Goal: Task Accomplishment & Management: Manage account settings

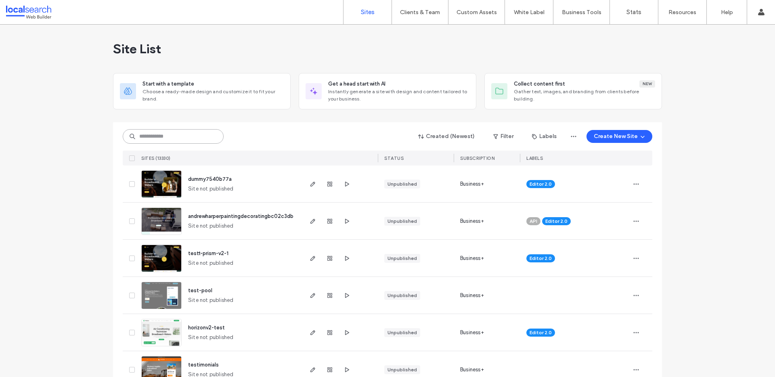
click at [162, 134] on input at bounding box center [173, 136] width 101 height 15
paste input "********"
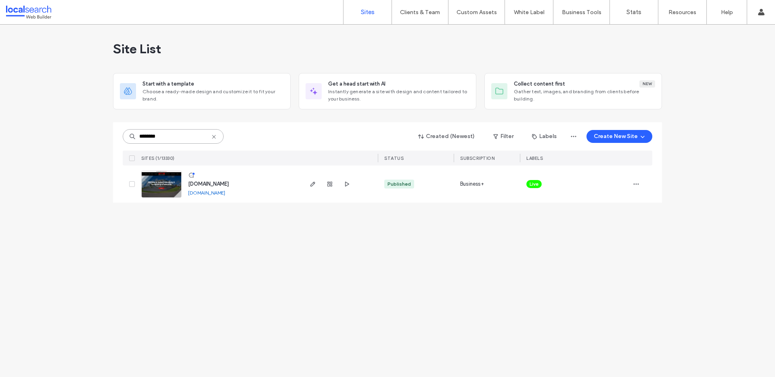
type input "********"
click at [160, 199] on div "www.austenlandscaping.com.au www.austenlandscaping.com.au" at bounding box center [220, 184] width 164 height 37
click at [158, 191] on img at bounding box center [162, 198] width 40 height 55
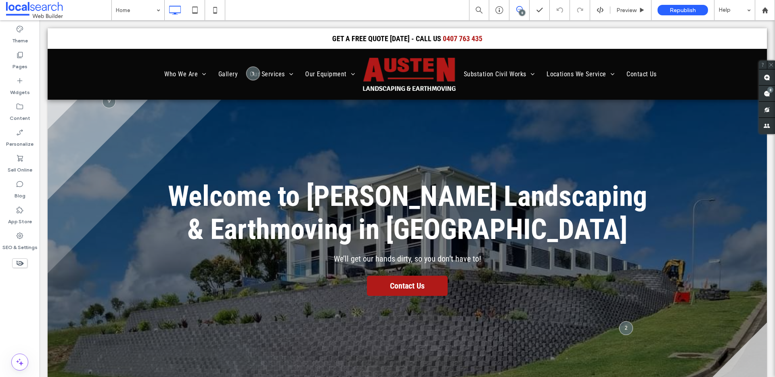
click at [521, 6] on use at bounding box center [520, 9] width 6 height 6
click at [513, 8] on span at bounding box center [520, 9] width 20 height 6
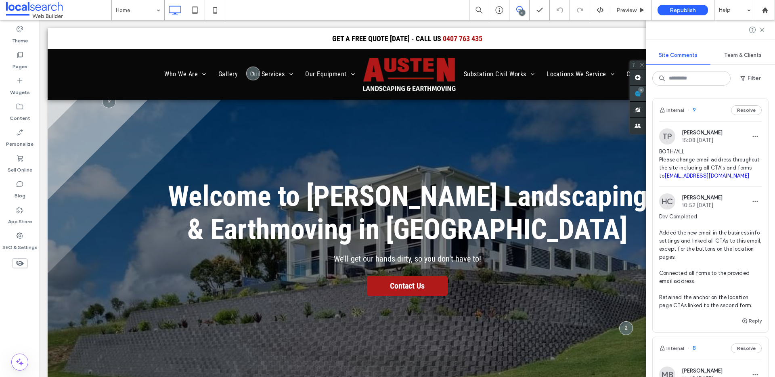
click at [771, 91] on div "Site Comments Team & Clients Filter Internal 9 Resolve TP Tina Potter 15:08 Aug…" at bounding box center [710, 198] width 129 height 357
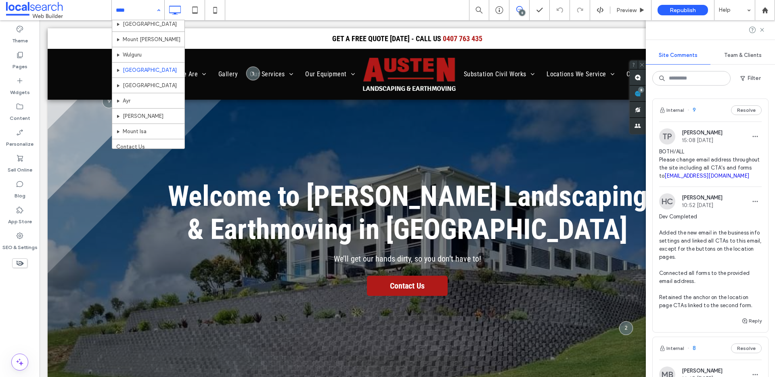
scroll to position [412, 0]
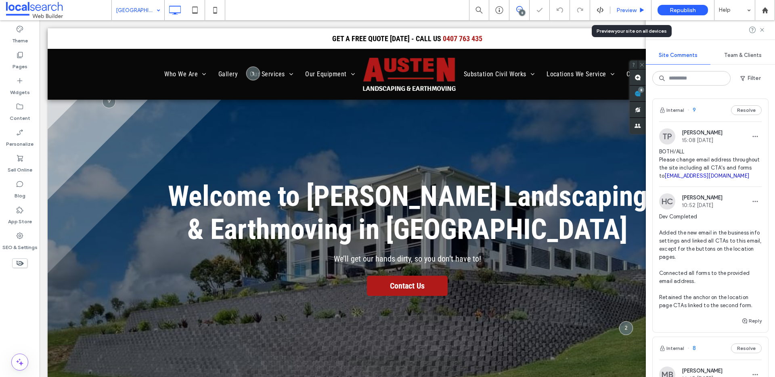
click at [626, 8] on span "Preview" at bounding box center [627, 10] width 20 height 7
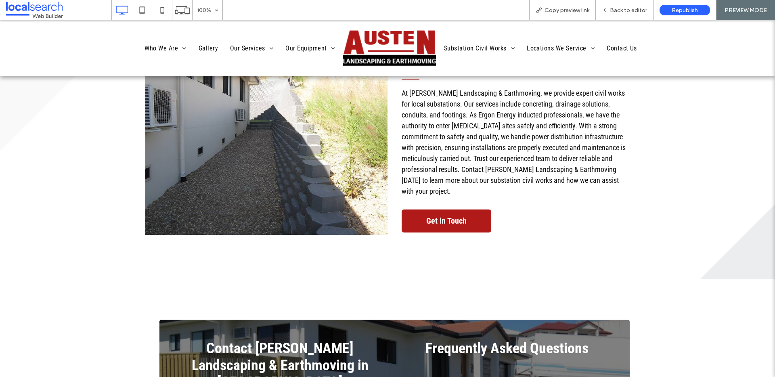
scroll to position [2816, 0]
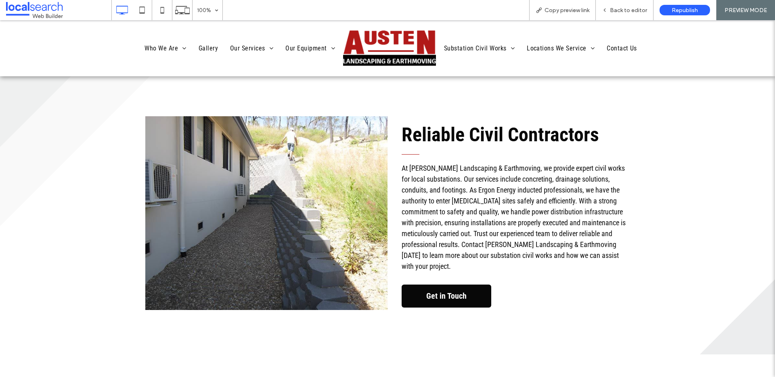
click at [471, 285] on link "Get in Touch" at bounding box center [447, 296] width 90 height 23
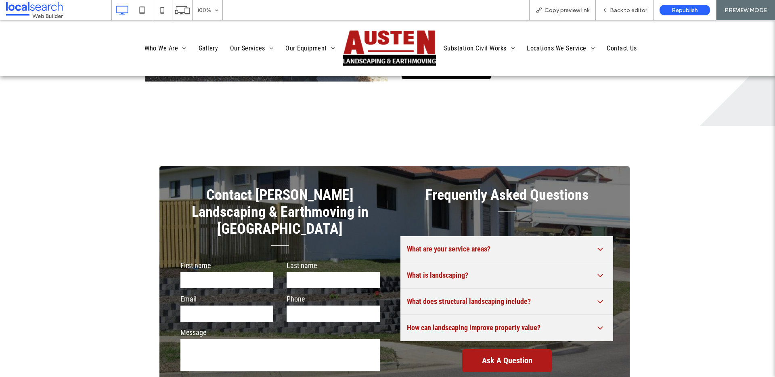
scroll to position [3083, 0]
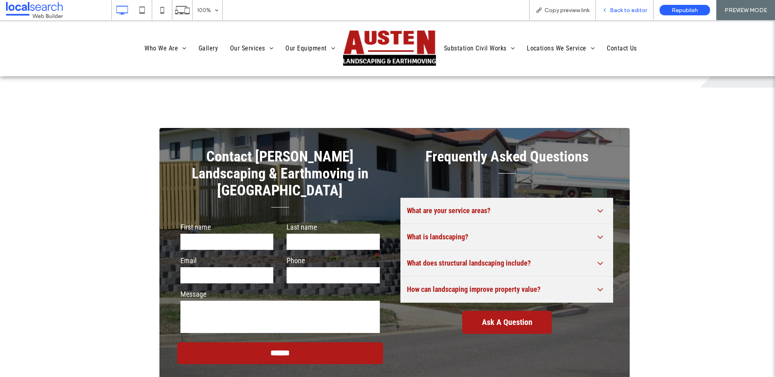
click at [620, 4] on div "Back to editor" at bounding box center [625, 10] width 58 height 20
click at [621, 14] on div "Back to editor" at bounding box center [625, 10] width 58 height 20
click at [620, 13] on div "Back to editor" at bounding box center [625, 10] width 58 height 20
click at [622, 8] on span "Back to editor" at bounding box center [628, 10] width 37 height 7
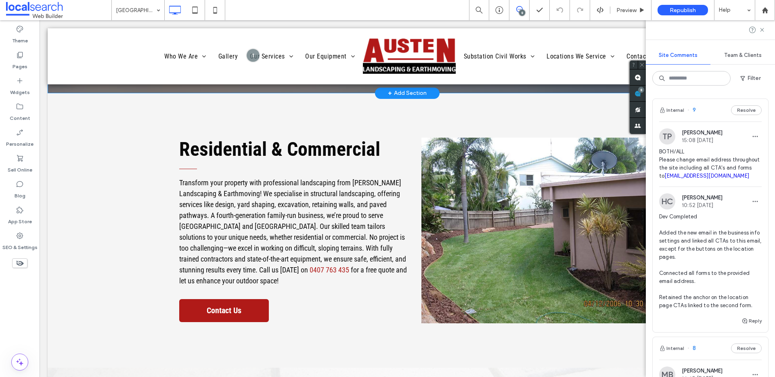
scroll to position [376, 0]
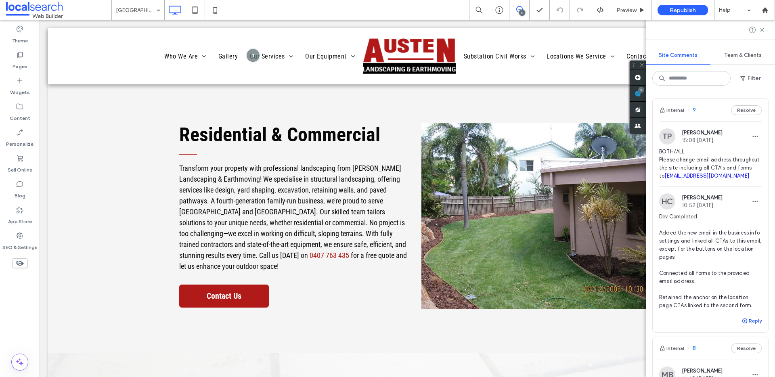
click at [744, 326] on button "Reply" at bounding box center [752, 321] width 20 height 10
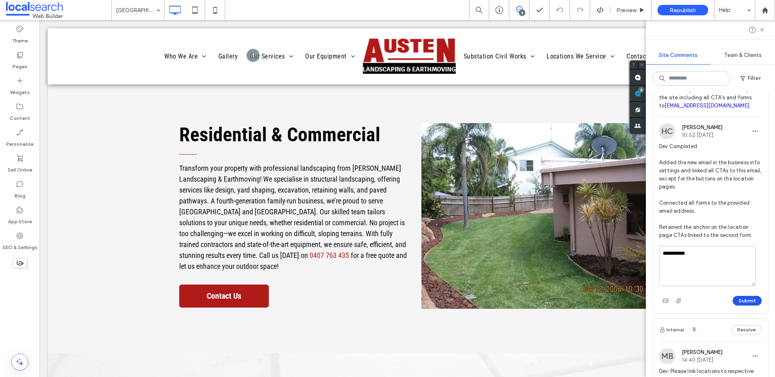
type textarea "**********"
click at [747, 306] on button "Submit" at bounding box center [747, 301] width 29 height 10
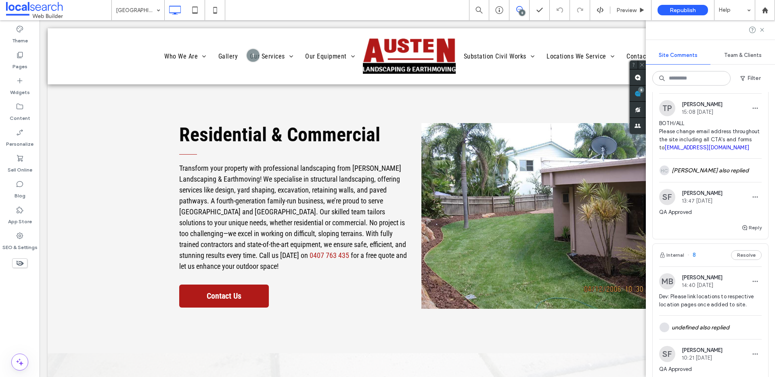
scroll to position [0, 0]
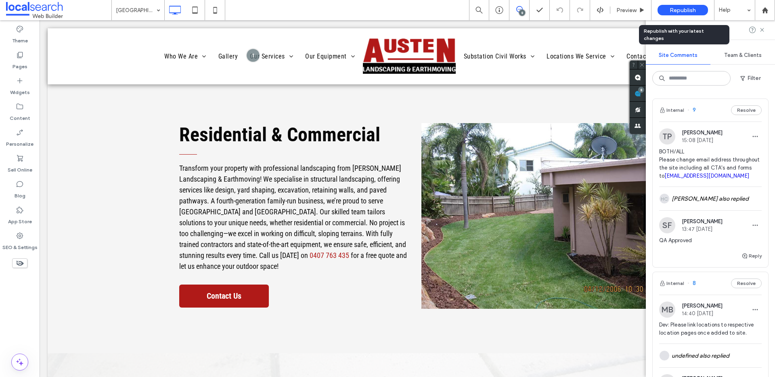
click at [676, 7] on span "Republish" at bounding box center [683, 10] width 26 height 7
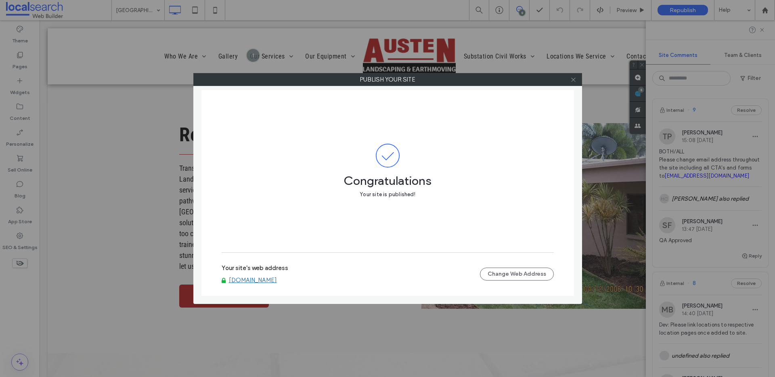
click at [575, 77] on icon at bounding box center [574, 80] width 6 height 6
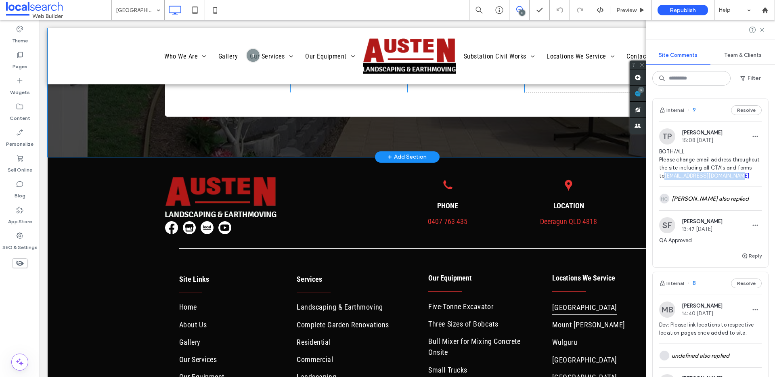
scroll to position [3768, 0]
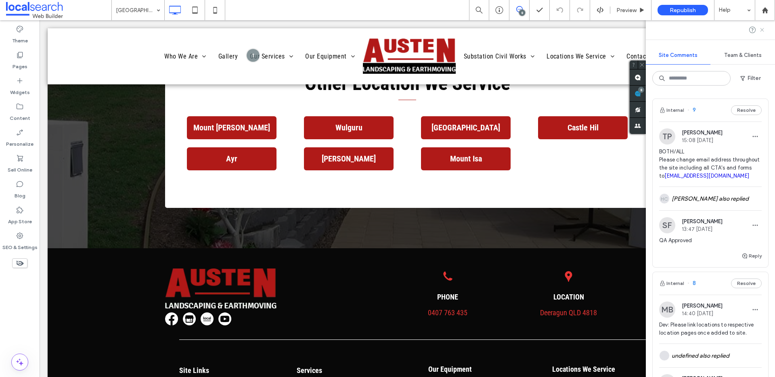
click at [765, 29] on icon at bounding box center [762, 30] width 6 height 6
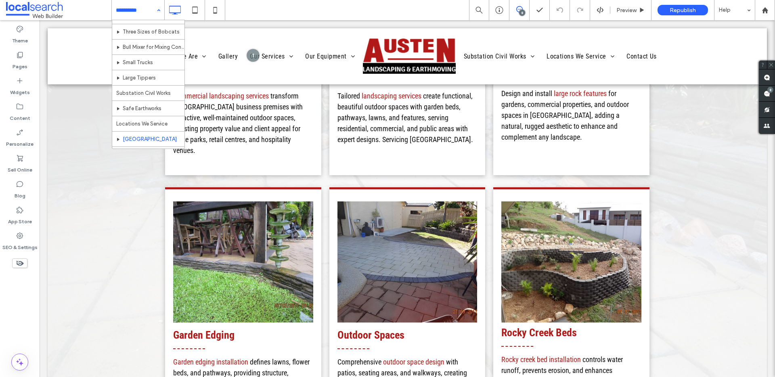
scroll to position [438, 0]
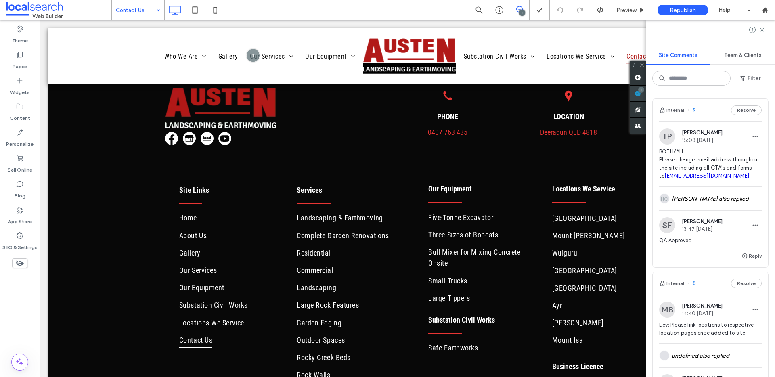
click at [771, 94] on div "Site Comments Team & Clients Filter Internal 9 Resolve TP Tina Potter 15:08 Aug…" at bounding box center [710, 198] width 129 height 357
click at [710, 209] on div "HC Haizel Costa also replied" at bounding box center [711, 198] width 103 height 23
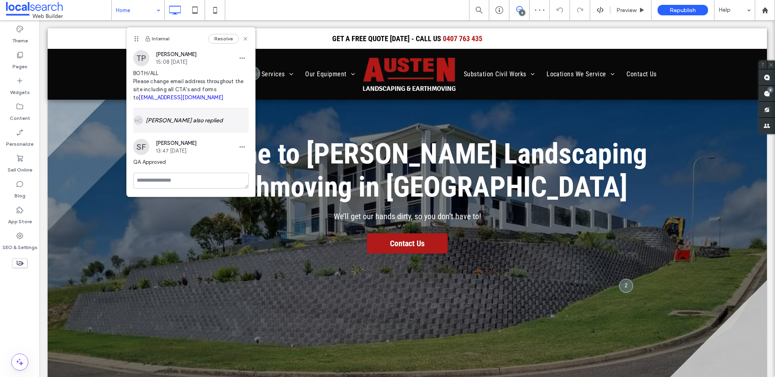
click at [178, 120] on div "HC Haizel Costa also replied" at bounding box center [191, 120] width 116 height 23
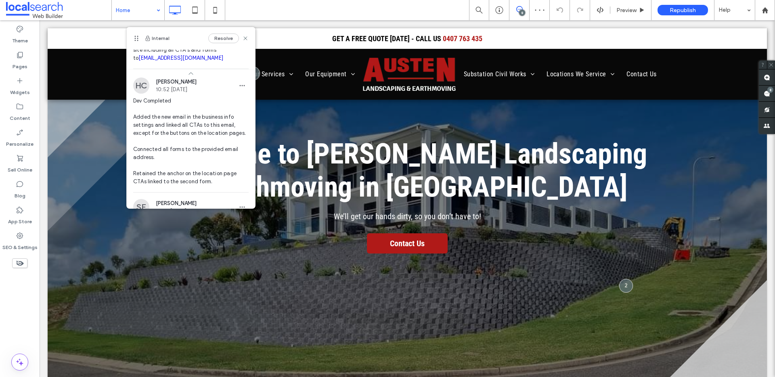
scroll to position [96, 0]
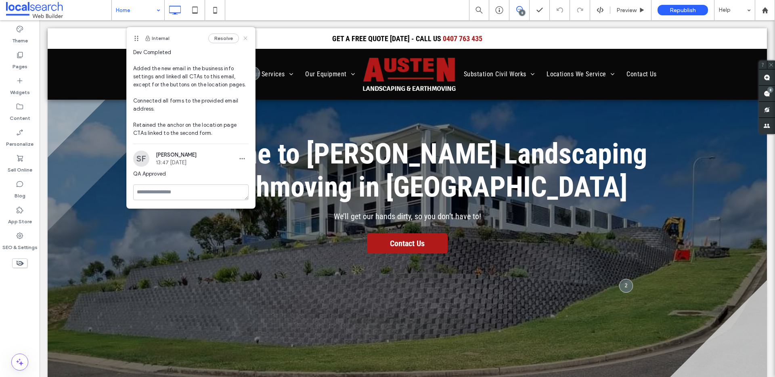
click at [244, 37] on use at bounding box center [246, 38] width 4 height 4
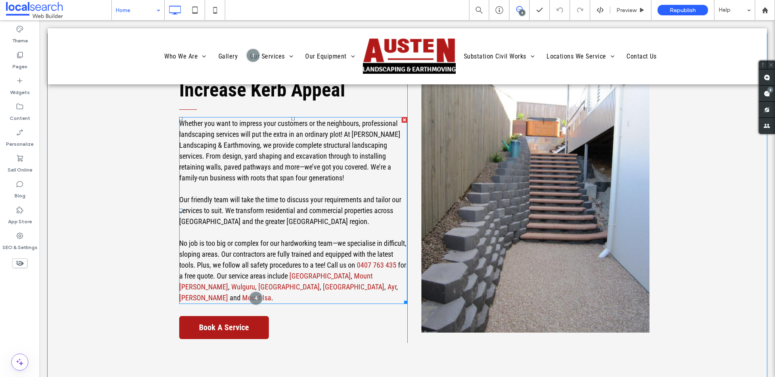
scroll to position [390, 0]
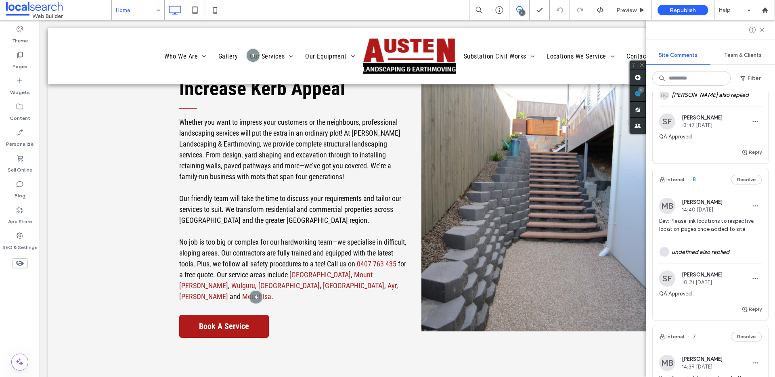
scroll to position [0, 0]
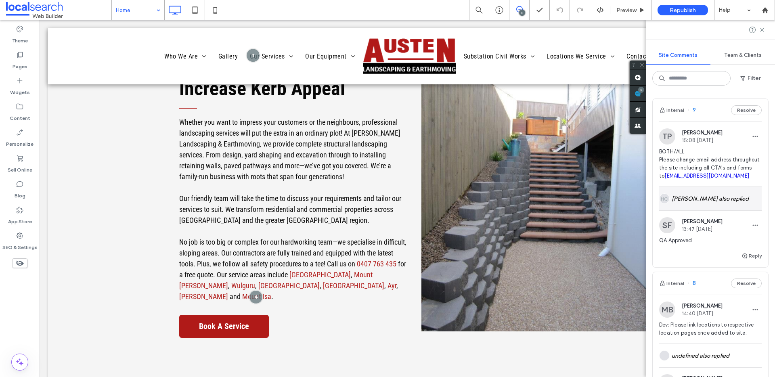
click at [704, 210] on div "HC Haizel Costa also replied" at bounding box center [711, 198] width 103 height 23
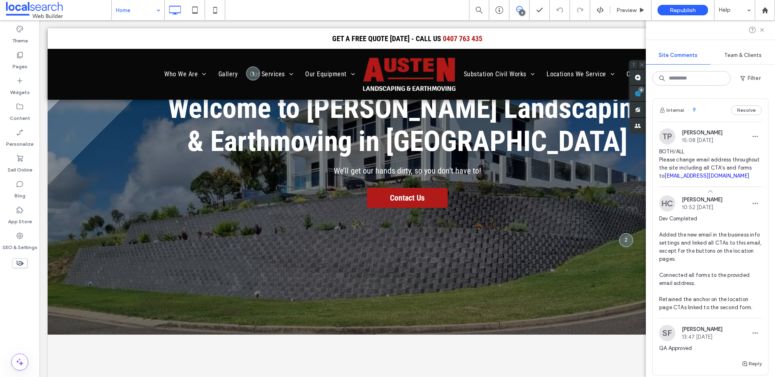
scroll to position [42, 0]
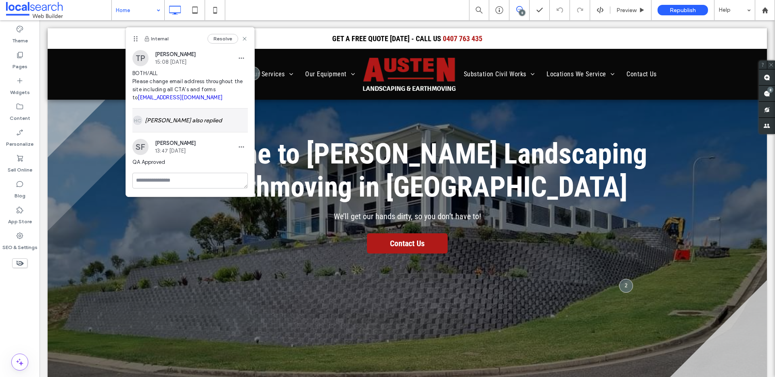
click at [220, 126] on div "HC Haizel Costa also replied" at bounding box center [190, 120] width 116 height 23
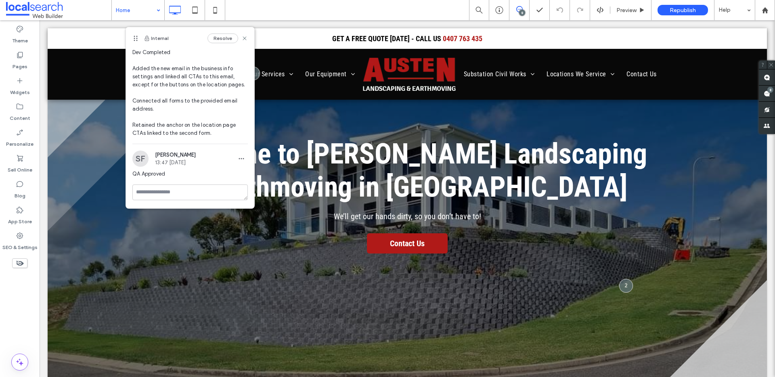
scroll to position [96, 0]
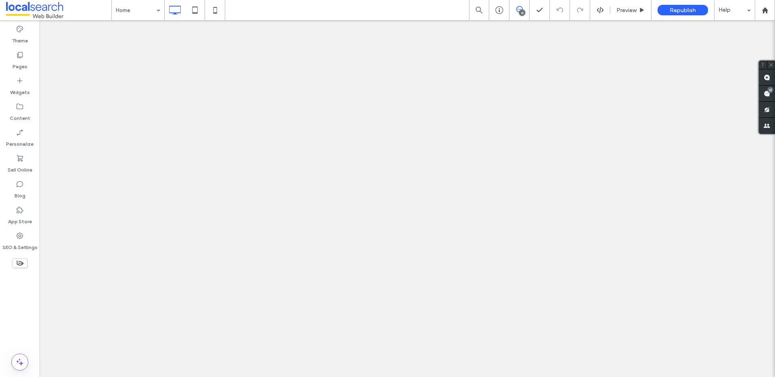
click at [768, 93] on use at bounding box center [767, 93] width 6 height 6
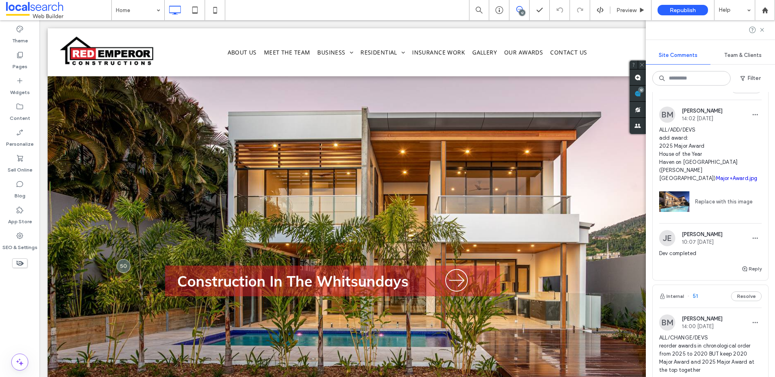
scroll to position [933, 0]
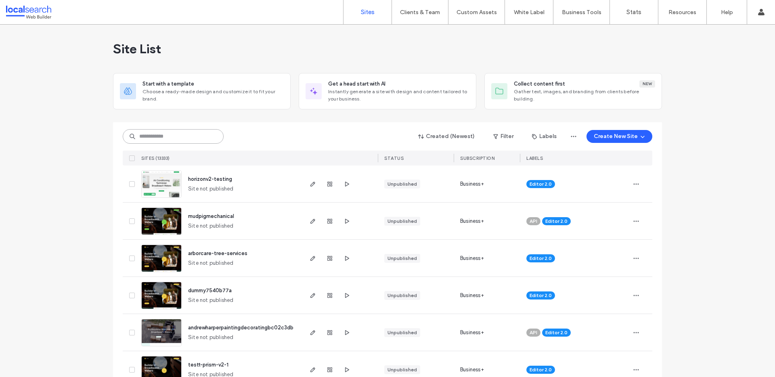
click at [186, 136] on input at bounding box center [173, 136] width 101 height 15
paste input "**********"
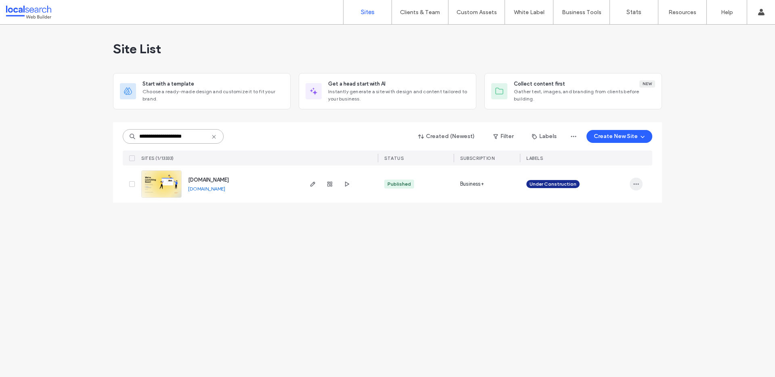
type input "**********"
click at [635, 181] on icon "button" at bounding box center [636, 184] width 6 height 6
click at [611, 247] on span "Unassign Label" at bounding box center [604, 251] width 37 height 8
drag, startPoint x: 574, startPoint y: 227, endPoint x: 426, endPoint y: 212, distance: 149.5
click at [574, 227] on div "**********" at bounding box center [387, 201] width 775 height 353
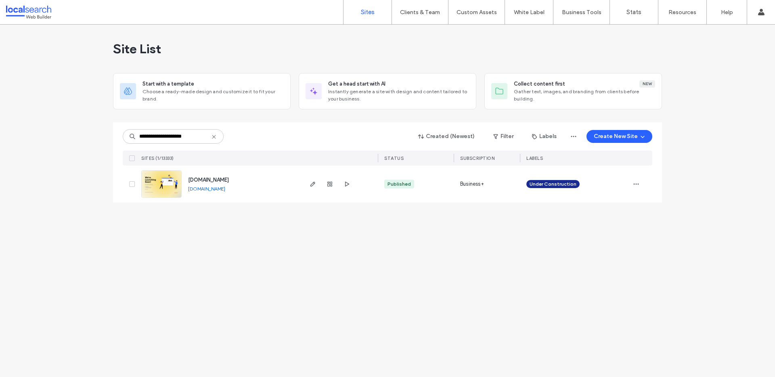
click at [189, 184] on div "www.hamsplastering.com.au" at bounding box center [208, 180] width 41 height 8
click at [170, 183] on img at bounding box center [162, 198] width 40 height 55
click at [641, 185] on span "button" at bounding box center [636, 184] width 13 height 13
click at [604, 294] on div "Delete Site" at bounding box center [607, 286] width 72 height 15
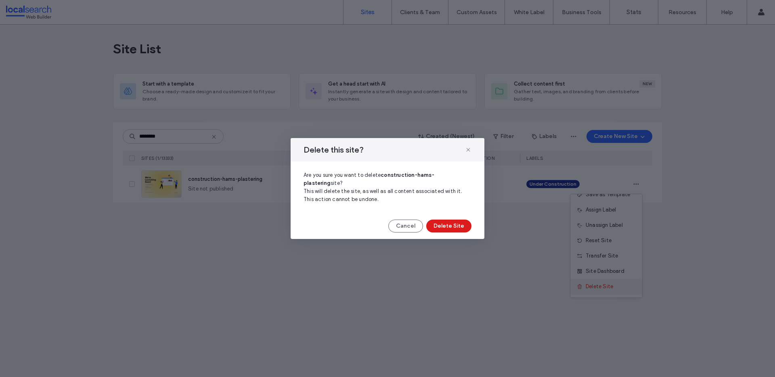
click at [603, 289] on div "Delete this site? Are you sure you want to delete construction-hams-plastering …" at bounding box center [387, 188] width 775 height 377
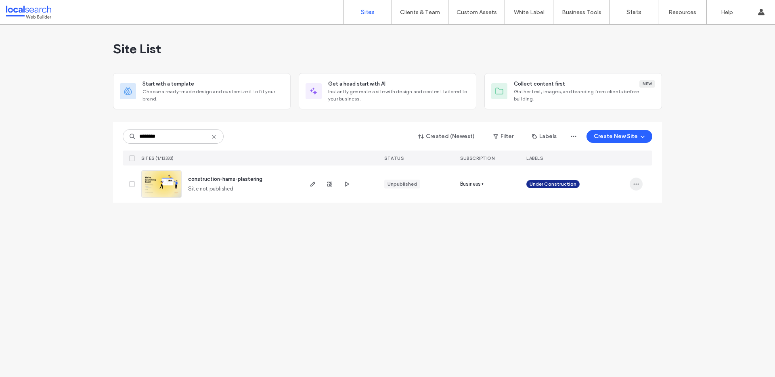
click at [637, 178] on span "button" at bounding box center [636, 184] width 13 height 13
drag, startPoint x: 607, startPoint y: 295, endPoint x: 606, endPoint y: 291, distance: 4.2
click at [607, 294] on div "Rename Site Duplicate Site Save as Template Assign Label Unassign Label Reset S…" at bounding box center [606, 246] width 73 height 104
click at [607, 289] on span "Delete Site" at bounding box center [599, 287] width 27 height 8
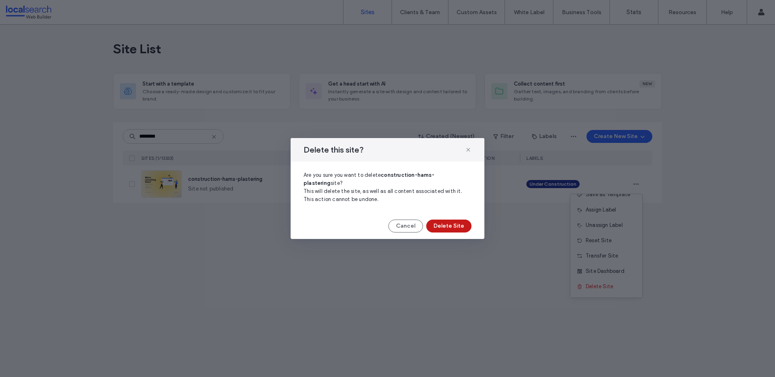
click at [453, 220] on button "Delete Site" at bounding box center [449, 226] width 45 height 13
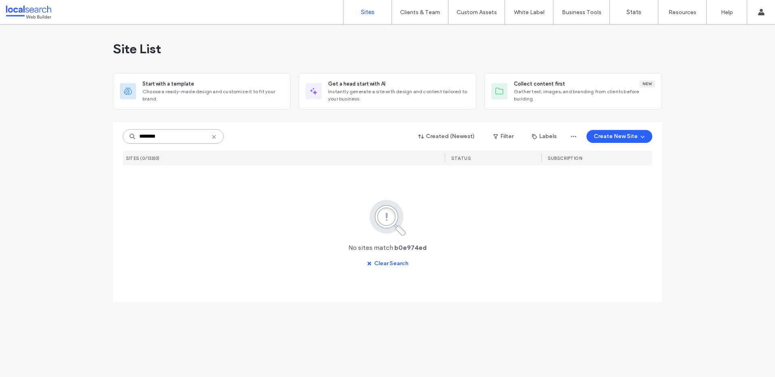
click at [174, 132] on input "********" at bounding box center [173, 136] width 101 height 15
paste input
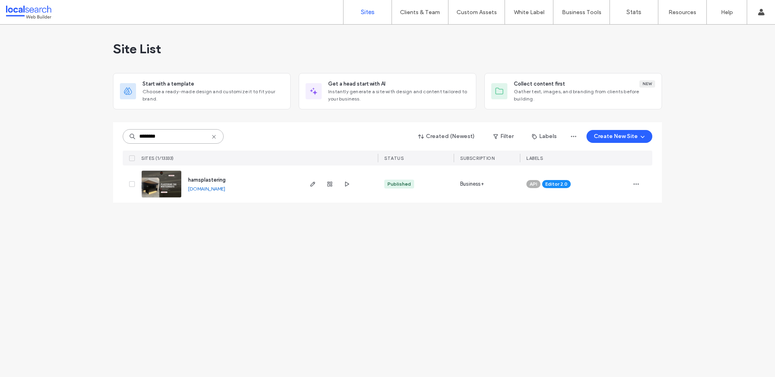
type input "********"
click at [629, 185] on div "API Editor 2.0" at bounding box center [574, 184] width 109 height 37
click at [635, 185] on icon "button" at bounding box center [636, 184] width 6 height 6
click at [606, 235] on span "Assign Label" at bounding box center [601, 236] width 30 height 8
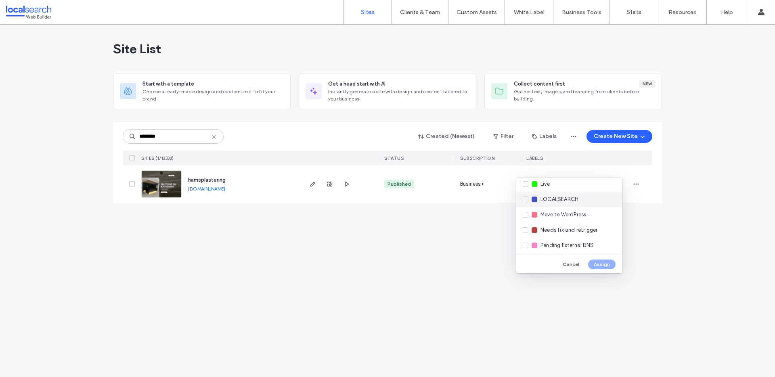
scroll to position [158, 0]
click at [569, 189] on div "Live" at bounding box center [570, 184] width 106 height 15
click at [601, 267] on button "Assign" at bounding box center [601, 265] width 27 height 10
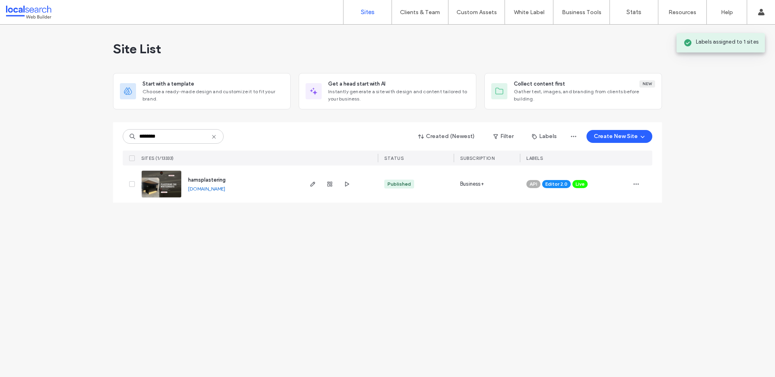
click at [165, 182] on img at bounding box center [162, 198] width 40 height 55
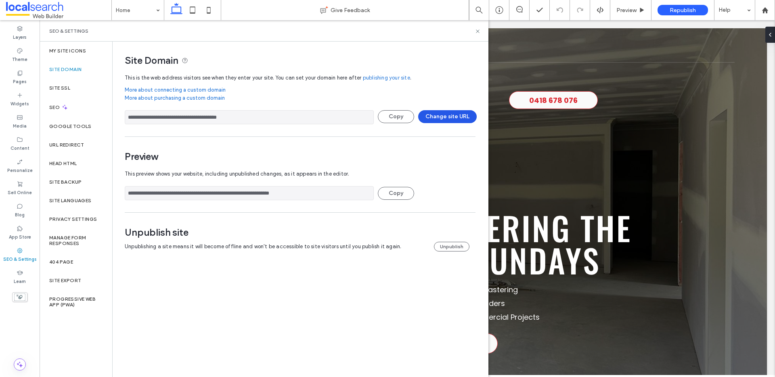
click at [432, 122] on button "Change site URL" at bounding box center [447, 116] width 59 height 13
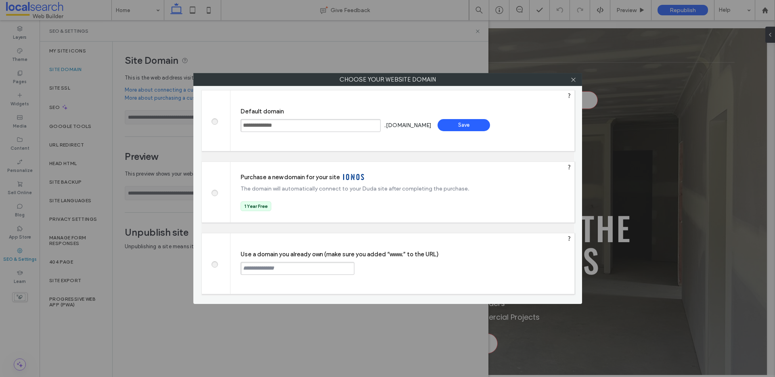
click at [287, 258] on div "Use a domain you already own (make sure you added “www.” to the URL) Continue" at bounding box center [403, 263] width 344 height 61
click at [286, 264] on div "Use a domain you already own (make sure you added “www.” to the URL) Continue" at bounding box center [403, 263] width 344 height 61
click at [284, 265] on input "text" at bounding box center [298, 268] width 114 height 13
paste input "**********"
click at [241, 263] on input "**********" at bounding box center [298, 268] width 114 height 13
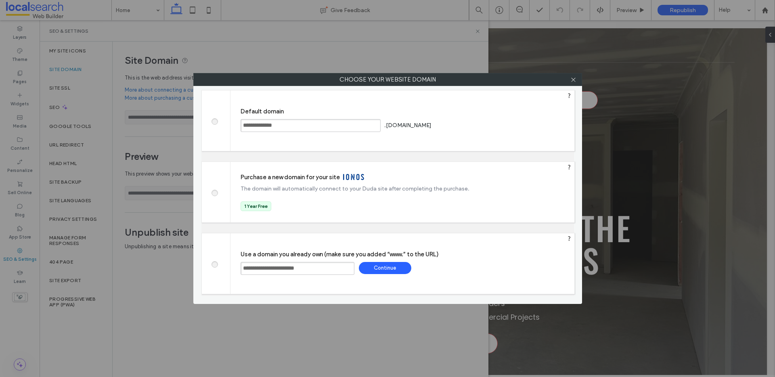
type input "**********"
click at [385, 266] on div "Continue" at bounding box center [385, 268] width 53 height 12
type input "**********"
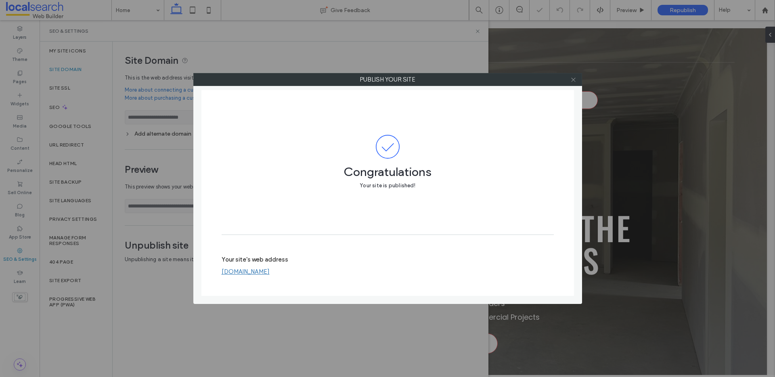
click at [574, 81] on icon at bounding box center [574, 80] width 6 height 6
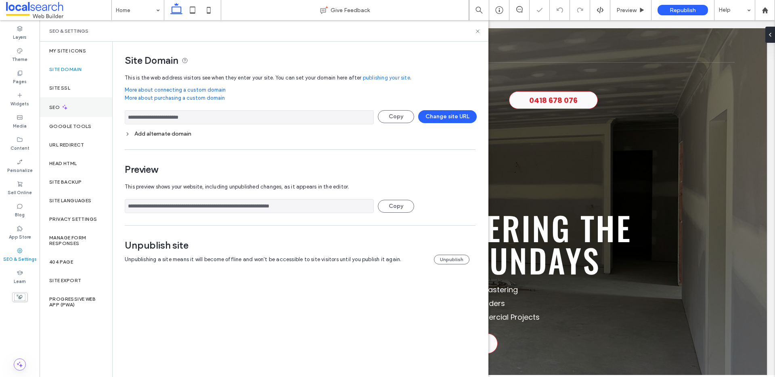
click at [85, 108] on div "SEO" at bounding box center [76, 107] width 73 height 20
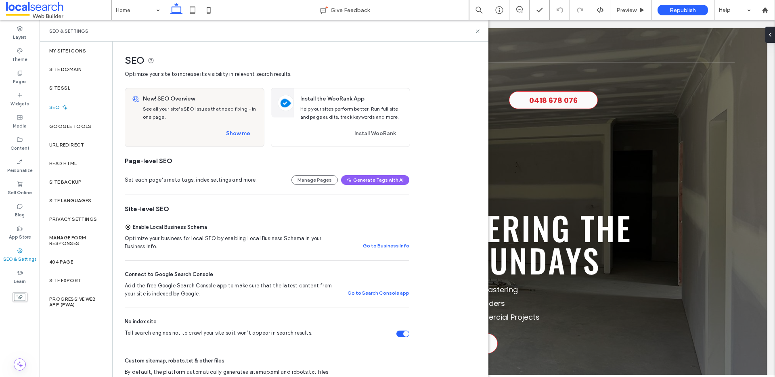
click at [403, 334] on div "Tell search engines not to crawl your site so it won’t appear in search results." at bounding box center [403, 334] width 13 height 6
drag, startPoint x: 222, startPoint y: 140, endPoint x: 238, endPoint y: 136, distance: 16.2
click at [225, 139] on div "Show me" at bounding box center [200, 133] width 115 height 13
click at [238, 136] on button "Show me" at bounding box center [238, 133] width 39 height 13
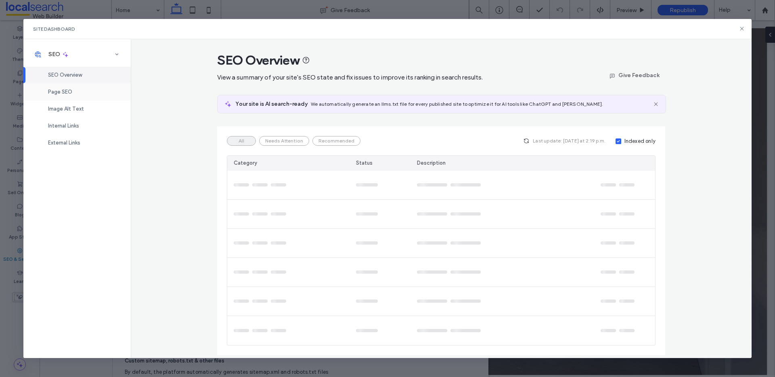
click at [89, 96] on div "Page SEO" at bounding box center [76, 92] width 107 height 17
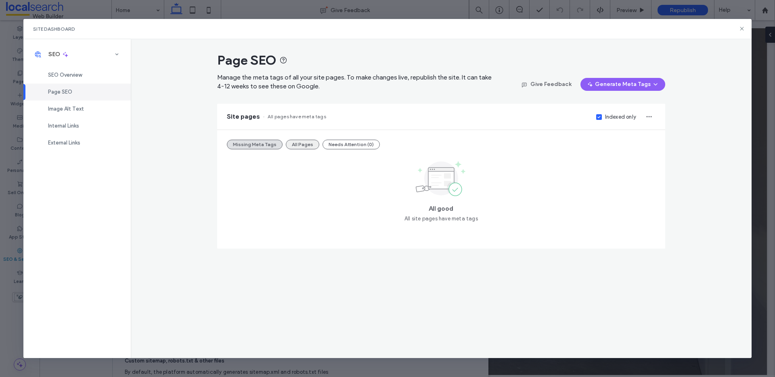
click at [307, 146] on button "All Pages" at bounding box center [303, 145] width 34 height 10
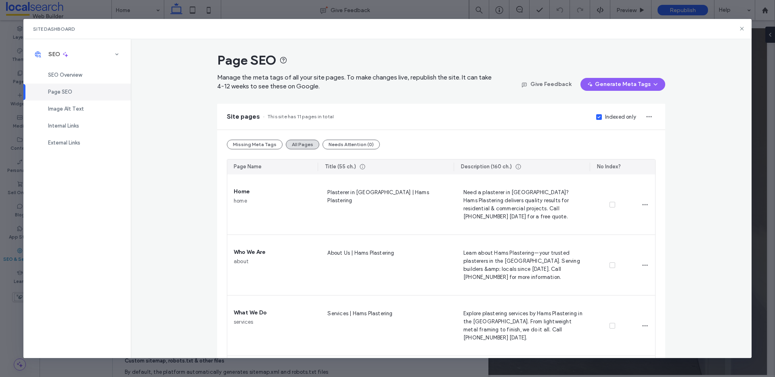
click at [618, 116] on div "Indexed only" at bounding box center [620, 117] width 31 height 8
click at [83, 122] on div "Internal Links" at bounding box center [76, 126] width 107 height 17
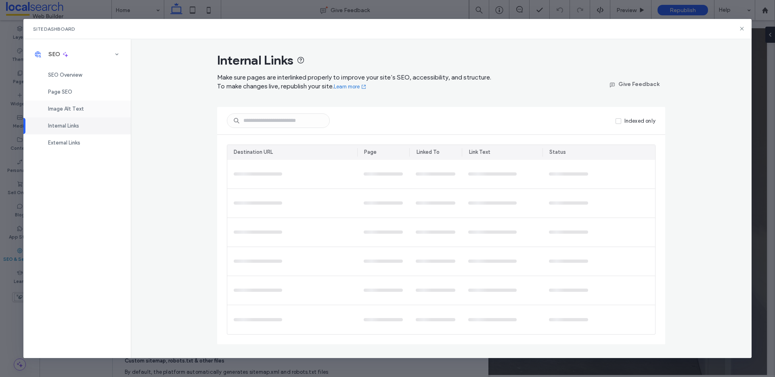
click at [82, 111] on span "Image Alt Text" at bounding box center [66, 109] width 36 height 6
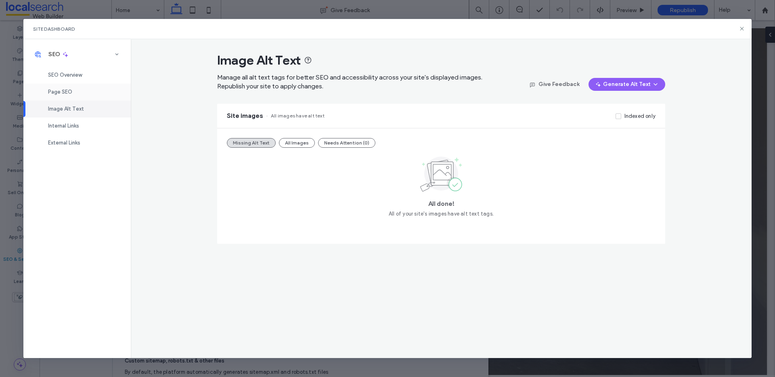
click at [63, 87] on div "Page SEO" at bounding box center [76, 92] width 107 height 17
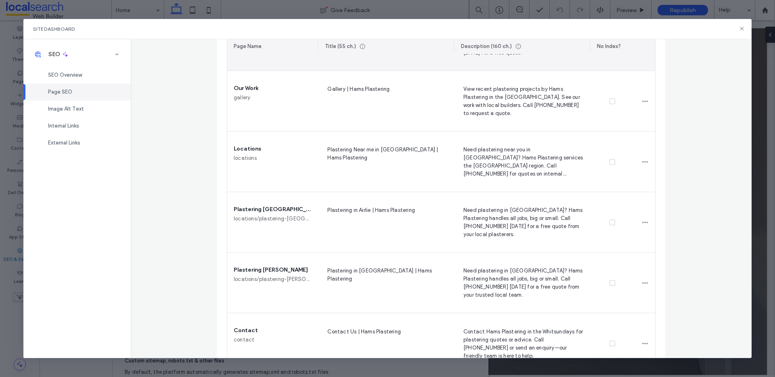
scroll to position [492, 0]
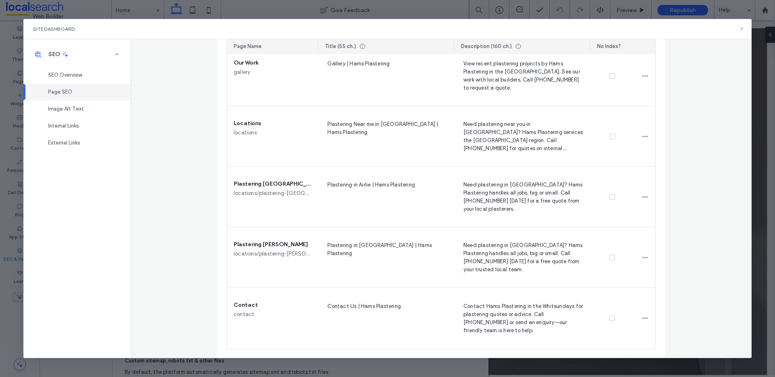
click at [741, 27] on icon at bounding box center [742, 28] width 6 height 6
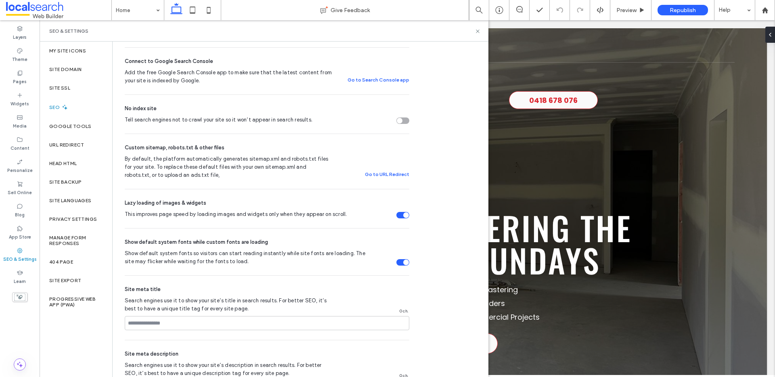
scroll to position [0, 0]
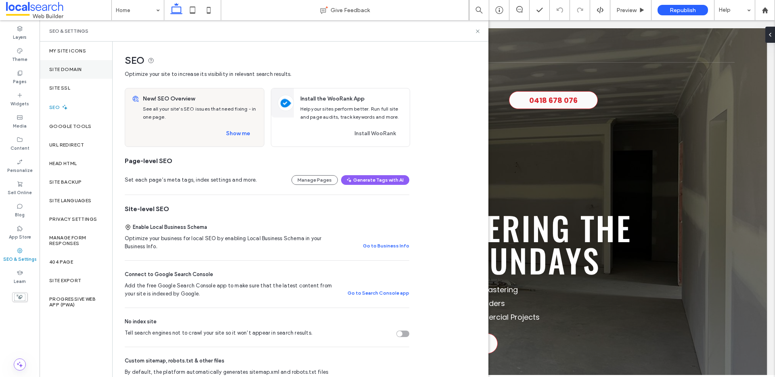
click at [93, 75] on div "Site Domain" at bounding box center [76, 69] width 73 height 19
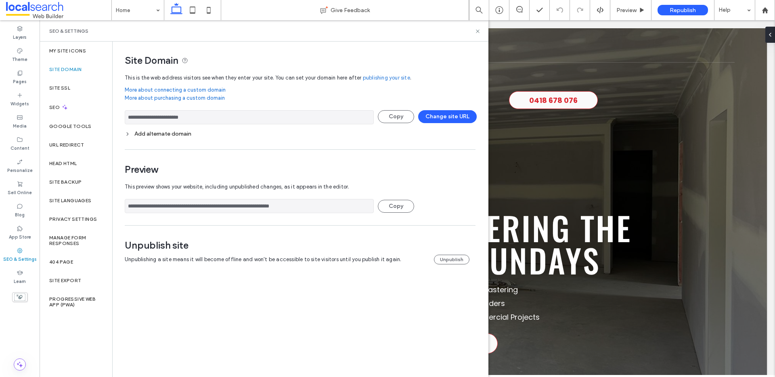
click at [201, 121] on input "**********" at bounding box center [249, 117] width 249 height 14
click at [478, 32] on icon at bounding box center [478, 31] width 6 height 6
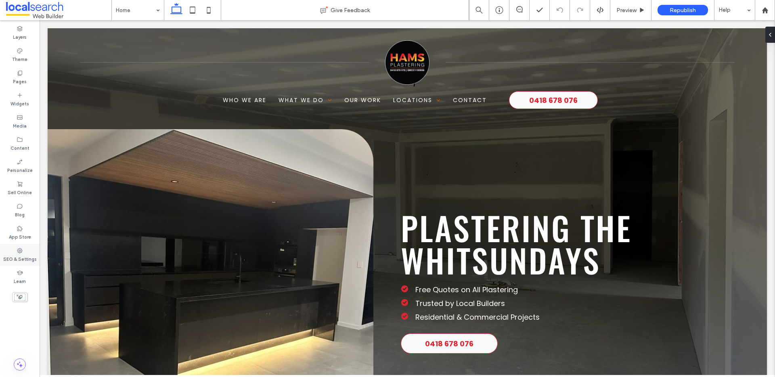
click at [22, 259] on label "SEO & Settings" at bounding box center [20, 258] width 34 height 9
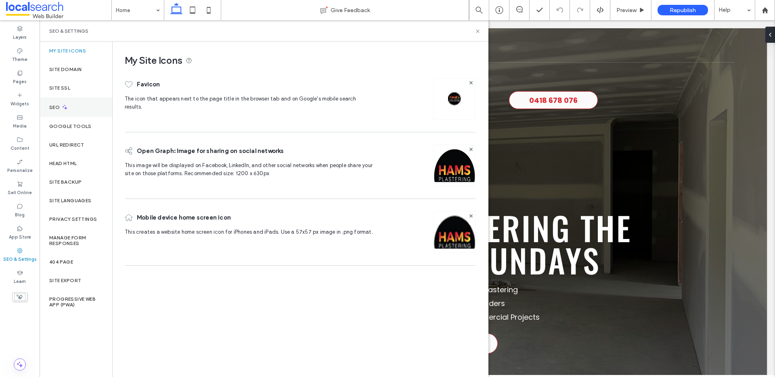
click at [80, 108] on div "SEO" at bounding box center [76, 107] width 73 height 20
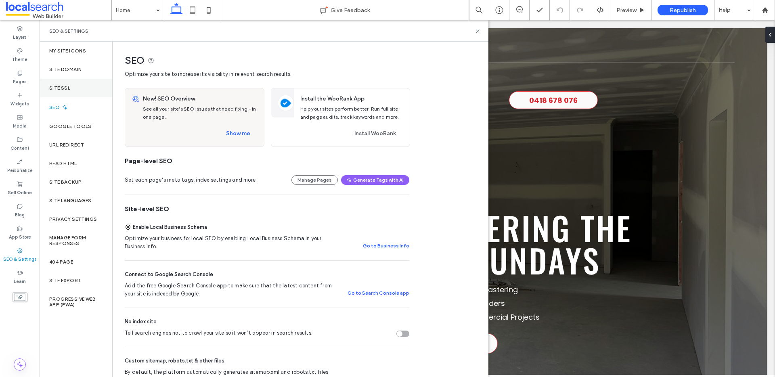
click at [80, 89] on div "Site SSL" at bounding box center [76, 88] width 73 height 19
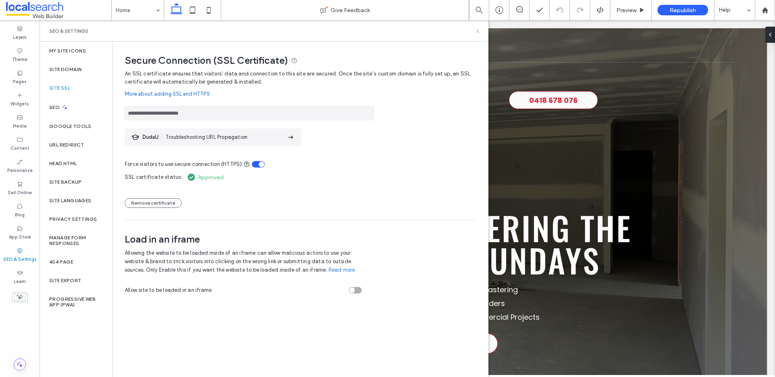
click at [479, 32] on icon at bounding box center [478, 31] width 6 height 6
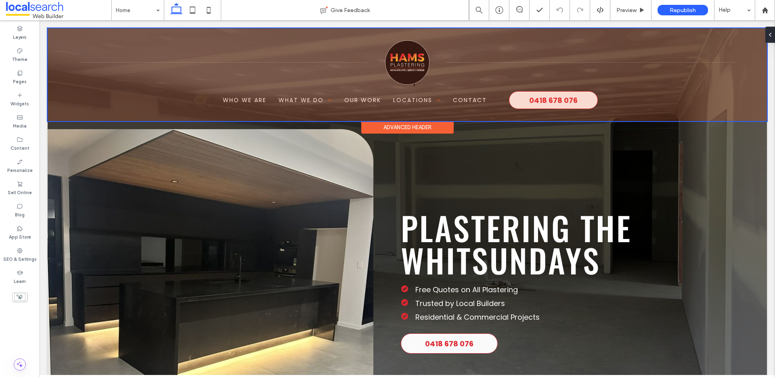
click at [417, 56] on div at bounding box center [408, 74] width 720 height 93
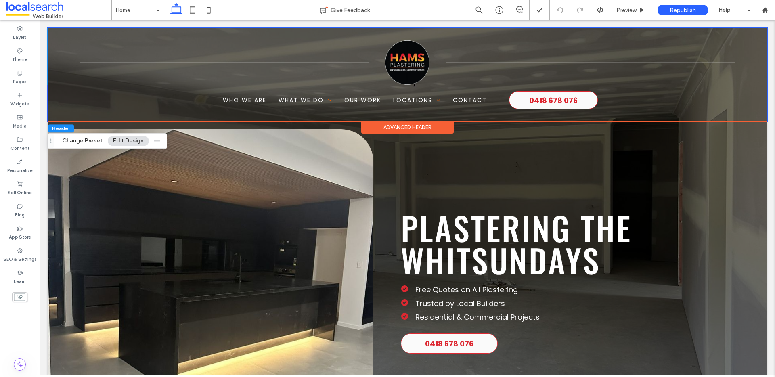
click at [417, 56] on img at bounding box center [407, 62] width 44 height 44
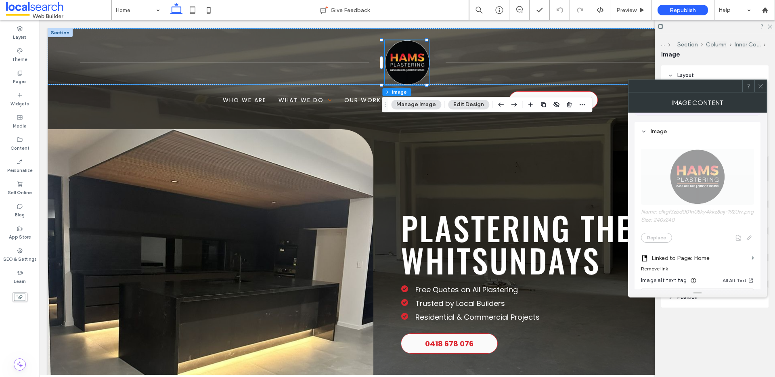
scroll to position [129, 0]
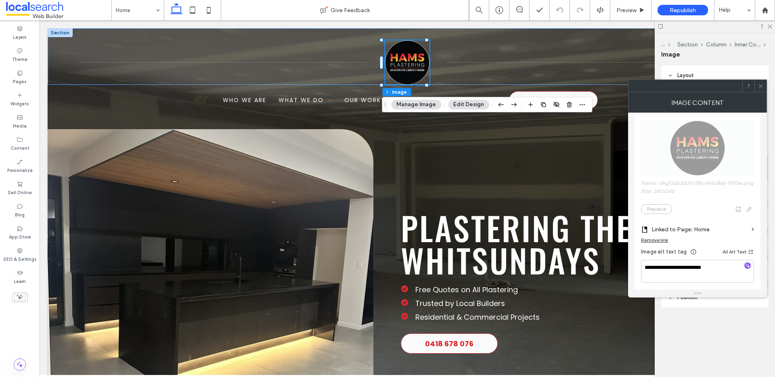
drag, startPoint x: 758, startPoint y: 88, endPoint x: 745, endPoint y: 96, distance: 15.2
click at [759, 88] on icon at bounding box center [761, 86] width 6 height 6
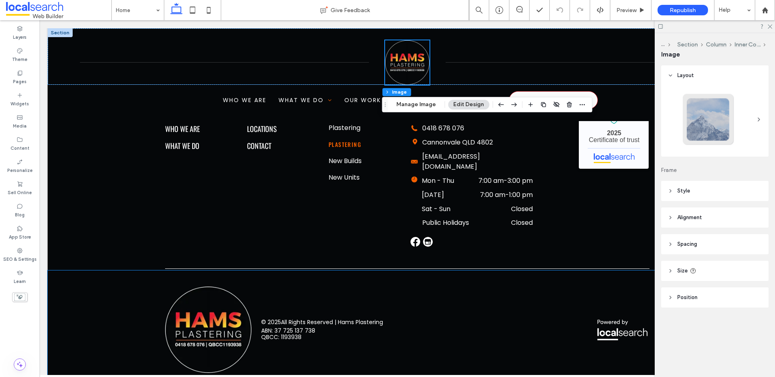
scroll to position [2311, 0]
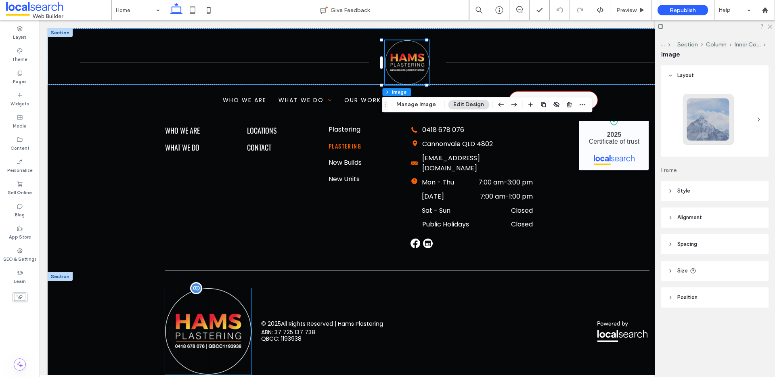
click at [198, 336] on img at bounding box center [208, 331] width 86 height 86
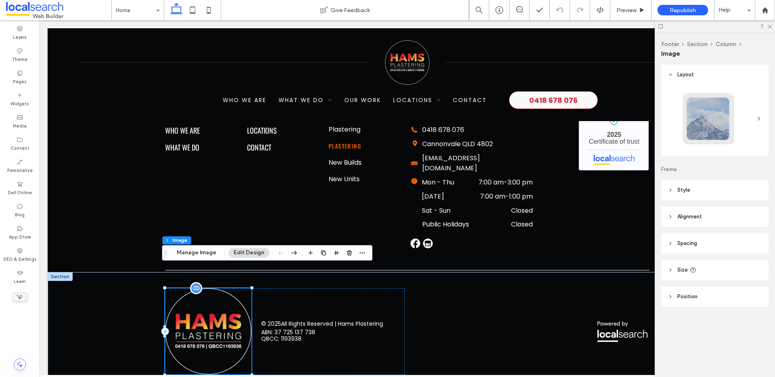
click at [198, 336] on img at bounding box center [208, 331] width 86 height 86
click at [208, 255] on button "Manage Image" at bounding box center [197, 253] width 50 height 10
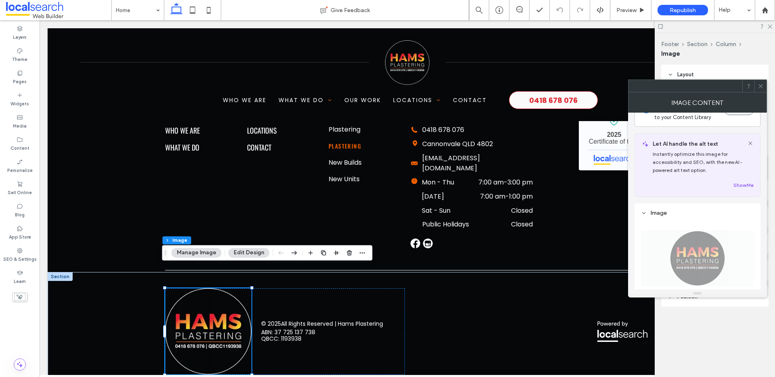
scroll to position [156, 0]
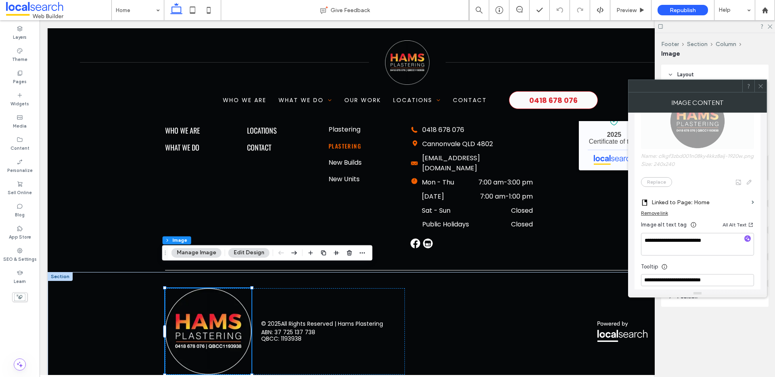
drag, startPoint x: 760, startPoint y: 85, endPoint x: 667, endPoint y: 141, distance: 108.9
click at [761, 85] on icon at bounding box center [761, 86] width 6 height 6
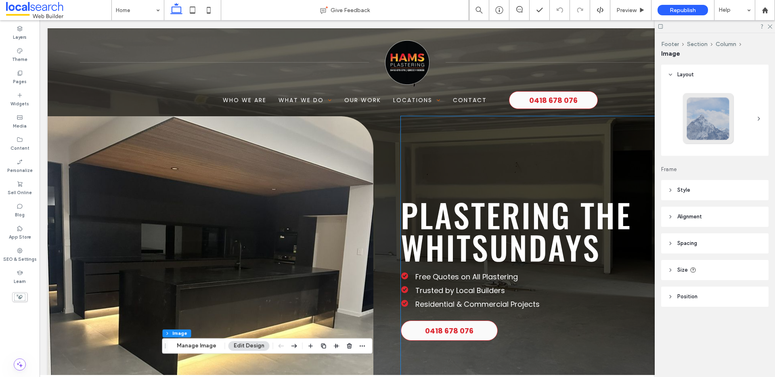
scroll to position [0, 0]
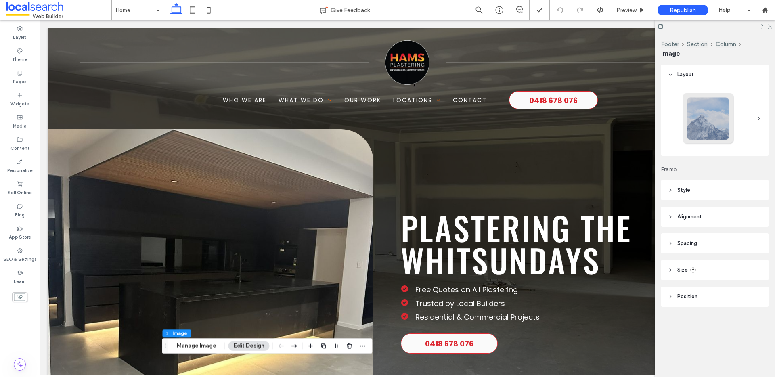
click at [769, 29] on div at bounding box center [715, 26] width 120 height 13
click at [769, 23] on icon at bounding box center [769, 25] width 5 height 5
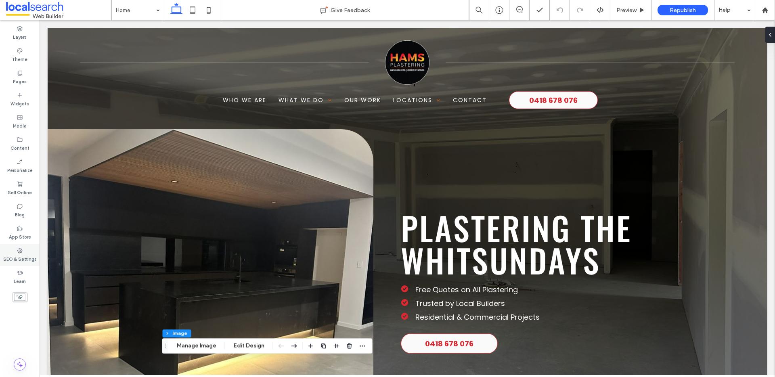
click at [13, 263] on div "SEO & Settings" at bounding box center [20, 255] width 40 height 22
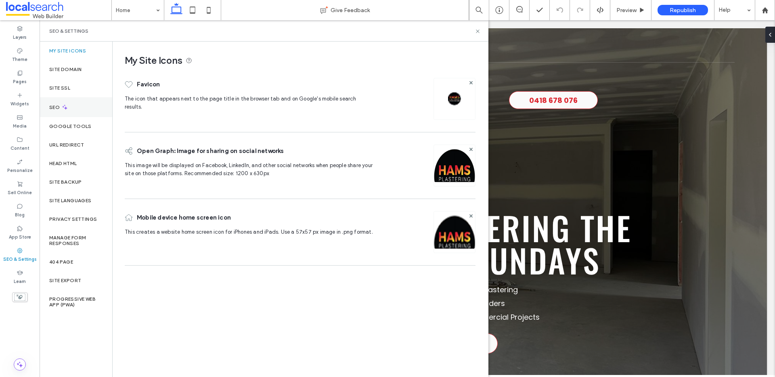
click at [86, 104] on div "SEO" at bounding box center [76, 107] width 73 height 20
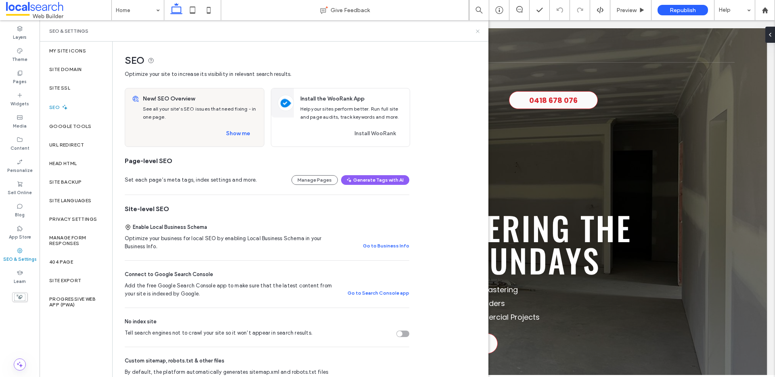
click at [475, 30] on icon at bounding box center [478, 31] width 6 height 6
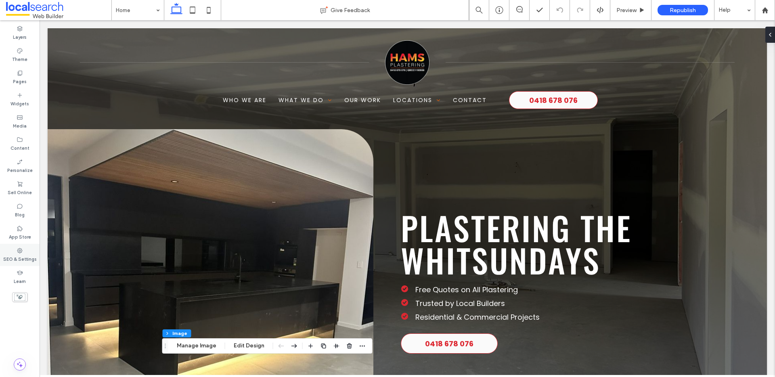
click at [22, 249] on icon at bounding box center [20, 251] width 6 height 6
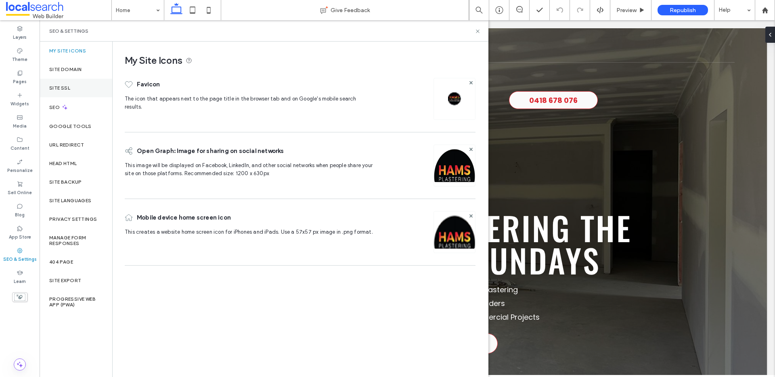
click at [86, 80] on div "Site SSL" at bounding box center [76, 88] width 73 height 19
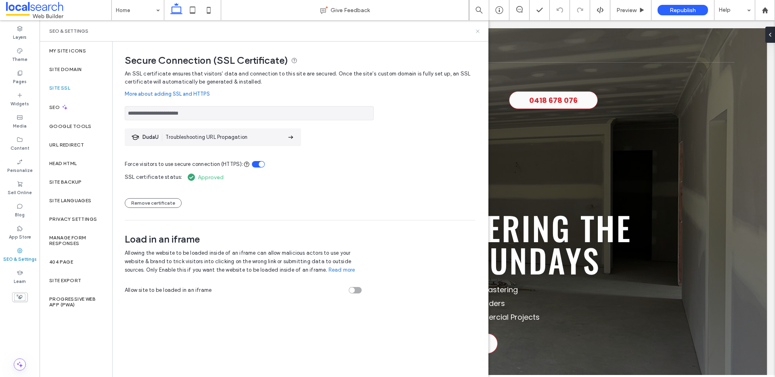
click at [477, 31] on icon at bounding box center [478, 31] width 6 height 6
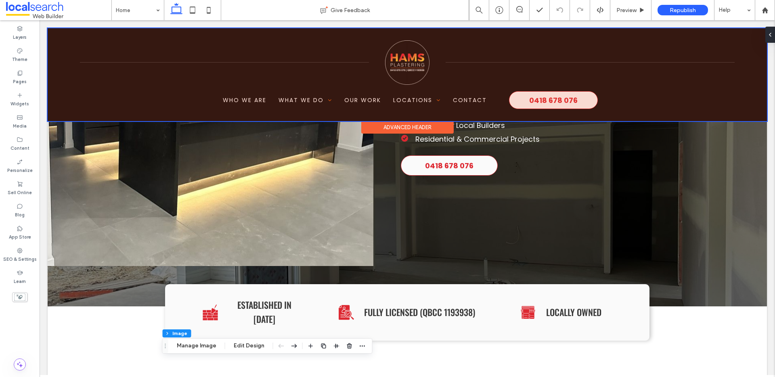
scroll to position [376, 0]
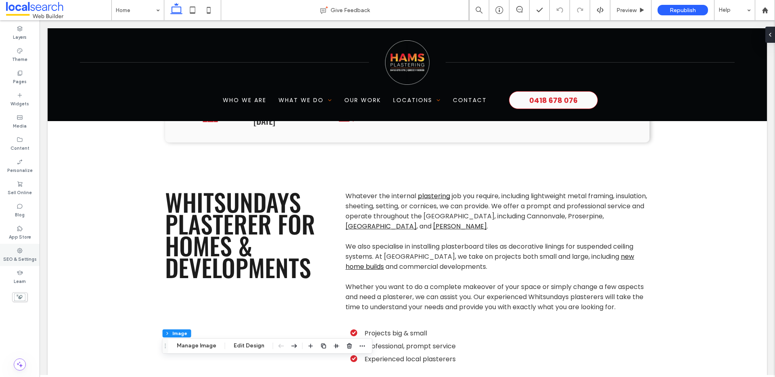
click at [24, 253] on div "SEO & Settings" at bounding box center [20, 255] width 40 height 22
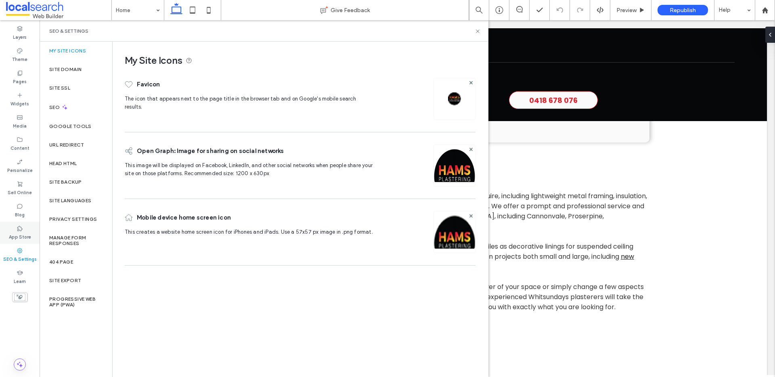
click at [24, 232] on label "App Store" at bounding box center [20, 236] width 22 height 9
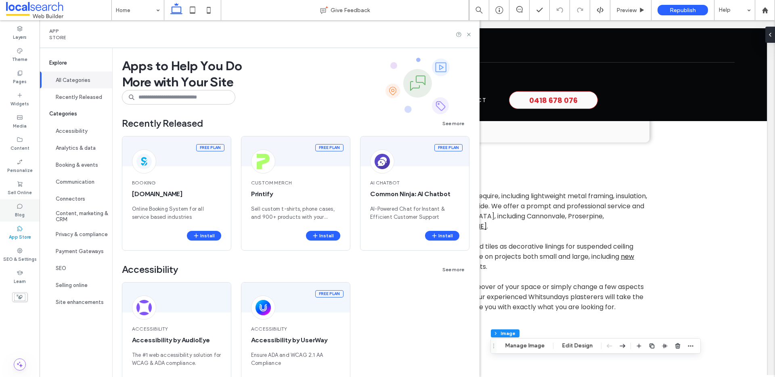
click at [21, 207] on icon at bounding box center [20, 206] width 6 height 6
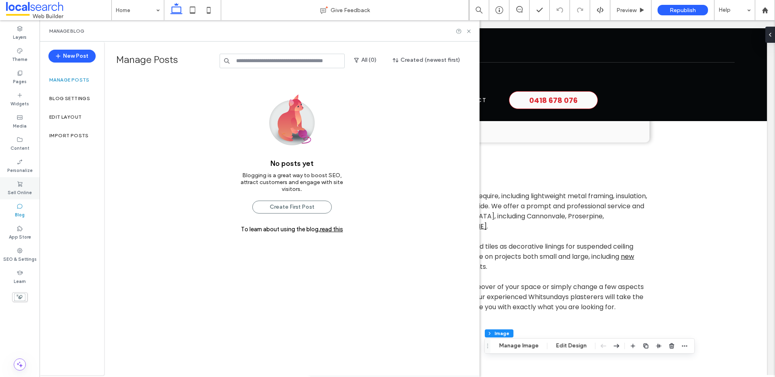
click at [26, 182] on div "Sell Online" at bounding box center [20, 188] width 40 height 22
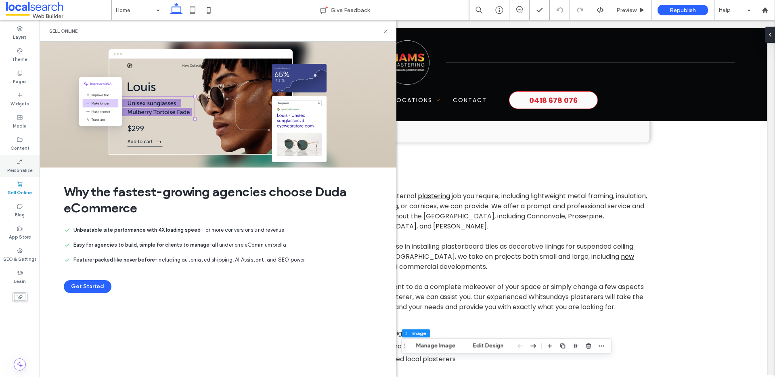
click at [5, 166] on div "Personalize" at bounding box center [20, 166] width 40 height 22
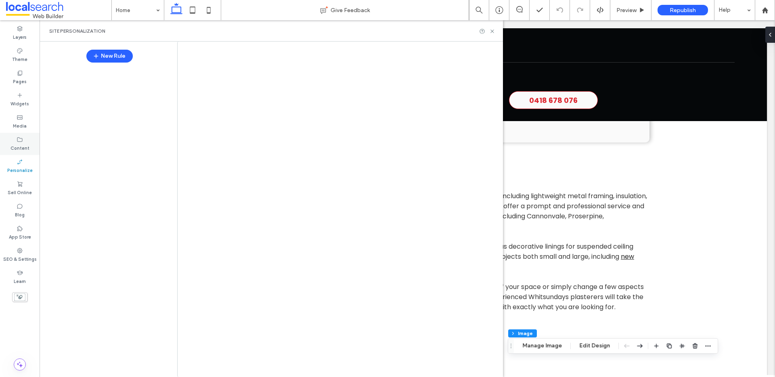
click at [15, 149] on label "Content" at bounding box center [20, 147] width 19 height 9
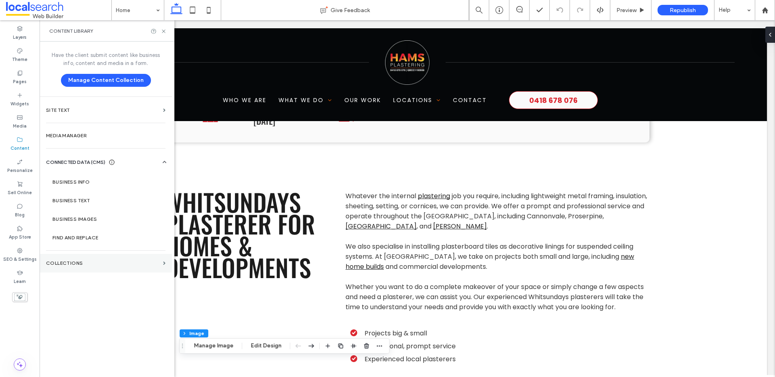
click at [69, 265] on label "Collections" at bounding box center [103, 264] width 114 height 6
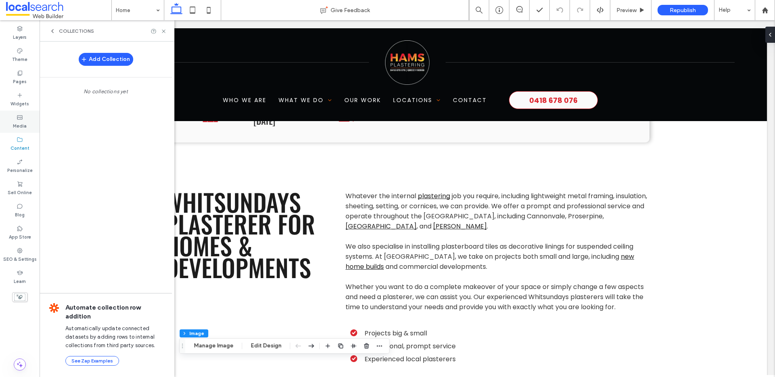
click at [26, 126] on div "Media" at bounding box center [20, 122] width 40 height 22
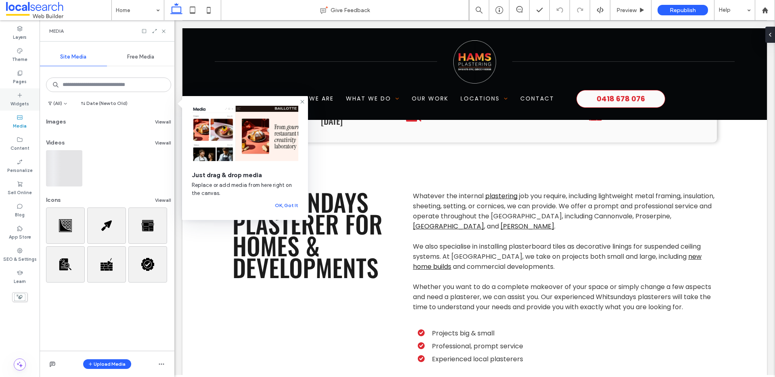
click at [27, 104] on label "Widgets" at bounding box center [20, 103] width 19 height 9
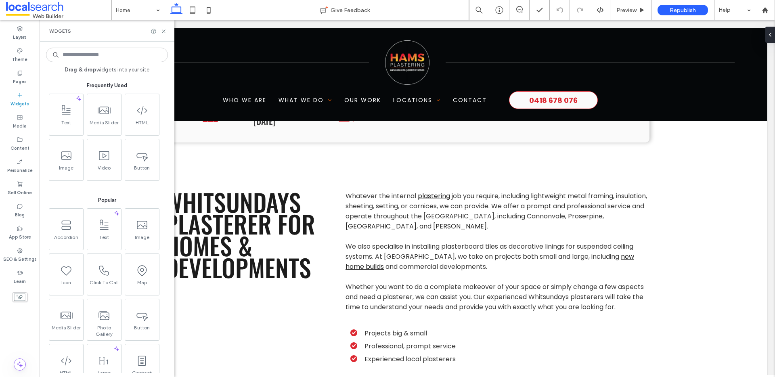
drag, startPoint x: 23, startPoint y: 80, endPoint x: 112, endPoint y: 72, distance: 89.6
click at [23, 80] on label "Pages" at bounding box center [20, 80] width 14 height 9
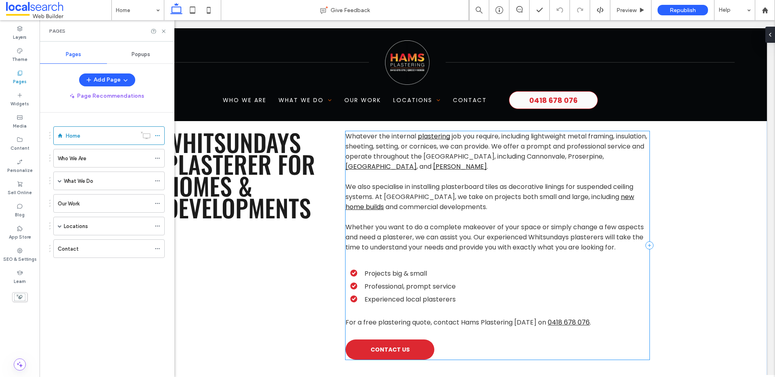
scroll to position [438, 0]
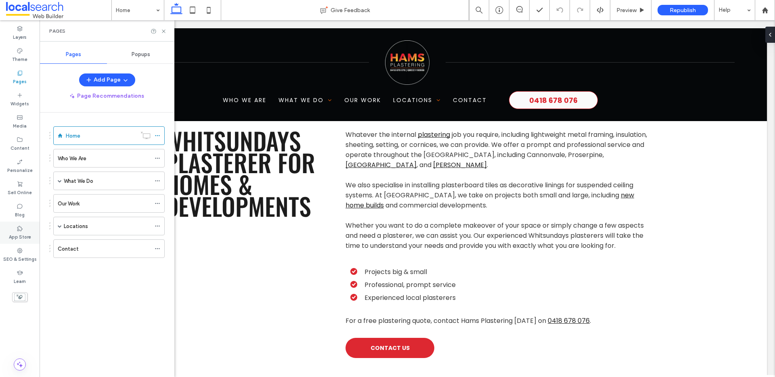
click at [23, 222] on div "App Store" at bounding box center [20, 233] width 40 height 22
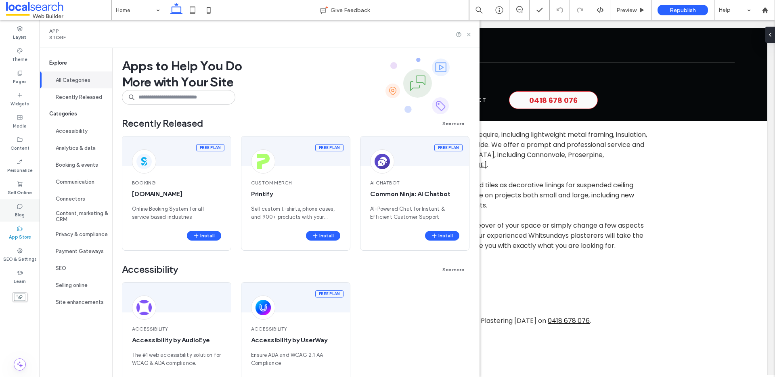
click at [25, 203] on div "Blog" at bounding box center [20, 211] width 40 height 22
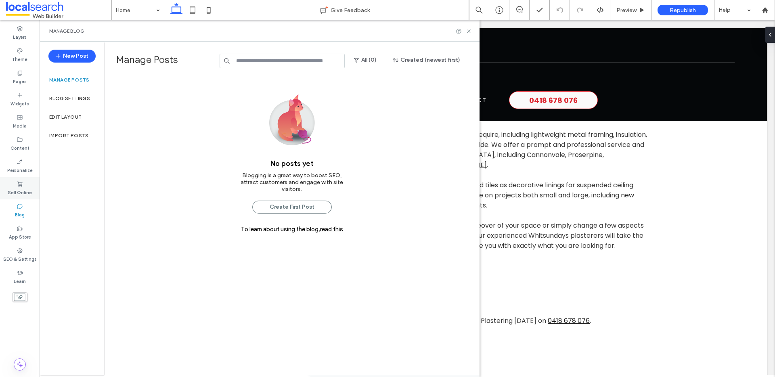
click at [26, 185] on div "Sell Online" at bounding box center [20, 188] width 40 height 22
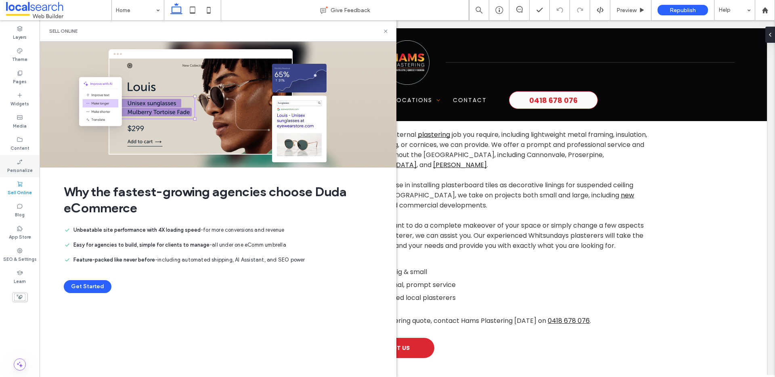
click at [29, 158] on div "Personalize" at bounding box center [20, 166] width 40 height 22
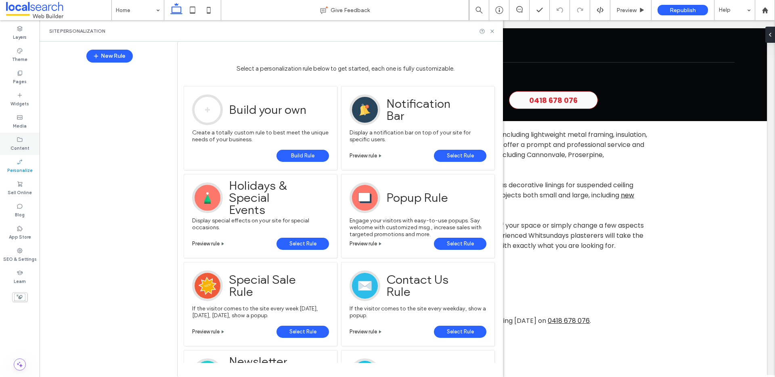
click at [24, 148] on label "Content" at bounding box center [20, 147] width 19 height 9
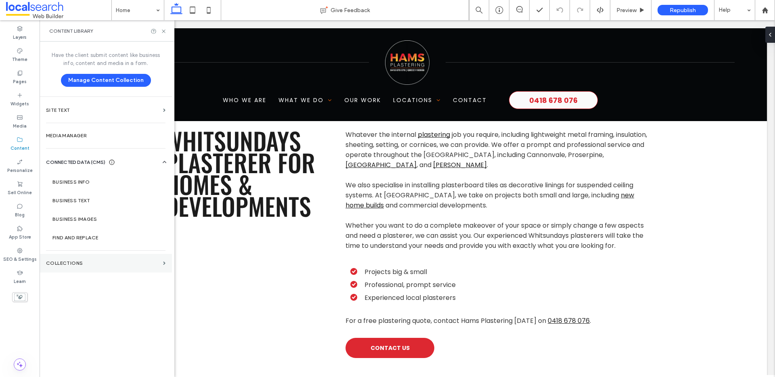
click at [88, 265] on label "Collections" at bounding box center [103, 264] width 114 height 6
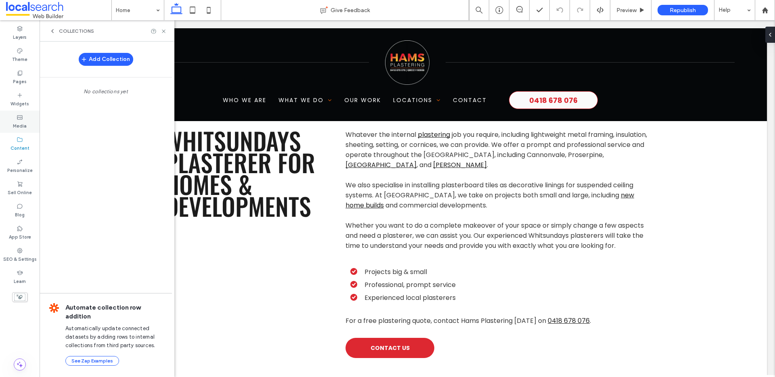
click at [21, 111] on div "Media" at bounding box center [20, 122] width 40 height 22
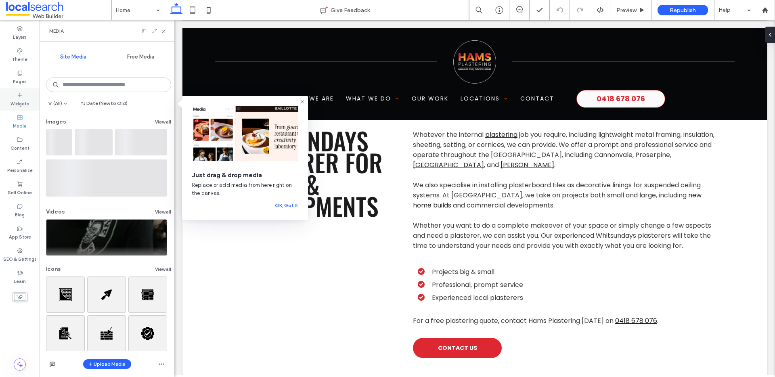
click at [27, 100] on label "Widgets" at bounding box center [20, 103] width 19 height 9
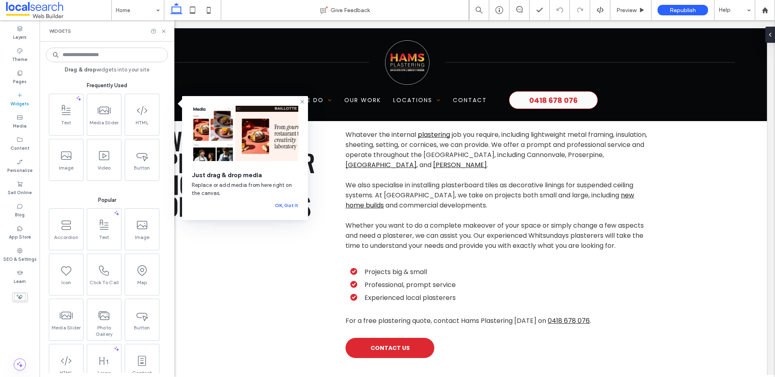
click at [21, 74] on icon at bounding box center [20, 73] width 6 height 6
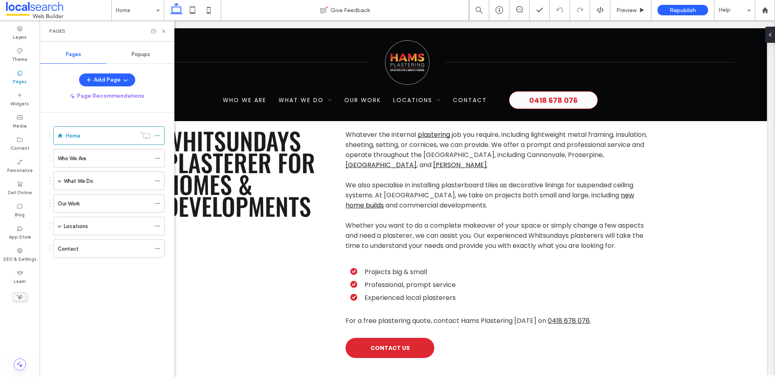
click at [151, 51] on div "Popups" at bounding box center [140, 55] width 67 height 18
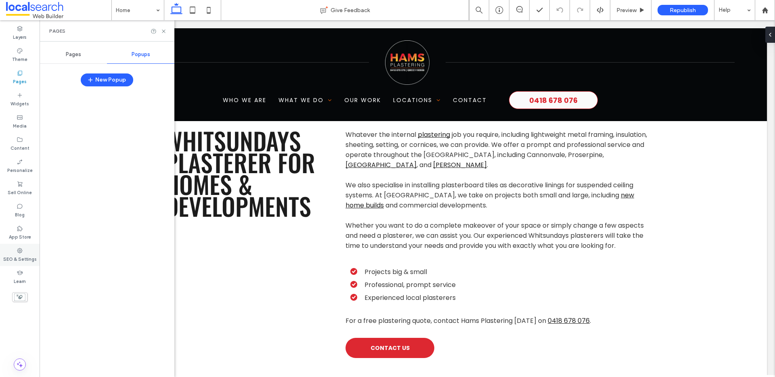
click at [24, 246] on div "SEO & Settings" at bounding box center [20, 255] width 40 height 22
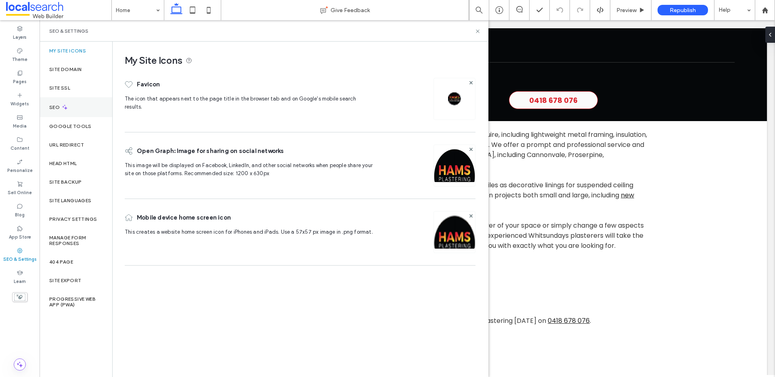
click at [74, 107] on div "SEO" at bounding box center [76, 107] width 73 height 20
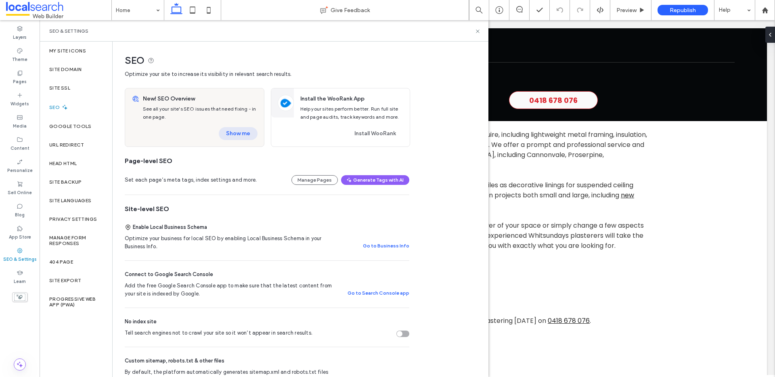
click at [235, 135] on button "Show me" at bounding box center [238, 133] width 39 height 13
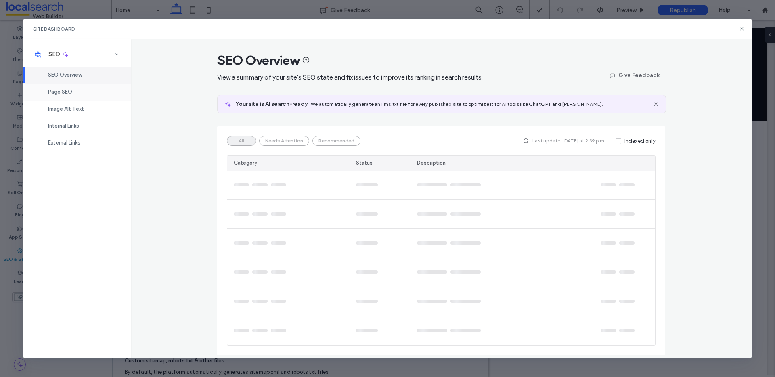
click at [110, 92] on div "Page SEO" at bounding box center [76, 92] width 107 height 17
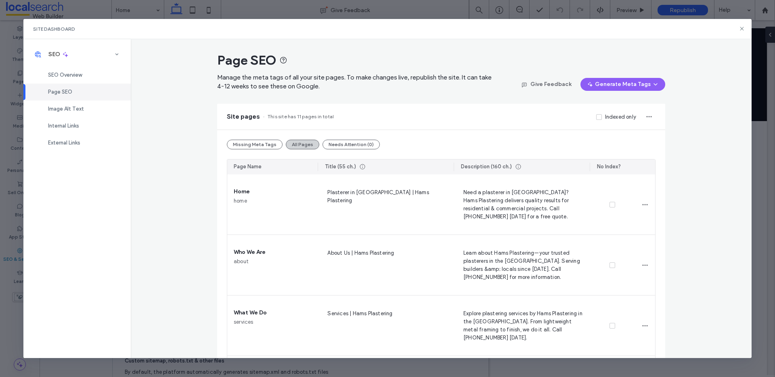
click at [307, 146] on button "All Pages" at bounding box center [303, 145] width 34 height 10
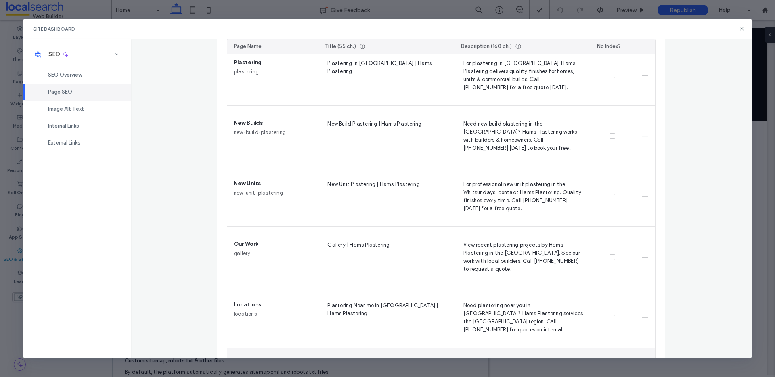
scroll to position [492, 0]
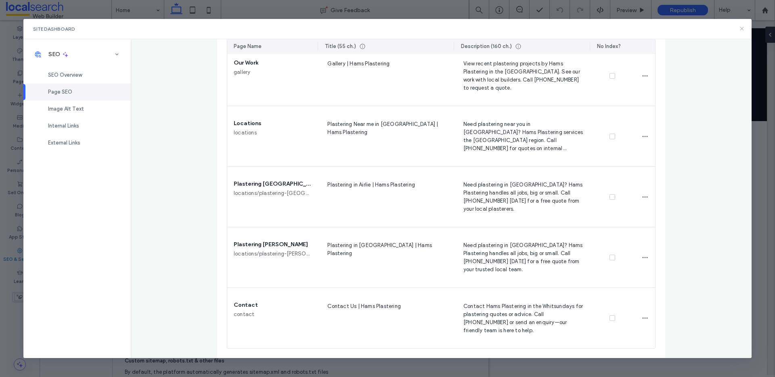
click at [742, 29] on icon at bounding box center [742, 28] width 6 height 6
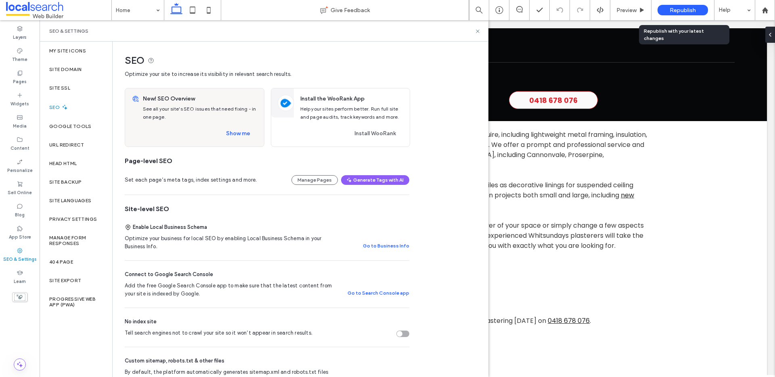
click at [677, 11] on span "Republish" at bounding box center [683, 10] width 26 height 7
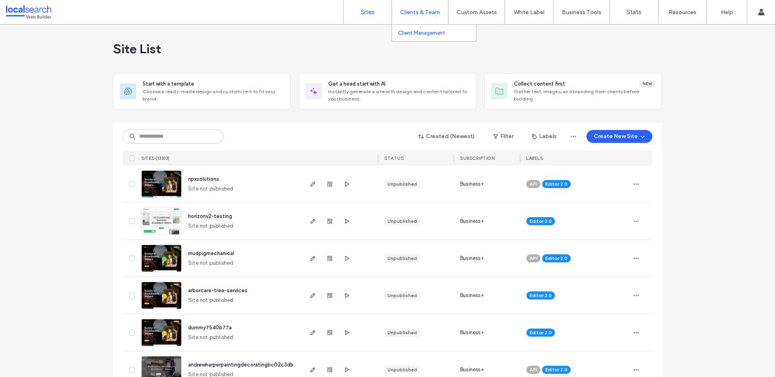
click at [426, 31] on label "Client Management" at bounding box center [421, 33] width 47 height 6
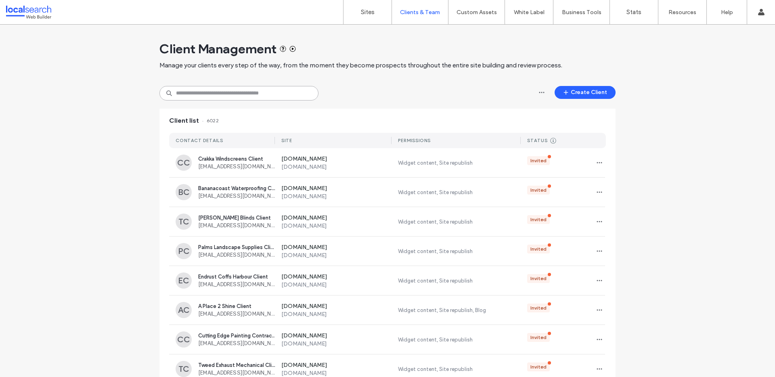
paste input "**********"
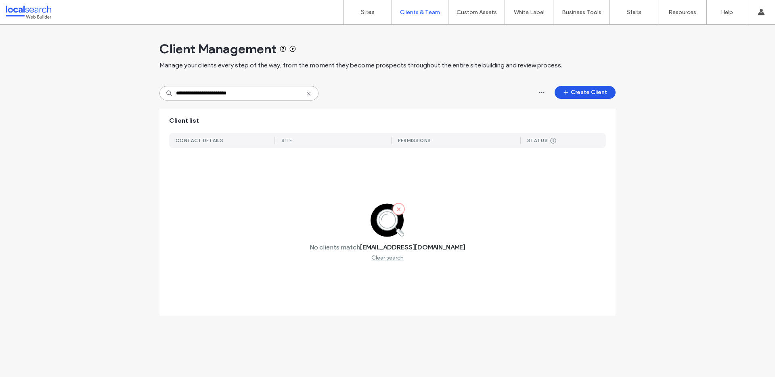
type input "**********"
click at [605, 95] on button "Create Client" at bounding box center [585, 92] width 61 height 13
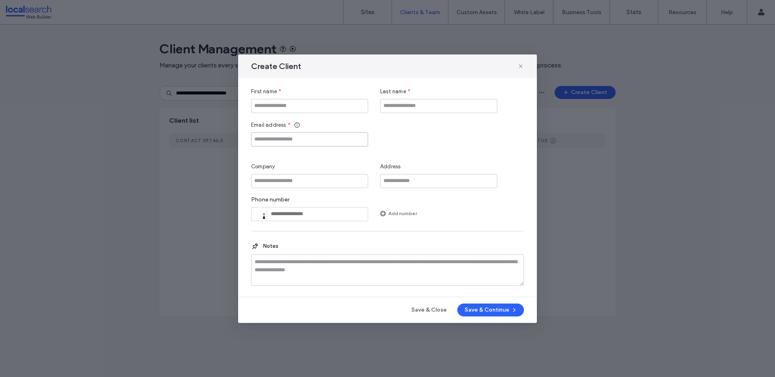
click at [276, 146] on input "Email address" at bounding box center [309, 139] width 117 height 14
paste input "**********"
type input "**********"
click at [322, 106] on input "First name" at bounding box center [309, 106] width 117 height 14
paste input "**********"
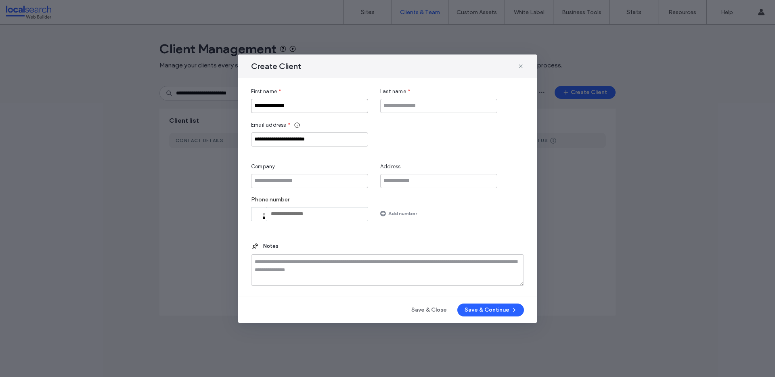
type input "**********"
click at [343, 176] on input "Company" at bounding box center [309, 181] width 117 height 14
paste input "**********"
type input "**********"
click at [412, 105] on input "Last name" at bounding box center [438, 106] width 117 height 14
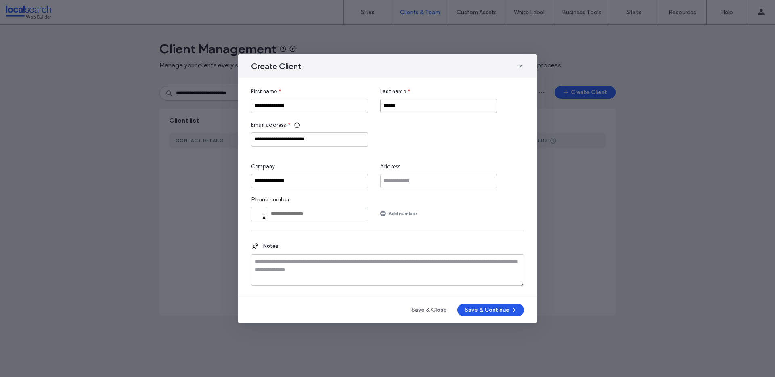
type input "******"
click at [501, 314] on button "Save & Continue" at bounding box center [491, 310] width 67 height 13
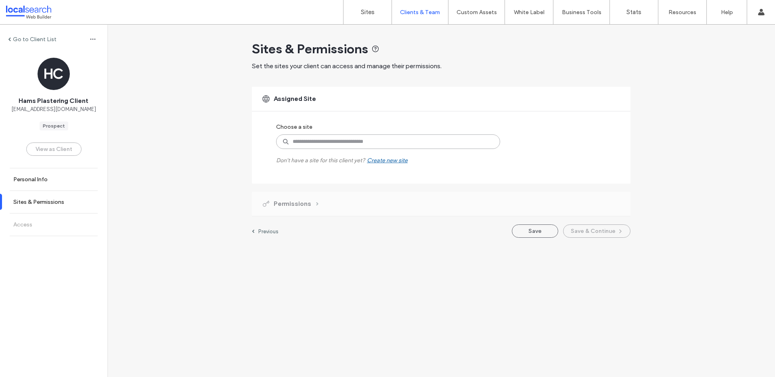
click at [323, 147] on input at bounding box center [388, 141] width 224 height 15
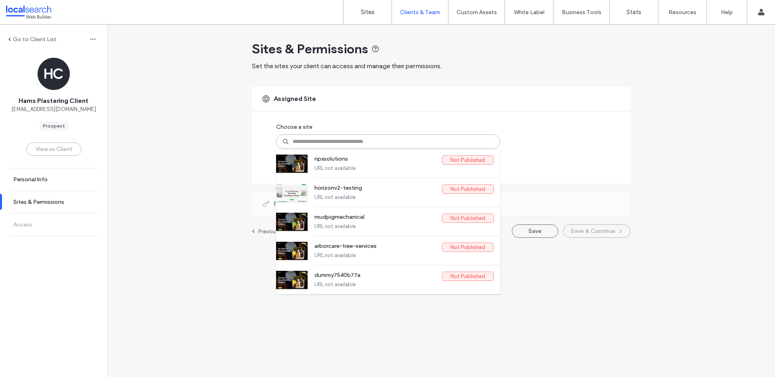
paste input "********"
type input "********"
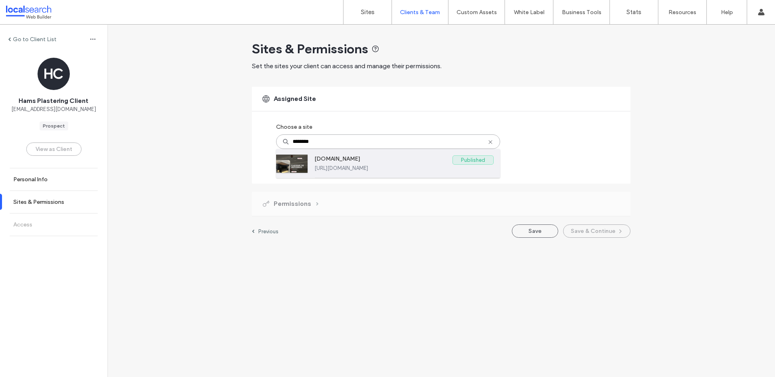
click at [330, 166] on label "[URL][DOMAIN_NAME]" at bounding box center [404, 168] width 179 height 6
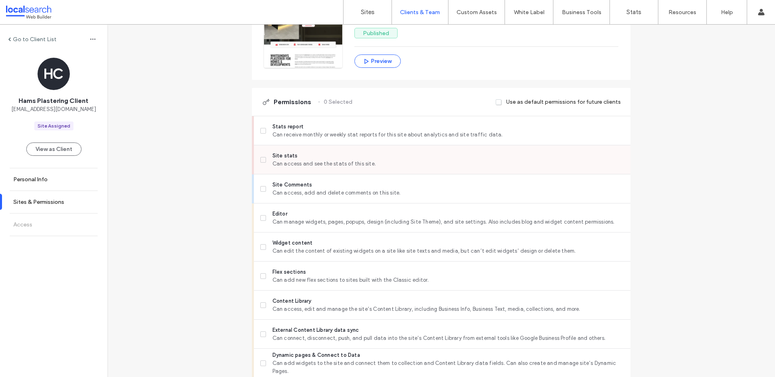
scroll to position [156, 0]
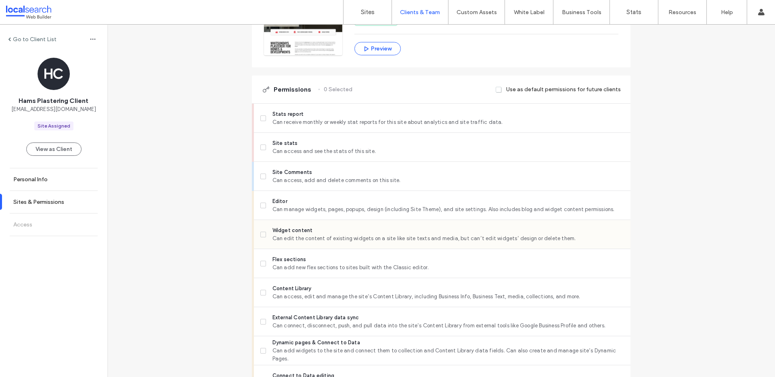
click at [295, 231] on span "Widget content" at bounding box center [449, 231] width 352 height 8
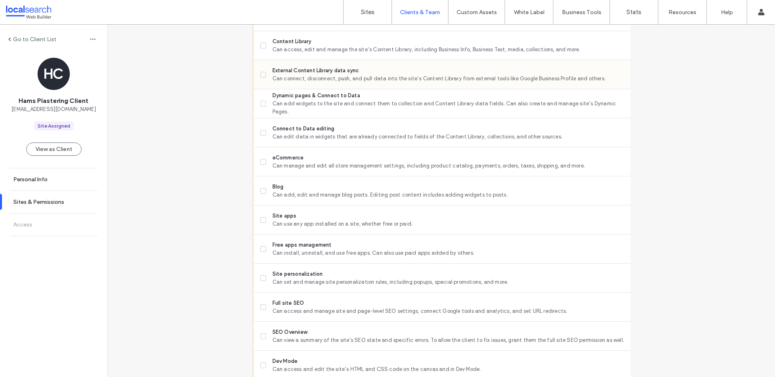
scroll to position [610, 0]
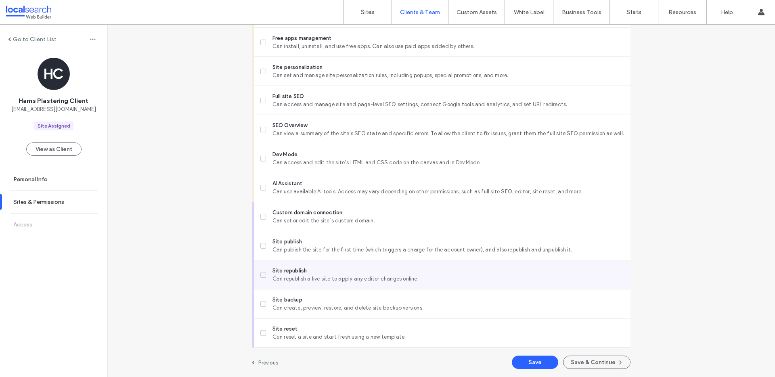
click at [290, 274] on span "Site republish" at bounding box center [449, 271] width 352 height 8
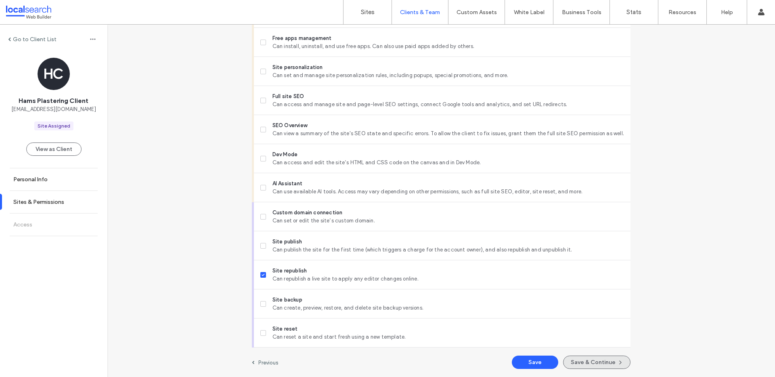
click at [566, 359] on button "Save & Continue" at bounding box center [596, 362] width 67 height 13
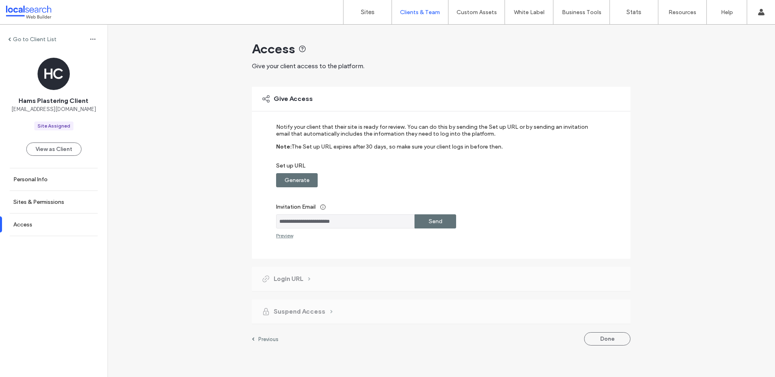
click at [305, 177] on label "Generate" at bounding box center [297, 180] width 25 height 15
click at [427, 178] on div "Copy" at bounding box center [436, 180] width 42 height 14
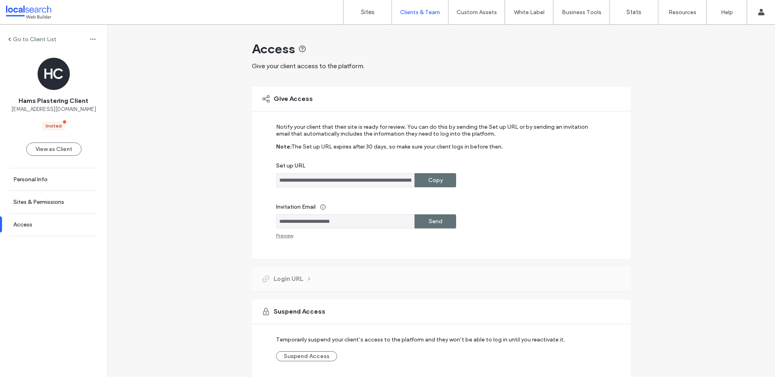
click at [340, 220] on input "**********" at bounding box center [345, 221] width 139 height 14
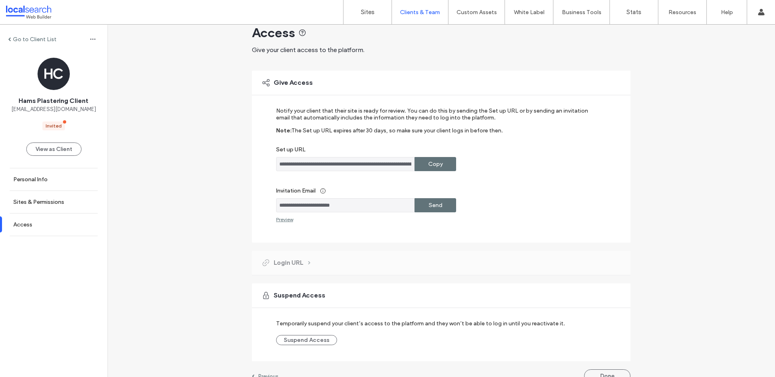
scroll to position [30, 0]
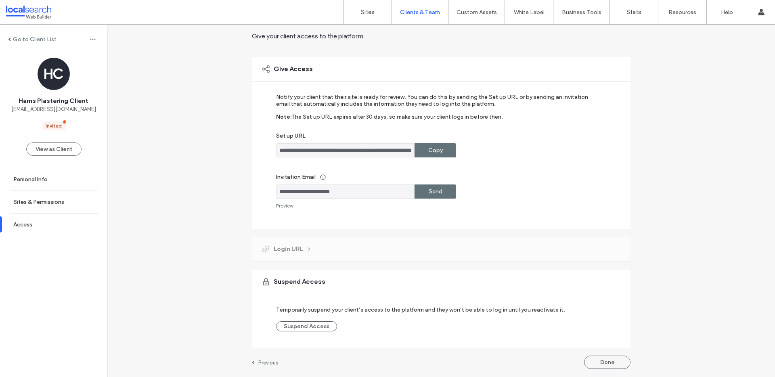
click at [593, 355] on div "**********" at bounding box center [441, 186] width 379 height 382
click at [594, 358] on button "Done" at bounding box center [607, 362] width 46 height 13
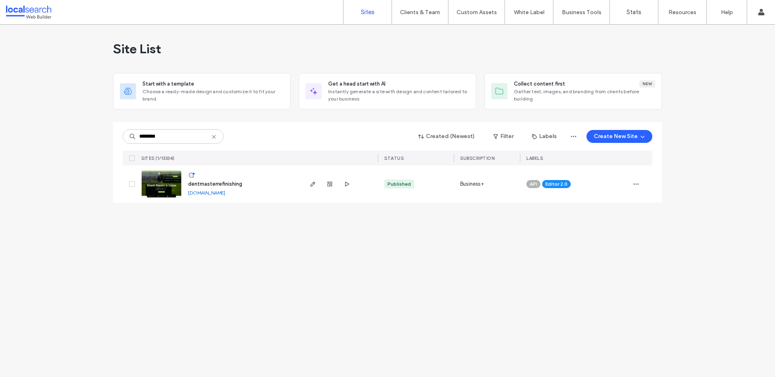
type input "********"
click at [159, 187] on img at bounding box center [162, 198] width 40 height 55
type input "********"
click at [632, 187] on span "button" at bounding box center [636, 184] width 13 height 13
click at [604, 237] on span "Assign Label" at bounding box center [601, 236] width 30 height 8
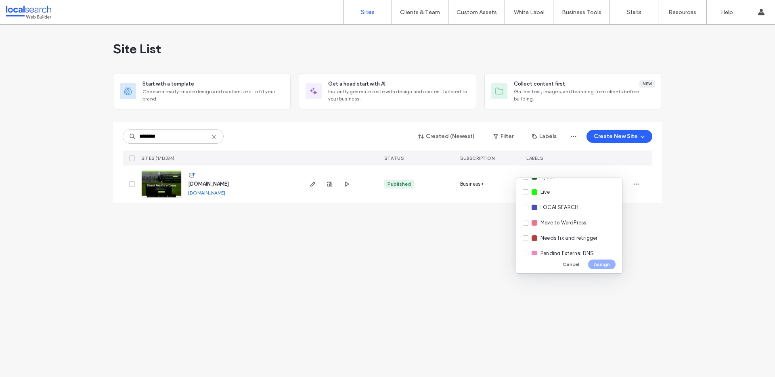
scroll to position [195, 0]
click at [586, 212] on span "Pending External DNS" at bounding box center [567, 208] width 53 height 8
click at [601, 269] on div "Cancel Assign" at bounding box center [570, 264] width 106 height 19
click at [601, 265] on button "Assign" at bounding box center [601, 265] width 27 height 10
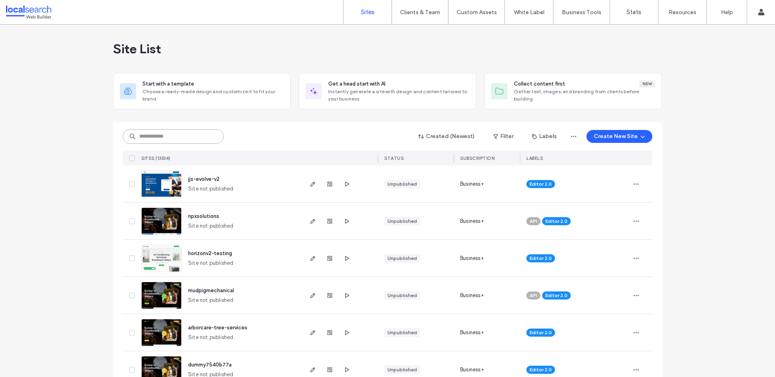
click at [143, 141] on input at bounding box center [173, 136] width 101 height 15
paste input "********"
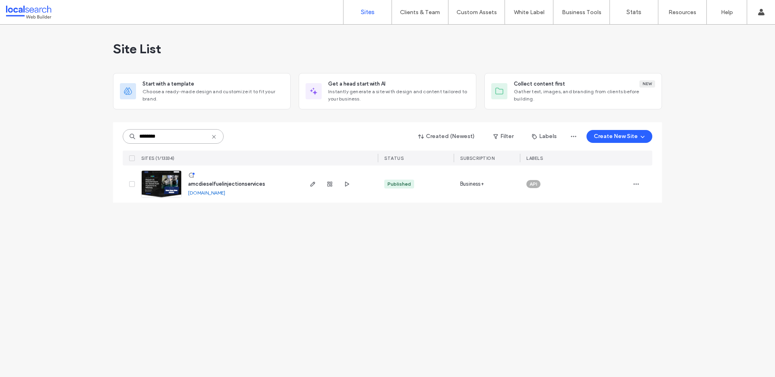
type input "********"
click at [163, 182] on img at bounding box center [162, 198] width 40 height 55
type input "********"
click at [634, 186] on icon "button" at bounding box center [636, 184] width 6 height 6
click at [619, 235] on div "Assign Label" at bounding box center [607, 235] width 72 height 15
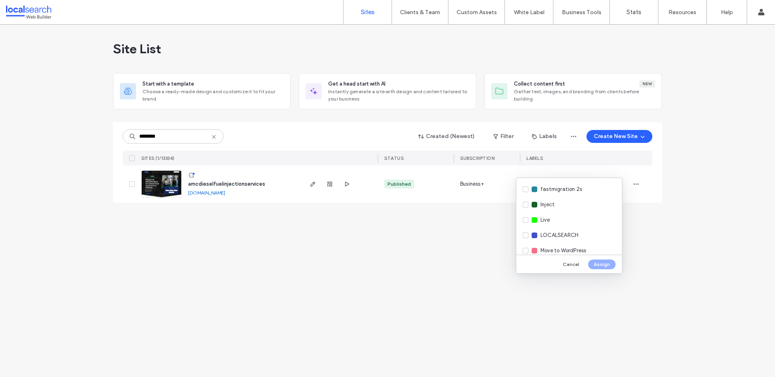
scroll to position [124, 0]
click at [561, 214] on div "Live" at bounding box center [570, 218] width 106 height 15
click at [604, 267] on button "Assign" at bounding box center [601, 265] width 27 height 10
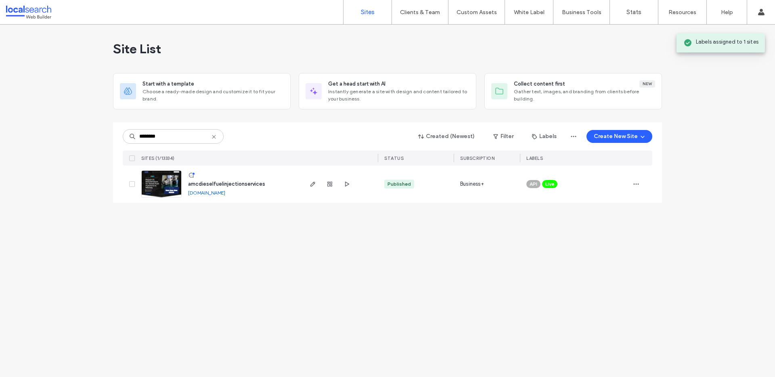
drag, startPoint x: 209, startPoint y: 280, endPoint x: 215, endPoint y: 256, distance: 24.6
click at [211, 273] on div "Site List Start with a template Choose a ready-made design and customize it to …" at bounding box center [387, 201] width 775 height 353
click at [154, 177] on img at bounding box center [162, 198] width 40 height 55
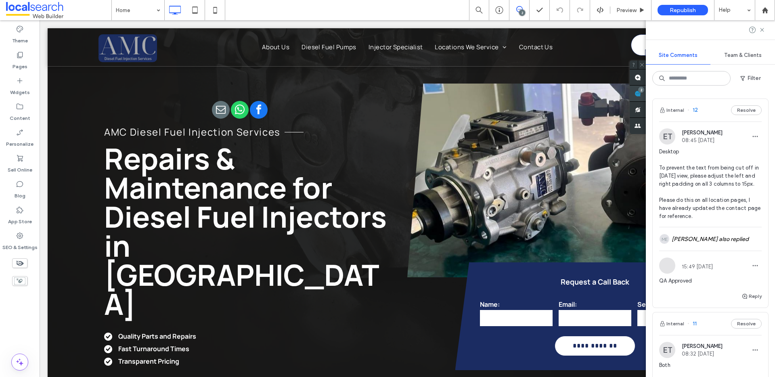
click at [768, 90] on div "Site Comments Team & Clients Filter Internal 12 Resolve ET [PERSON_NAME] 08:45 …" at bounding box center [710, 198] width 129 height 357
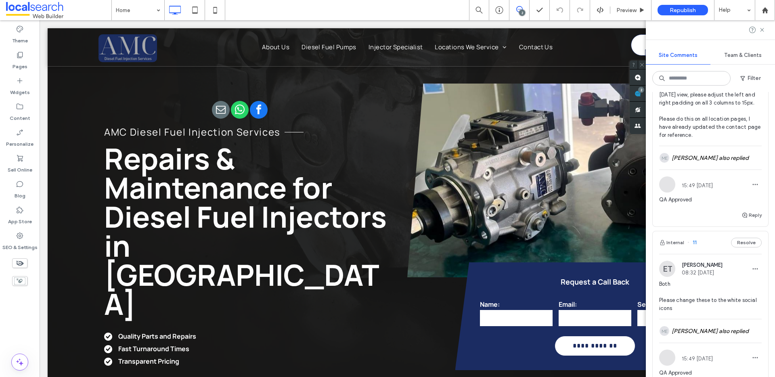
scroll to position [105, 0]
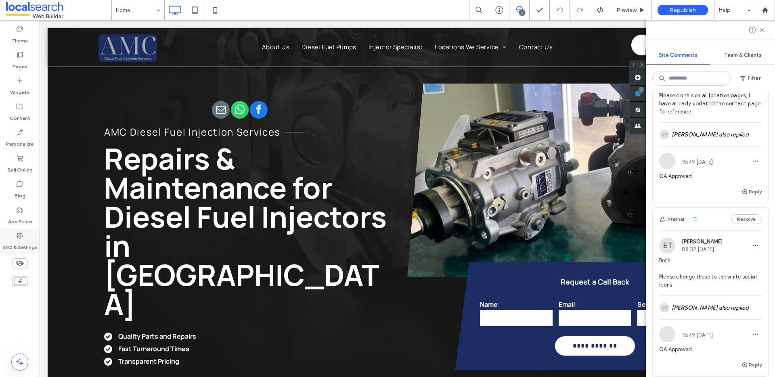
click at [26, 245] on label "SEO & Settings" at bounding box center [19, 245] width 35 height 11
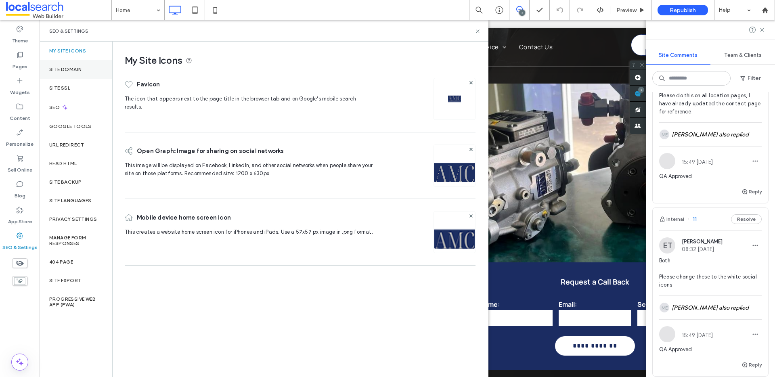
click at [67, 72] on label "Site Domain" at bounding box center [65, 70] width 32 height 6
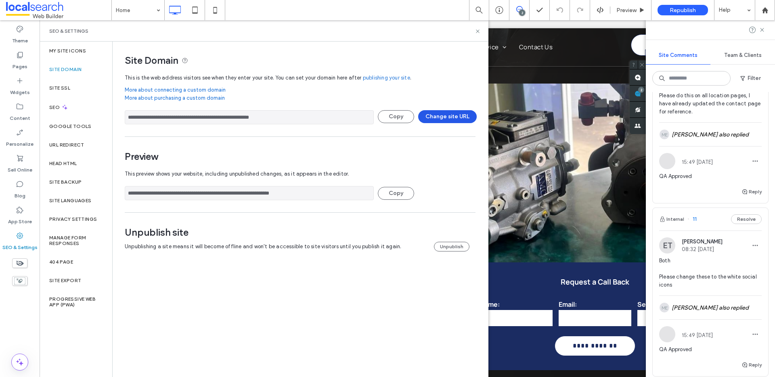
click at [466, 120] on button "Change site URL" at bounding box center [447, 116] width 59 height 13
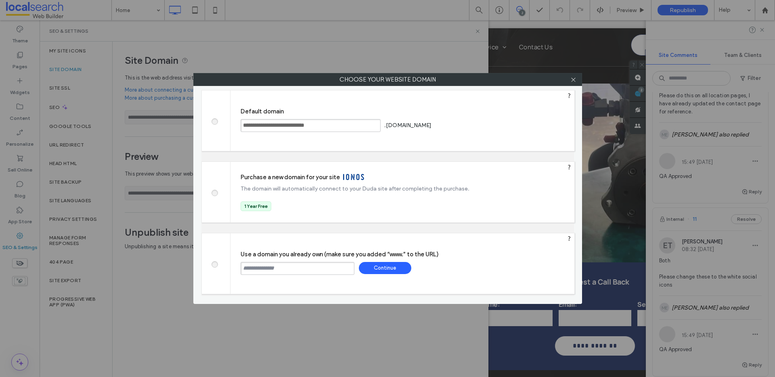
click at [245, 267] on input "text" at bounding box center [298, 268] width 114 height 13
paste input "**********"
click at [244, 269] on input "**********" at bounding box center [298, 268] width 114 height 13
type input "**********"
click at [395, 267] on div "Continue" at bounding box center [385, 268] width 53 height 12
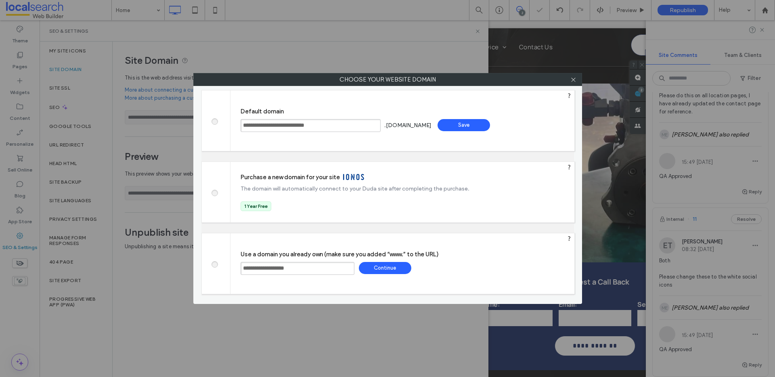
type input "**********"
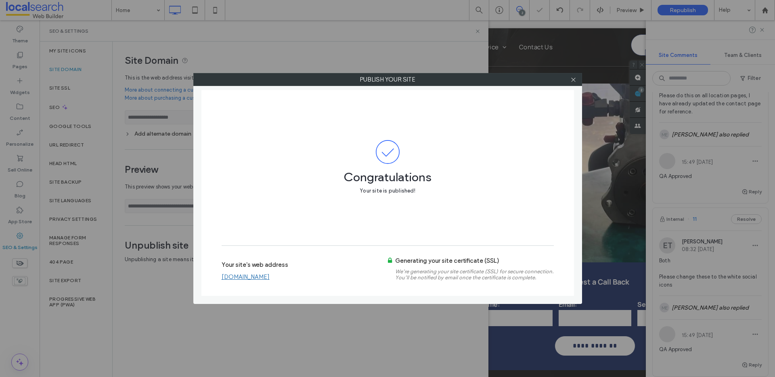
click at [270, 275] on link "[DOMAIN_NAME]" at bounding box center [246, 276] width 48 height 7
click at [574, 82] on icon at bounding box center [574, 80] width 6 height 6
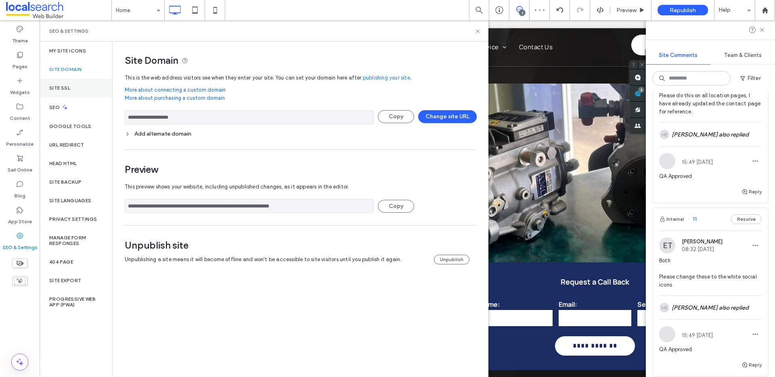
click at [76, 99] on div "SEO" at bounding box center [76, 107] width 73 height 20
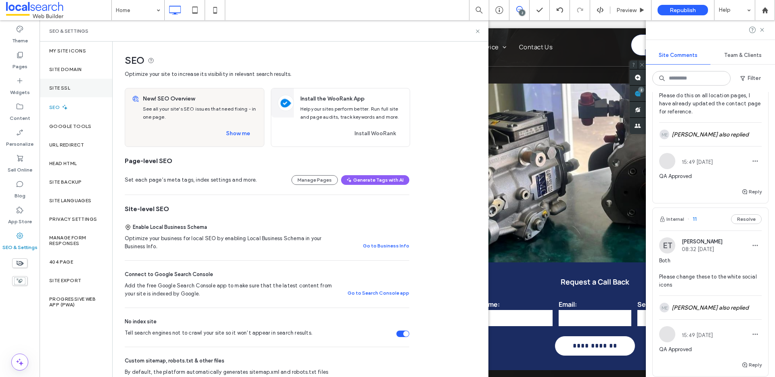
click at [76, 91] on div "Site SSL" at bounding box center [76, 88] width 73 height 19
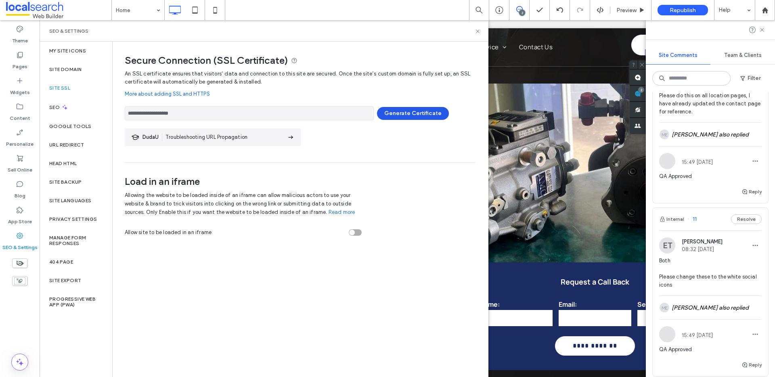
click at [432, 109] on button "Generate Certificate" at bounding box center [413, 113] width 72 height 13
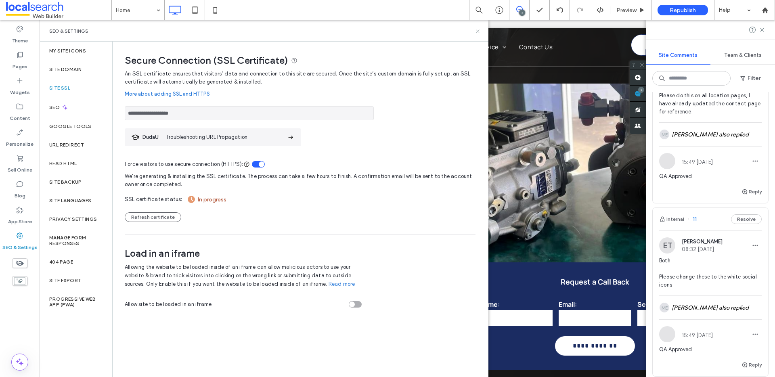
drag, startPoint x: 476, startPoint y: 31, endPoint x: 429, endPoint y: 10, distance: 51.3
click at [476, 31] on icon at bounding box center [478, 31] width 6 height 6
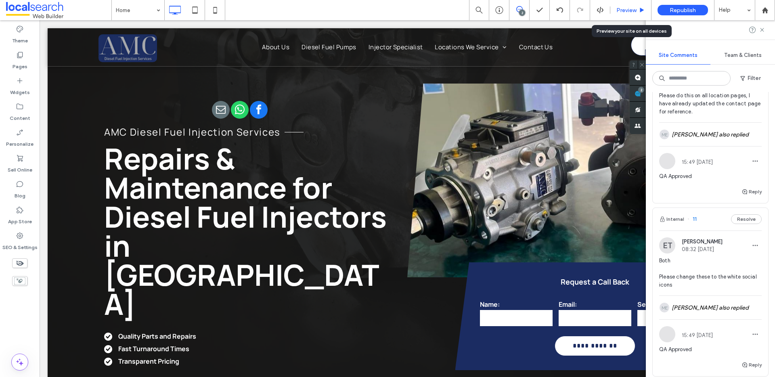
click at [625, 12] on span "Preview" at bounding box center [627, 10] width 20 height 7
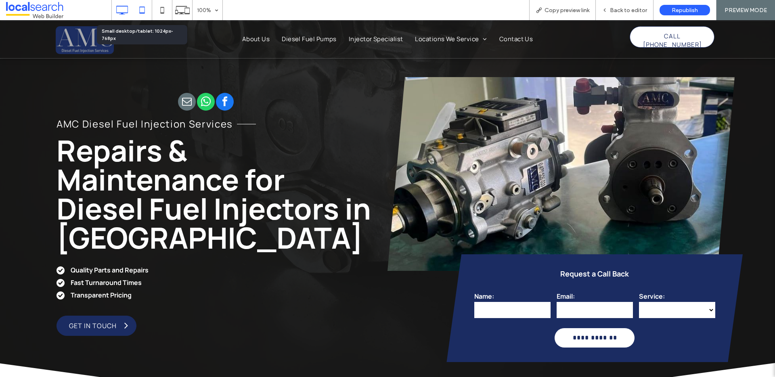
click at [147, 9] on icon at bounding box center [142, 10] width 16 height 16
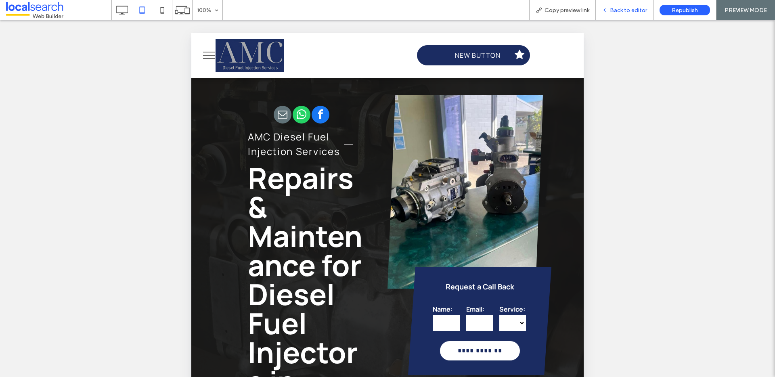
click at [610, 7] on div "Back to editor" at bounding box center [624, 10] width 57 height 7
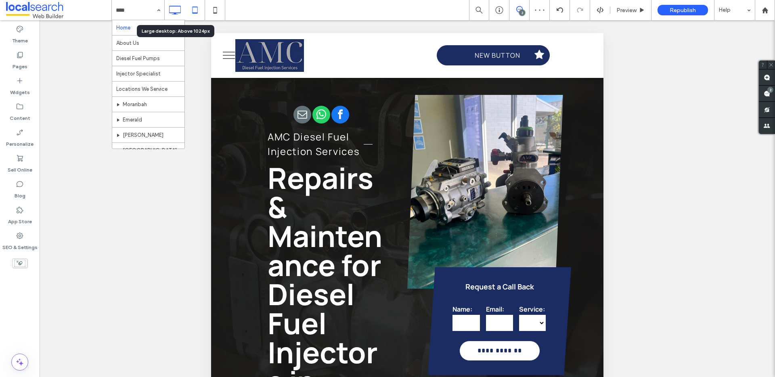
click at [173, 9] on icon at bounding box center [175, 10] width 16 height 16
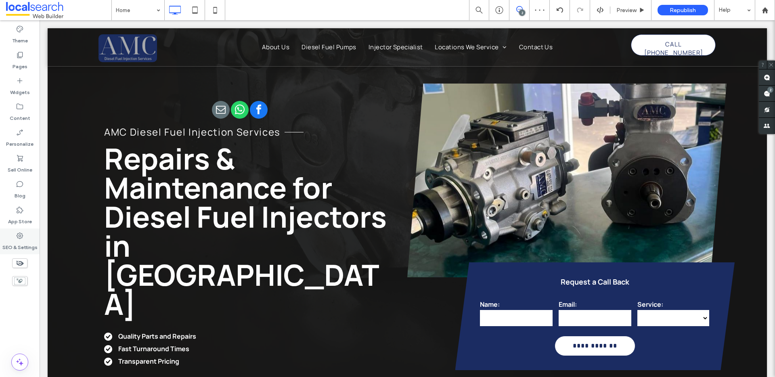
click at [21, 242] on label "SEO & Settings" at bounding box center [19, 245] width 35 height 11
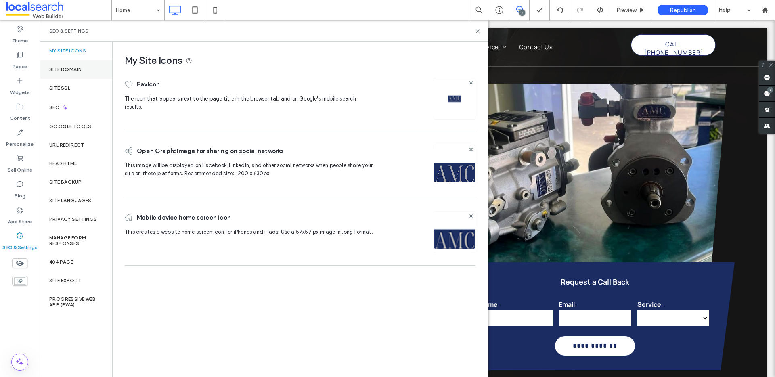
click at [64, 68] on label "Site Domain" at bounding box center [65, 70] width 32 height 6
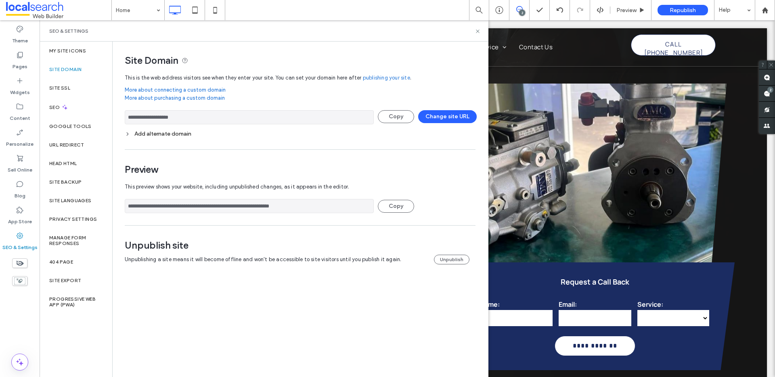
click at [175, 122] on input "**********" at bounding box center [249, 117] width 249 height 14
drag, startPoint x: 475, startPoint y: 32, endPoint x: 485, endPoint y: 29, distance: 10.3
click at [485, 29] on div "SEO & Settings" at bounding box center [264, 30] width 449 height 21
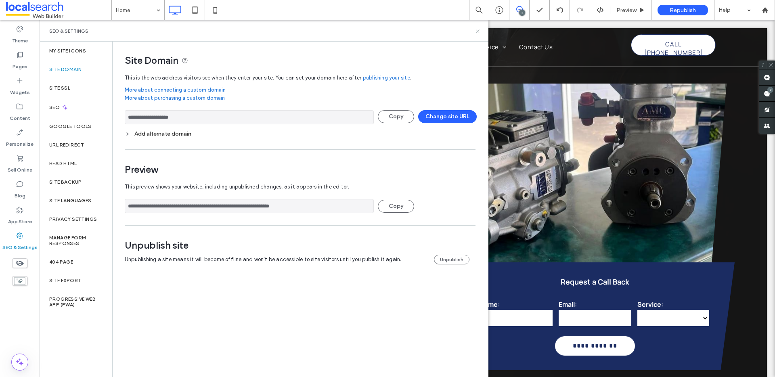
click at [477, 32] on use at bounding box center [477, 30] width 3 height 3
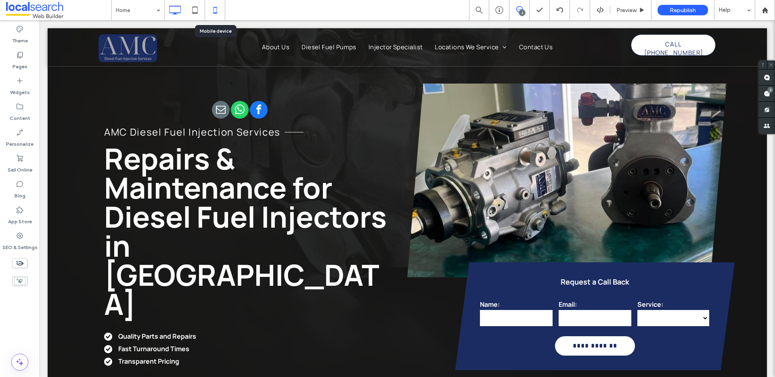
click at [214, 8] on icon at bounding box center [215, 10] width 16 height 16
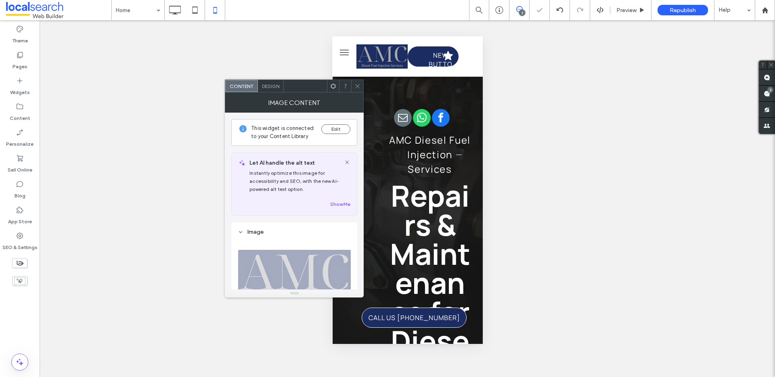
click at [276, 88] on span "Design" at bounding box center [270, 86] width 17 height 6
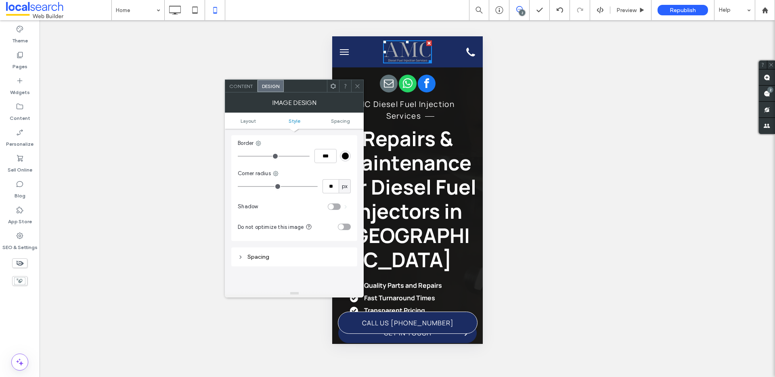
click at [343, 226] on div "toggle" at bounding box center [341, 227] width 6 height 6
click at [354, 85] on div at bounding box center [357, 86] width 12 height 12
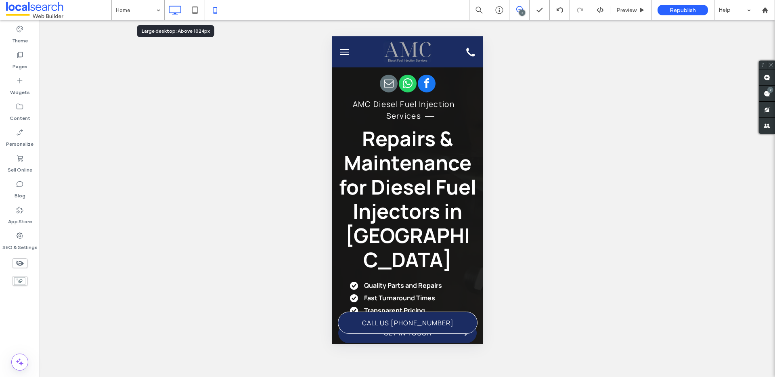
click at [173, 9] on icon at bounding box center [175, 10] width 16 height 16
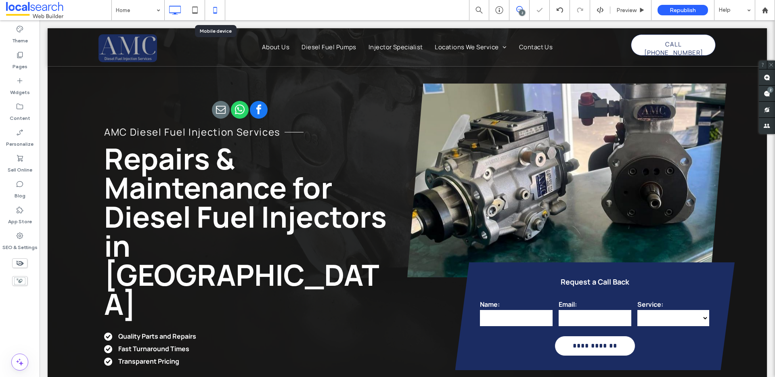
click at [217, 8] on icon at bounding box center [215, 10] width 16 height 16
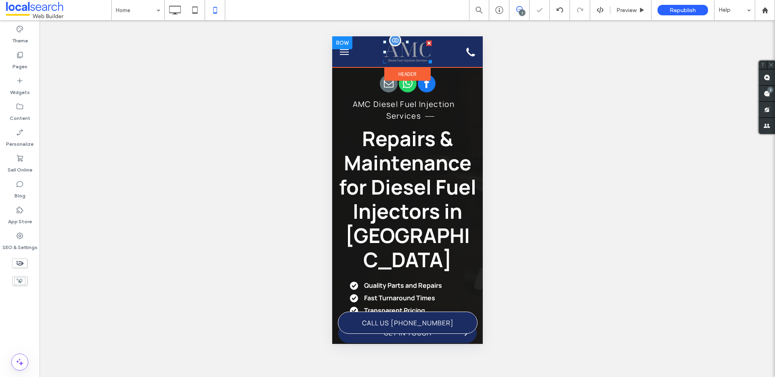
click at [397, 57] on img at bounding box center [407, 51] width 48 height 23
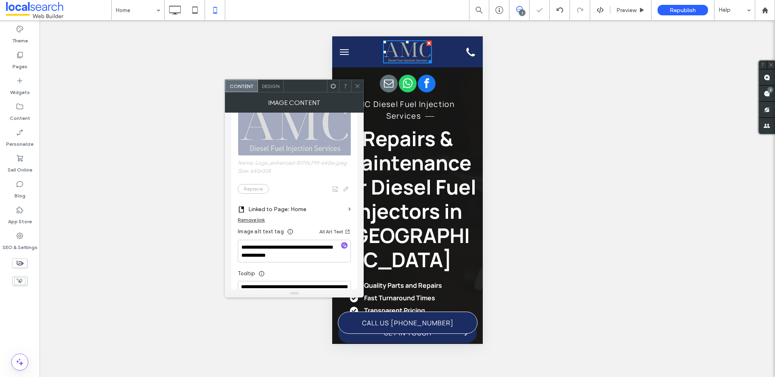
scroll to position [270, 0]
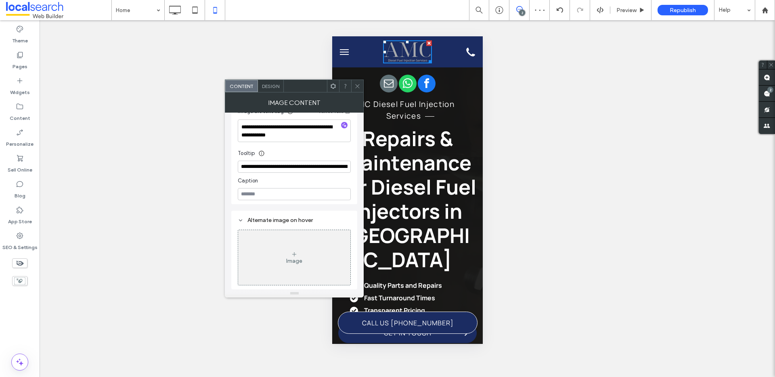
click at [275, 89] on div "Design" at bounding box center [271, 86] width 26 height 12
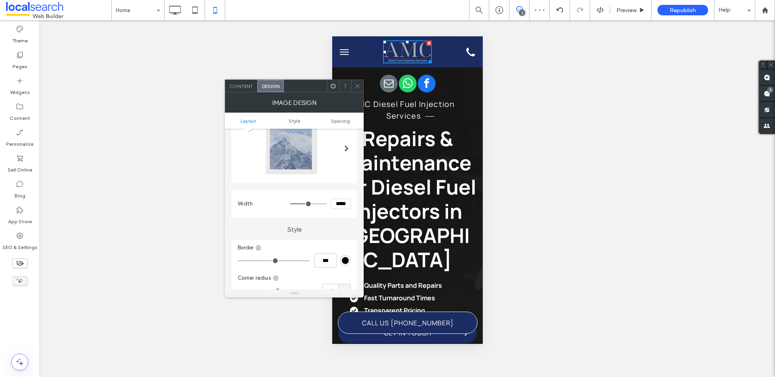
scroll to position [157, 0]
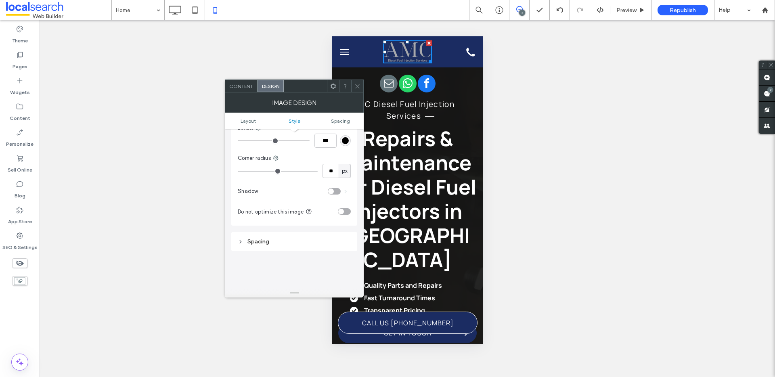
click at [345, 209] on div "toggle" at bounding box center [344, 211] width 13 height 6
click at [250, 89] on span "Content" at bounding box center [241, 86] width 24 height 6
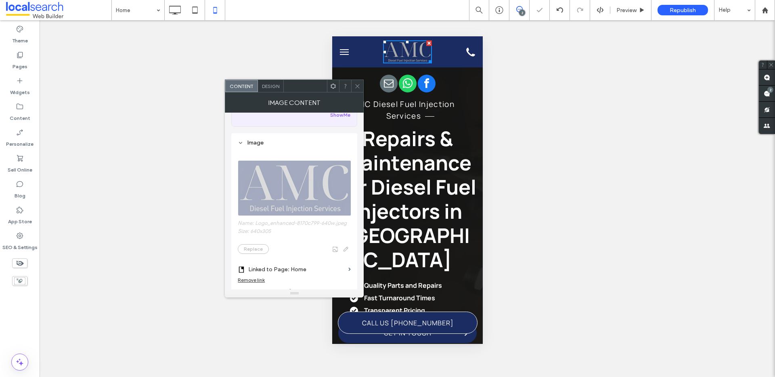
scroll to position [128, 0]
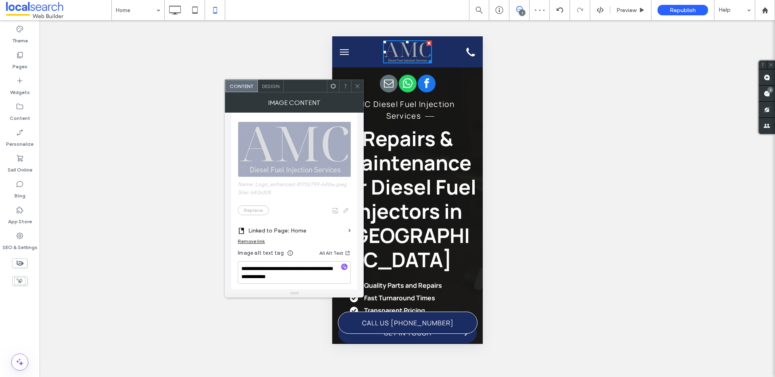
click at [332, 146] on span "Name: Logo_enhanced-8170c799-640w.jpeg Size: 640x305 Replace" at bounding box center [294, 164] width 113 height 110
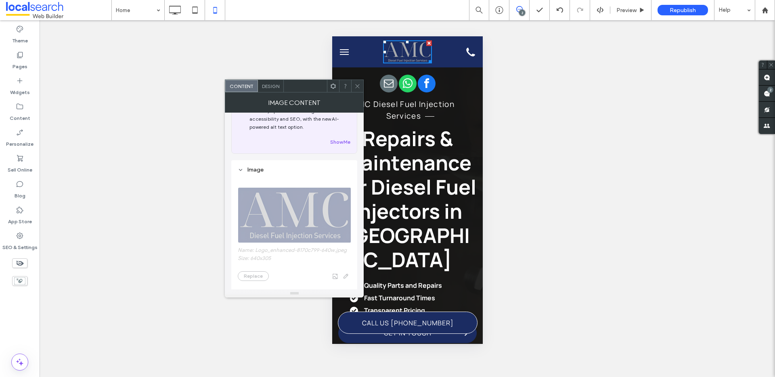
scroll to position [0, 0]
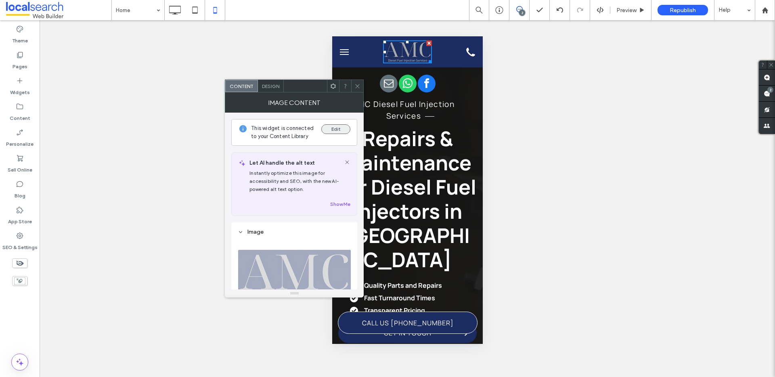
click at [339, 128] on button "Edit" at bounding box center [336, 129] width 29 height 10
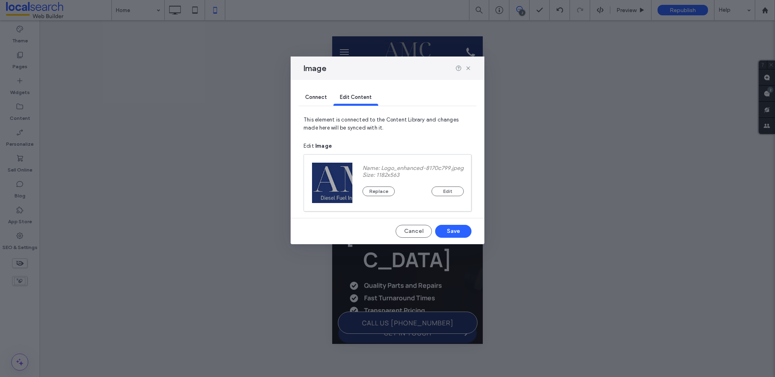
click at [342, 179] on div at bounding box center [332, 183] width 40 height 40
click at [467, 67] on use at bounding box center [469, 69] width 4 height 4
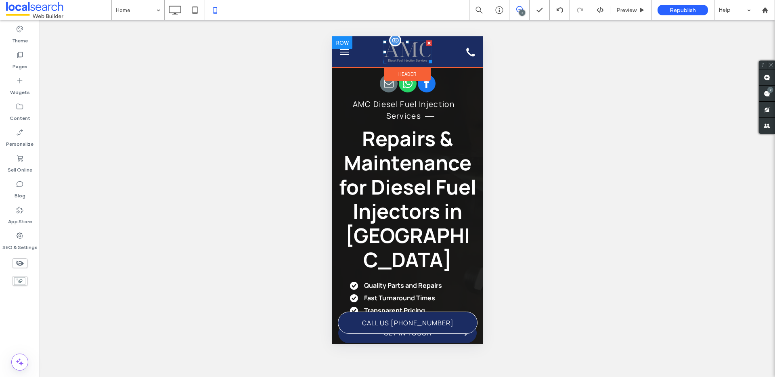
click at [406, 55] on img at bounding box center [407, 51] width 48 height 23
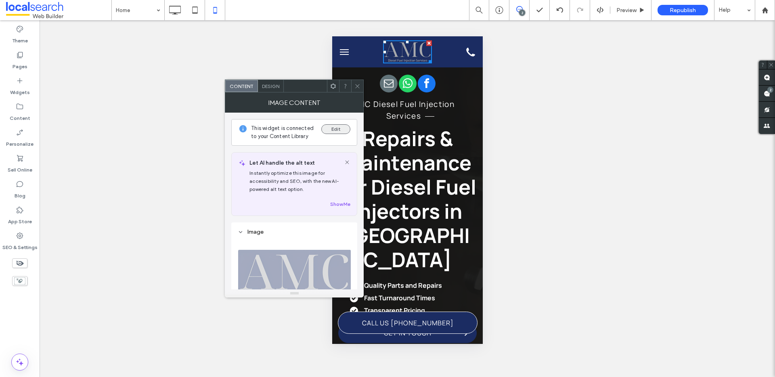
click at [336, 126] on button "Edit" at bounding box center [336, 129] width 29 height 10
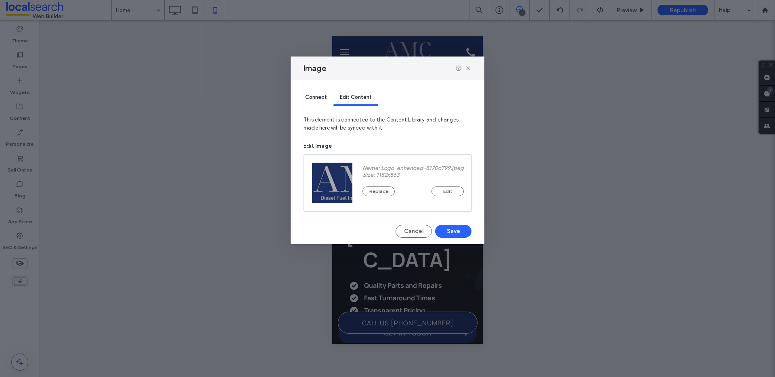
click at [376, 184] on div "Replace Edit" at bounding box center [413, 188] width 101 height 18
click at [378, 188] on button "Replace" at bounding box center [379, 192] width 32 height 10
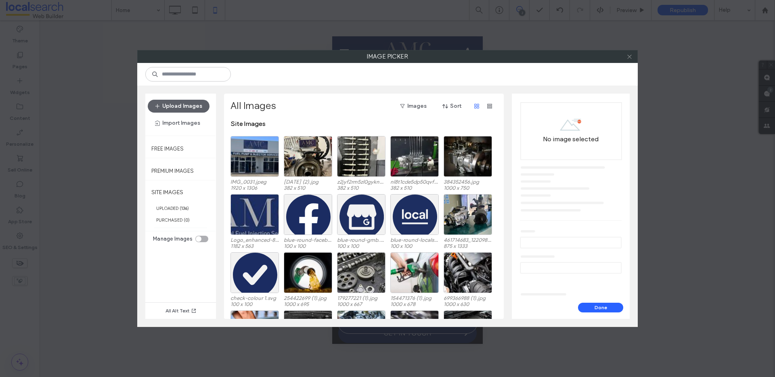
click at [630, 54] on icon at bounding box center [630, 57] width 6 height 6
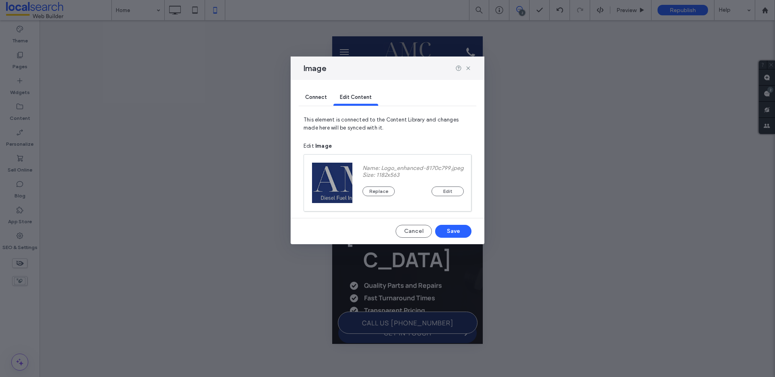
click at [473, 64] on div "Image" at bounding box center [388, 68] width 194 height 23
click at [469, 67] on use at bounding box center [469, 69] width 4 height 4
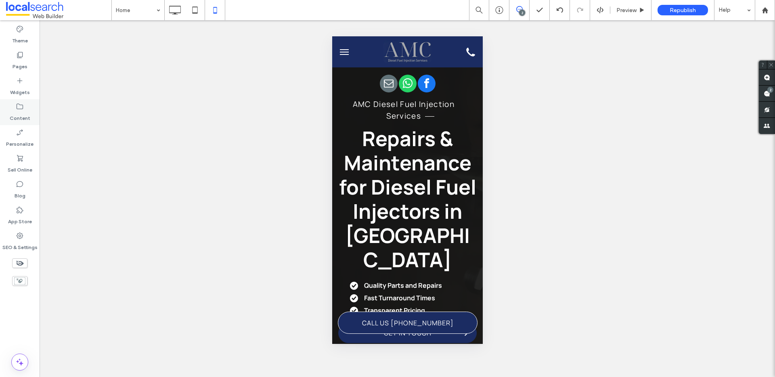
click at [22, 112] on label "Content" at bounding box center [20, 116] width 21 height 11
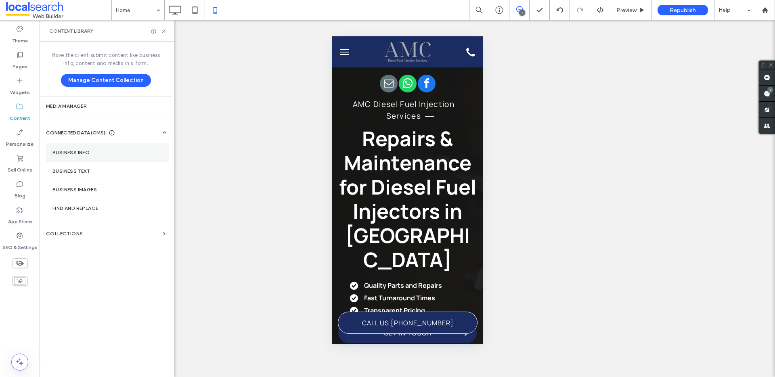
click at [102, 150] on label "Business Info" at bounding box center [108, 153] width 110 height 6
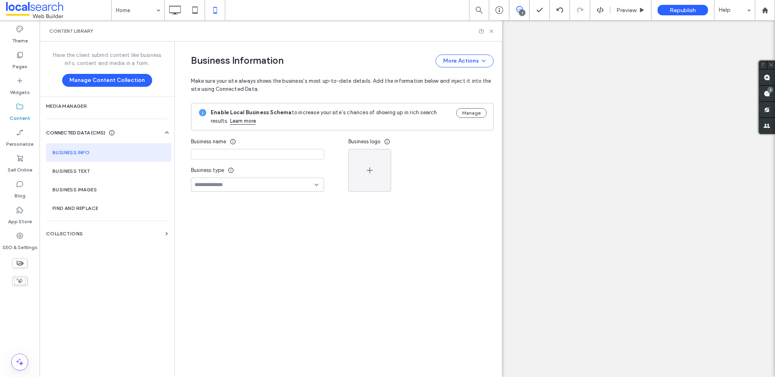
type input "**********"
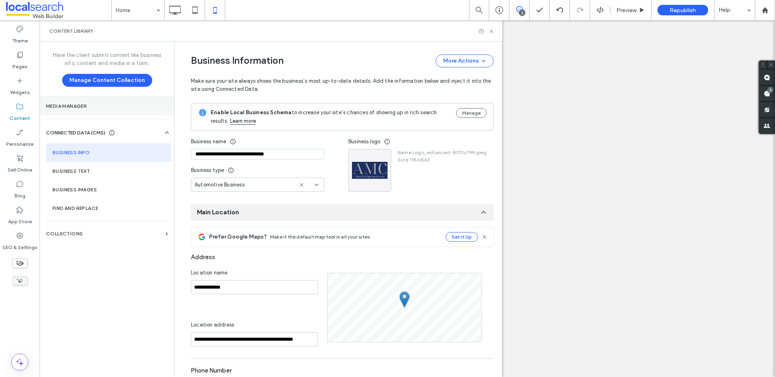
scroll to position [78, 0]
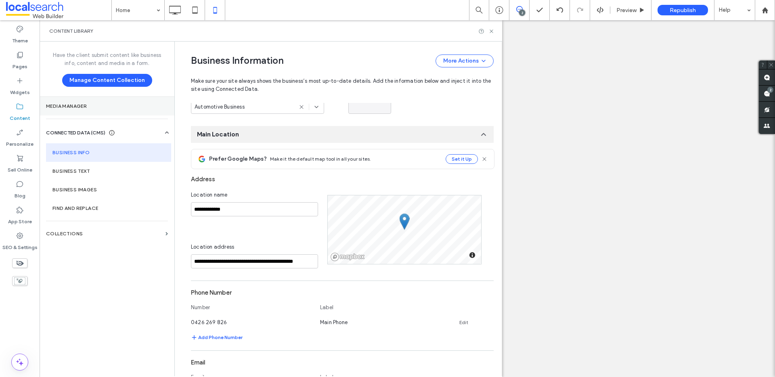
click at [79, 109] on label "Media Manager" at bounding box center [107, 106] width 122 height 6
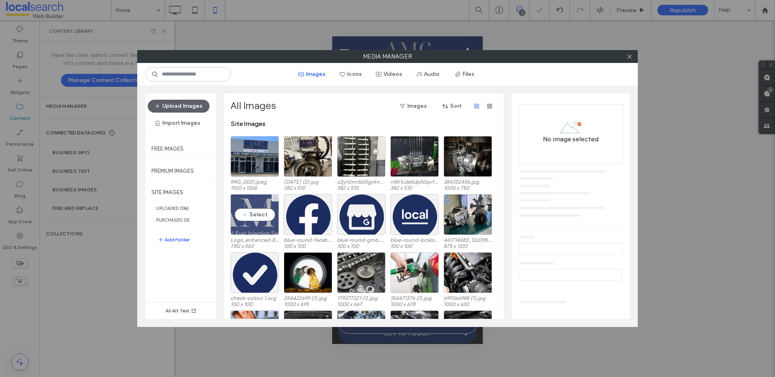
click at [251, 203] on div "Select" at bounding box center [255, 214] width 48 height 41
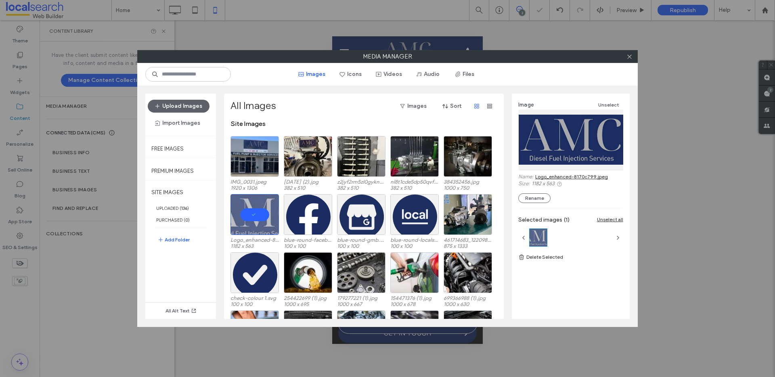
scroll to position [0, 0]
click at [628, 54] on icon at bounding box center [630, 57] width 6 height 6
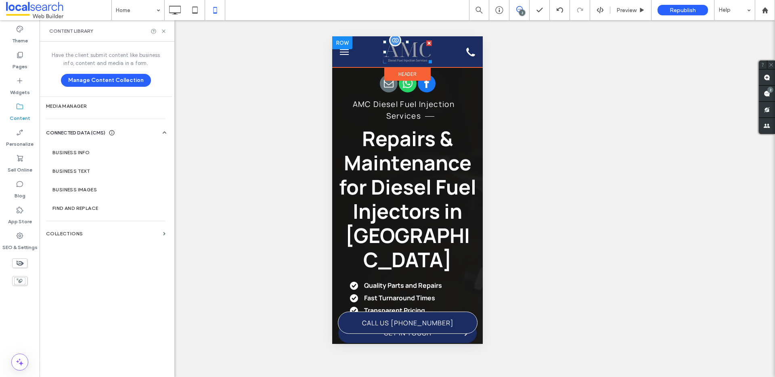
click at [411, 58] on img at bounding box center [407, 51] width 48 height 23
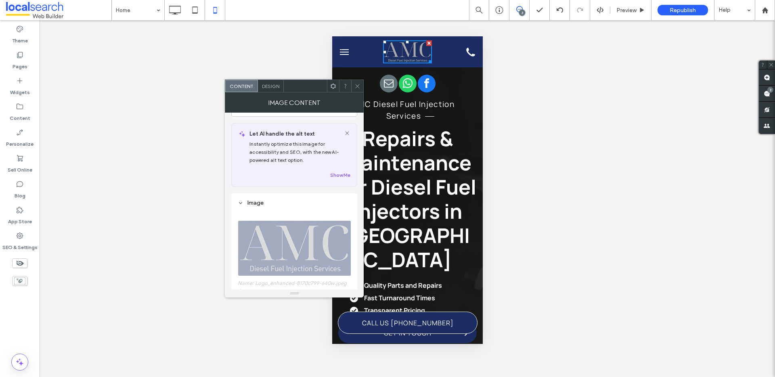
scroll to position [65, 0]
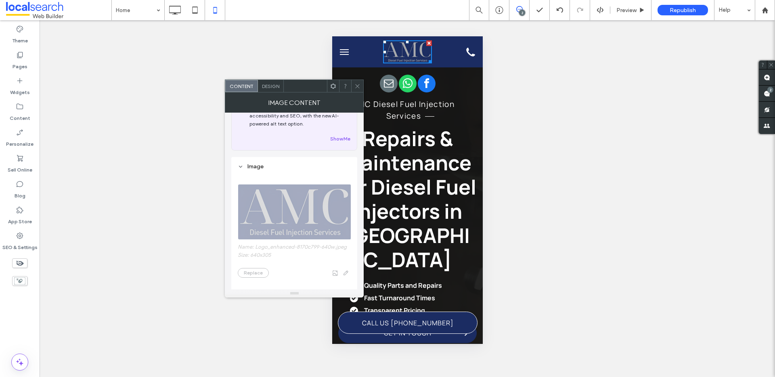
click at [356, 84] on icon at bounding box center [358, 86] width 6 height 6
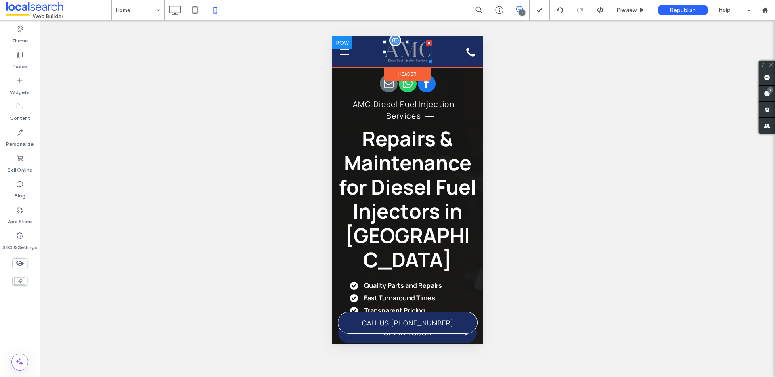
click at [402, 55] on img at bounding box center [407, 51] width 48 height 23
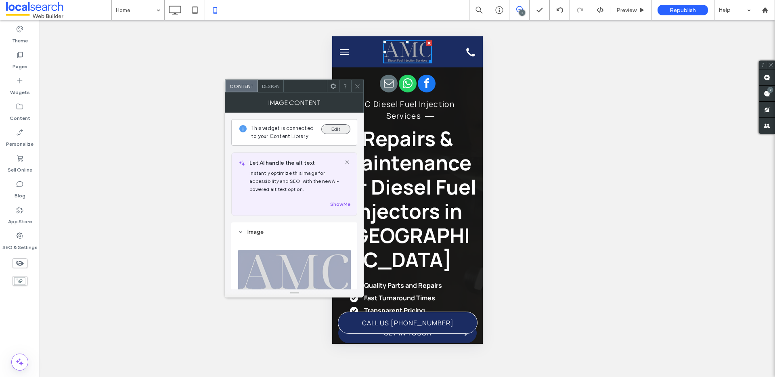
click at [336, 130] on button "Edit" at bounding box center [336, 129] width 29 height 10
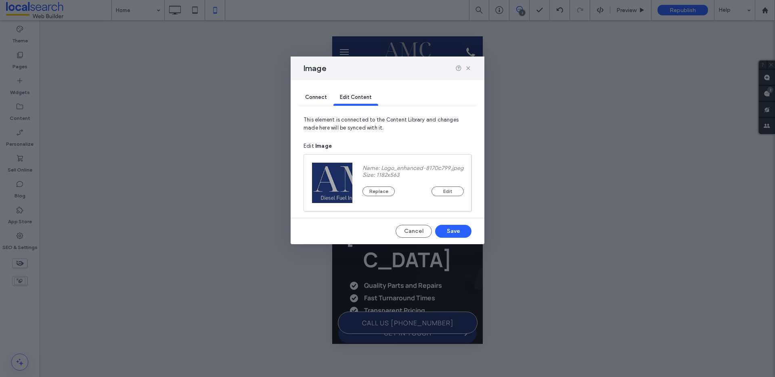
click at [396, 196] on div "Name: Logo_enhanced-8170c799.jpeg Size: 1182x563 Replace Edit" at bounding box center [414, 183] width 122 height 57
click at [388, 191] on button "Replace" at bounding box center [379, 192] width 32 height 10
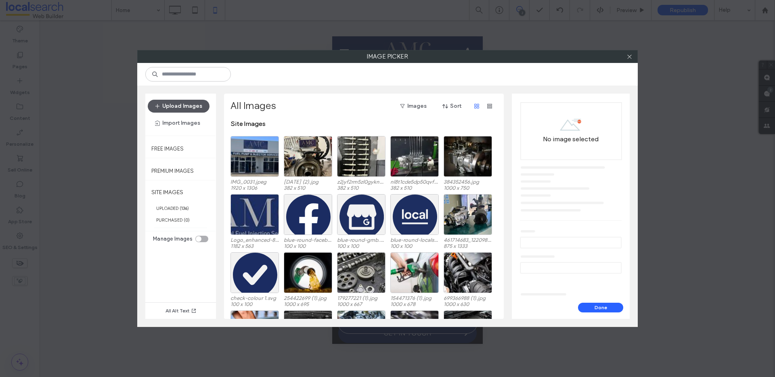
click at [165, 104] on button "Upload Images" at bounding box center [179, 106] width 62 height 13
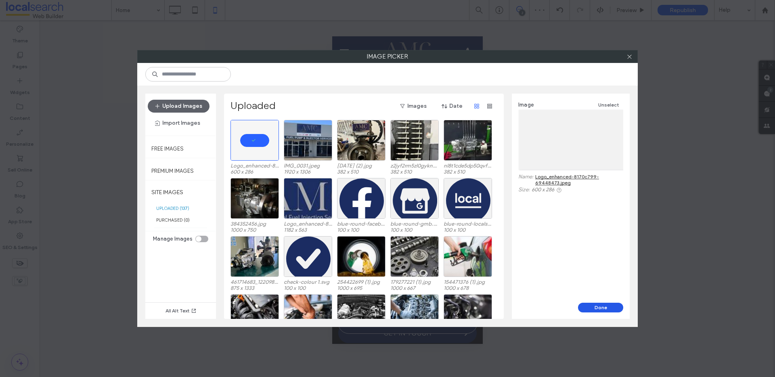
click at [597, 307] on button "Done" at bounding box center [600, 308] width 45 height 10
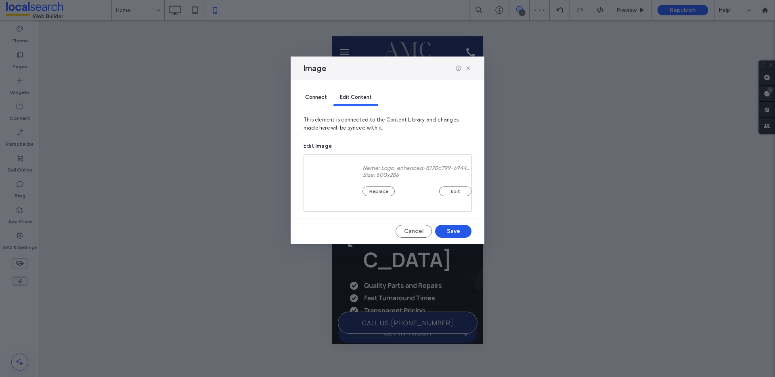
click at [450, 231] on button "Save" at bounding box center [453, 231] width 36 height 13
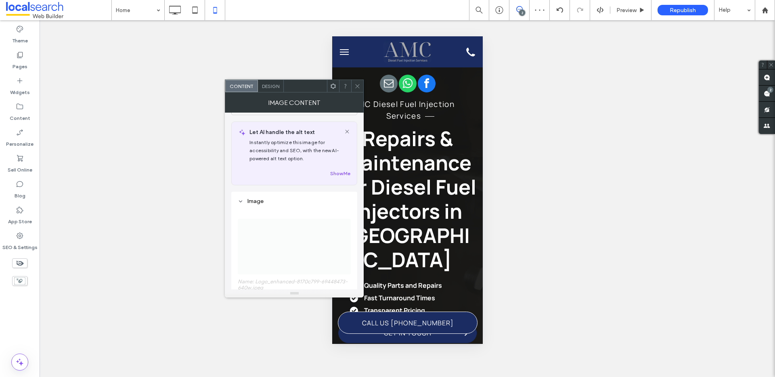
scroll to position [68, 0]
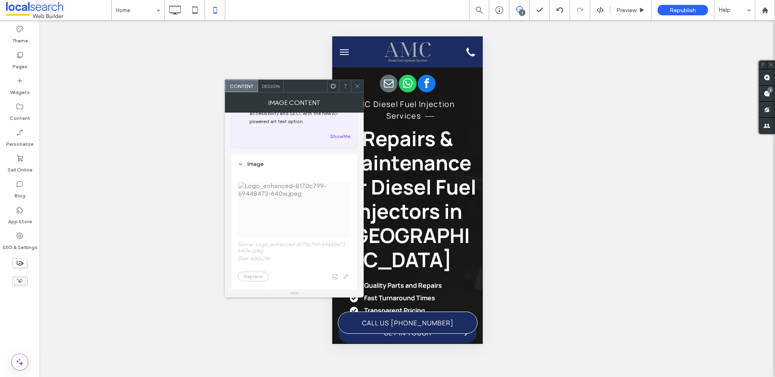
click at [274, 84] on span "Design" at bounding box center [270, 86] width 17 height 6
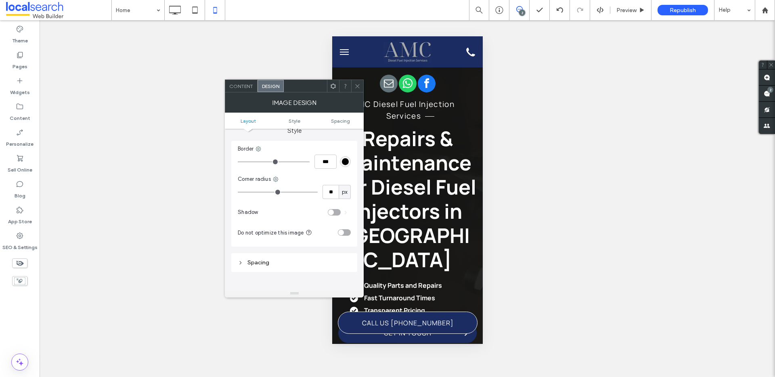
scroll to position [138, 0]
click at [345, 230] on div "toggle" at bounding box center [344, 230] width 13 height 6
click at [358, 86] on use at bounding box center [358, 86] width 4 height 4
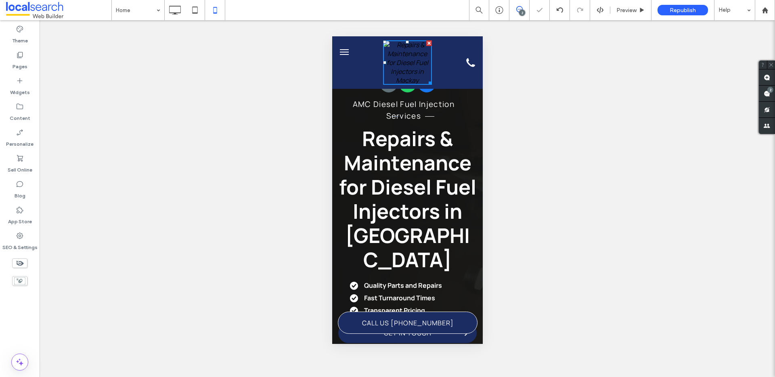
scroll to position [0, 0]
click at [174, 13] on icon at bounding box center [175, 10] width 16 height 16
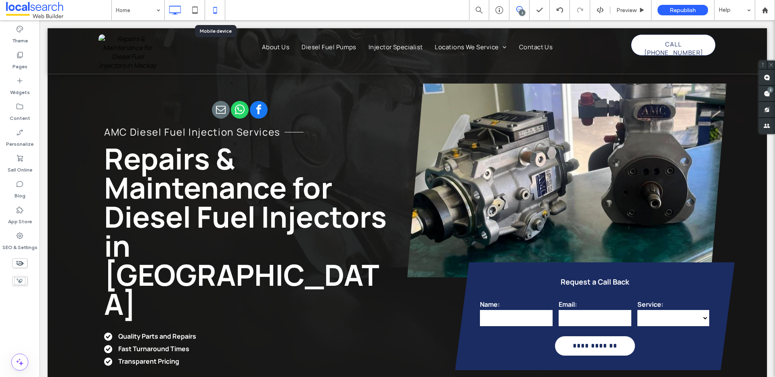
click at [218, 8] on icon at bounding box center [215, 10] width 16 height 16
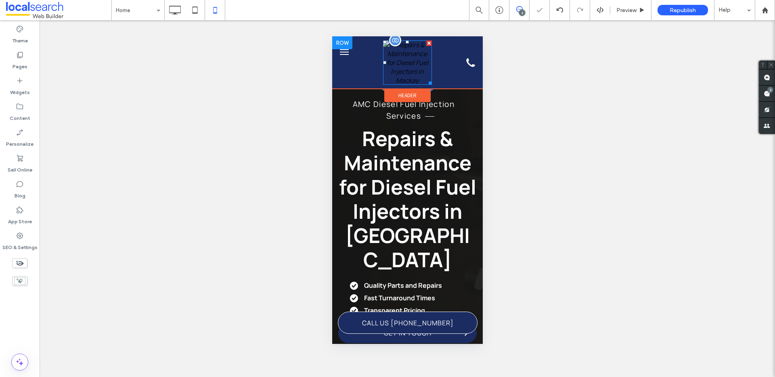
click at [389, 55] on img at bounding box center [407, 62] width 48 height 44
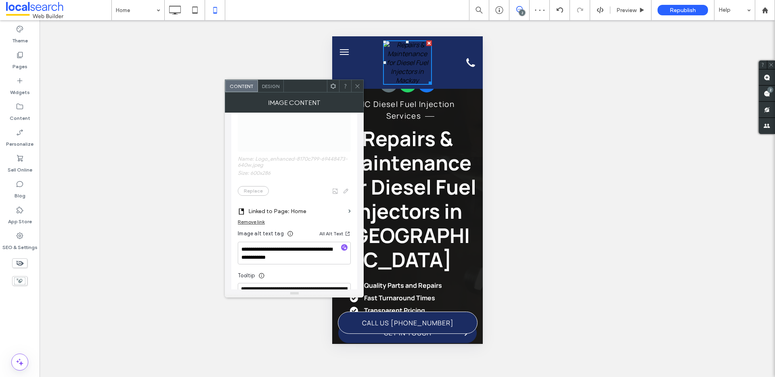
scroll to position [155, 0]
click at [275, 84] on span "Design" at bounding box center [270, 86] width 17 height 6
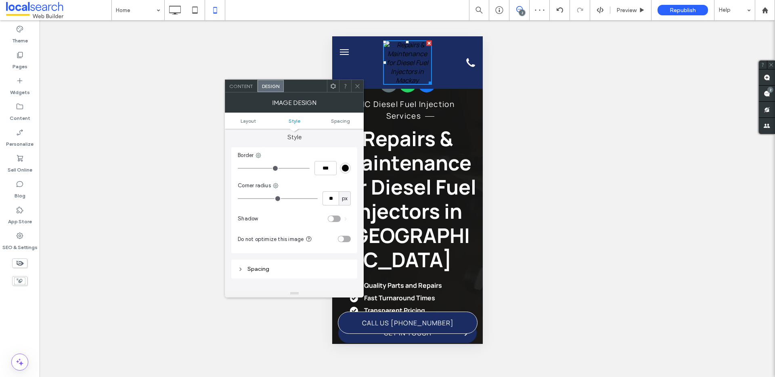
scroll to position [135, 0]
click at [340, 230] on div "toggle" at bounding box center [341, 233] width 6 height 6
click at [359, 83] on icon at bounding box center [358, 86] width 6 height 6
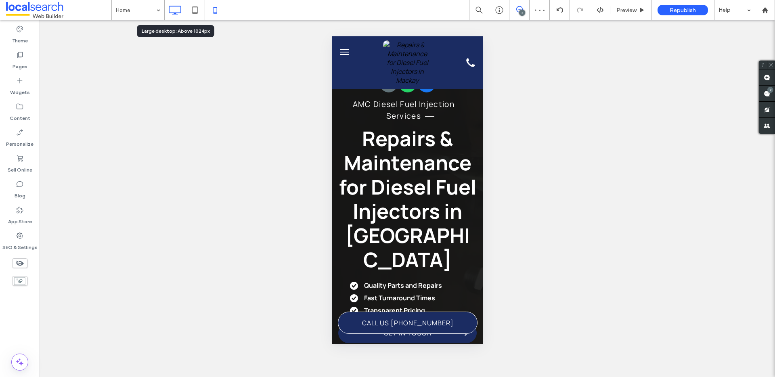
click at [171, 9] on icon at bounding box center [175, 10] width 16 height 16
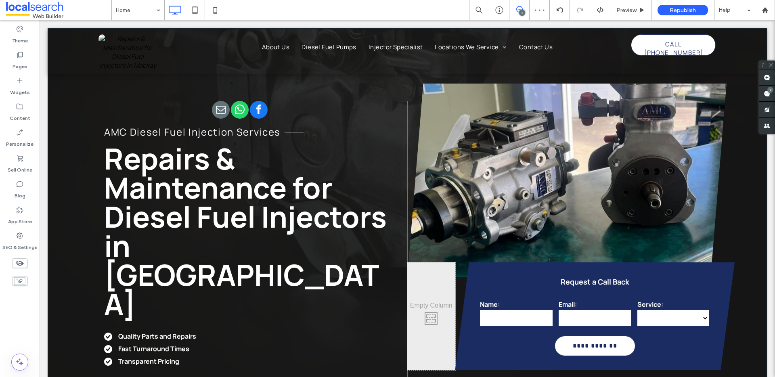
scroll to position [0, 0]
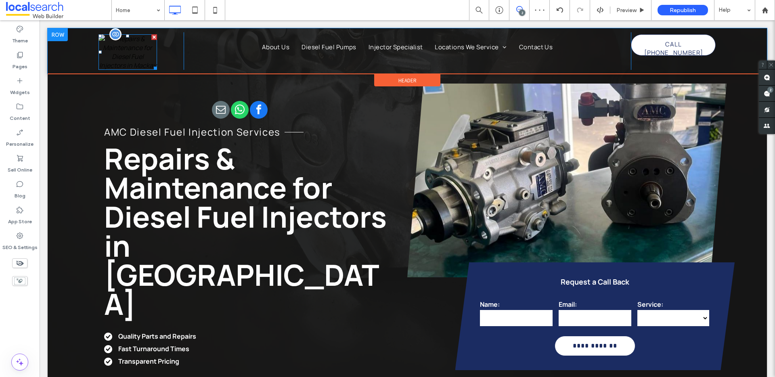
click at [146, 53] on img at bounding box center [128, 52] width 58 height 36
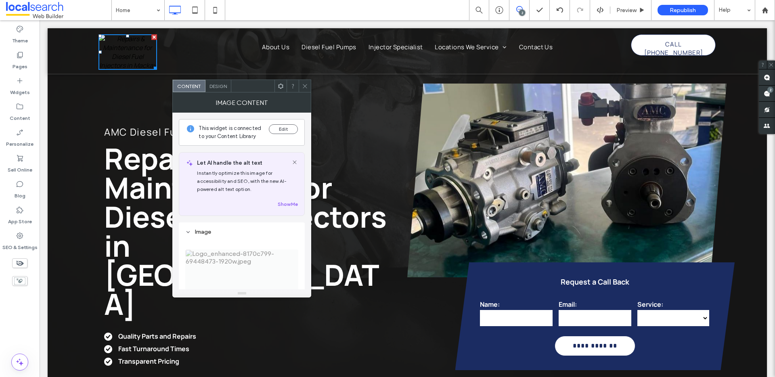
click at [302, 86] on icon at bounding box center [305, 86] width 6 height 6
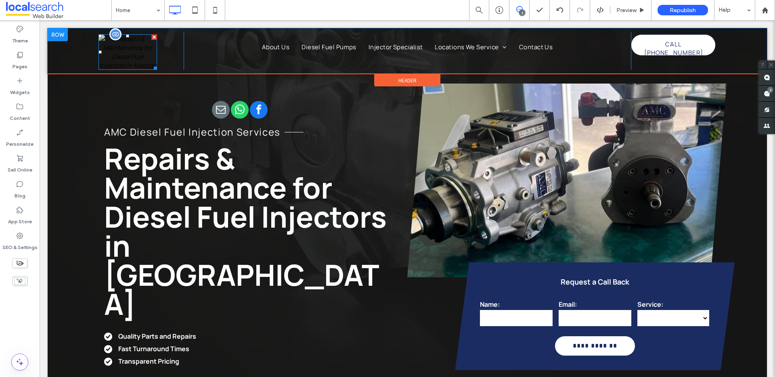
click at [104, 50] on img at bounding box center [128, 52] width 58 height 36
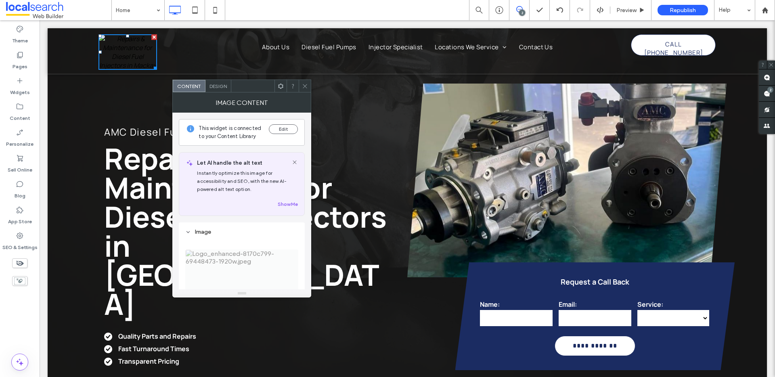
click at [306, 91] on span at bounding box center [305, 86] width 6 height 12
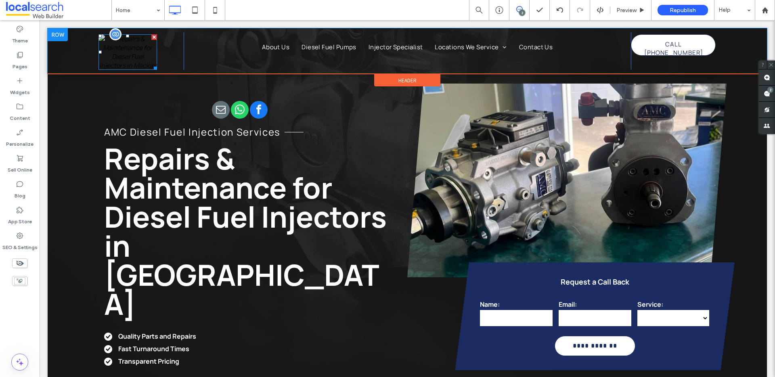
click at [137, 44] on img at bounding box center [128, 52] width 58 height 36
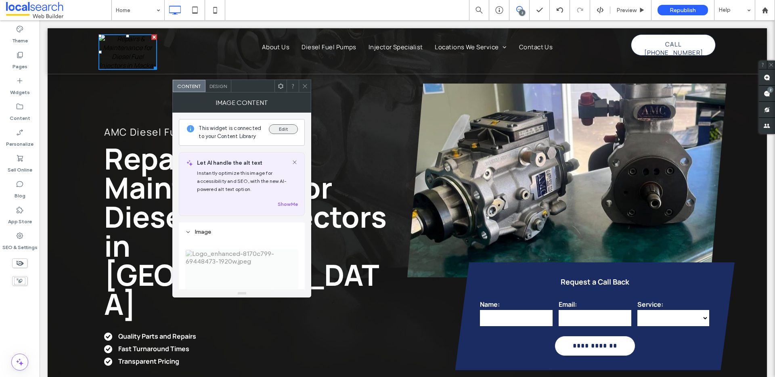
click at [277, 128] on button "Edit" at bounding box center [283, 129] width 29 height 10
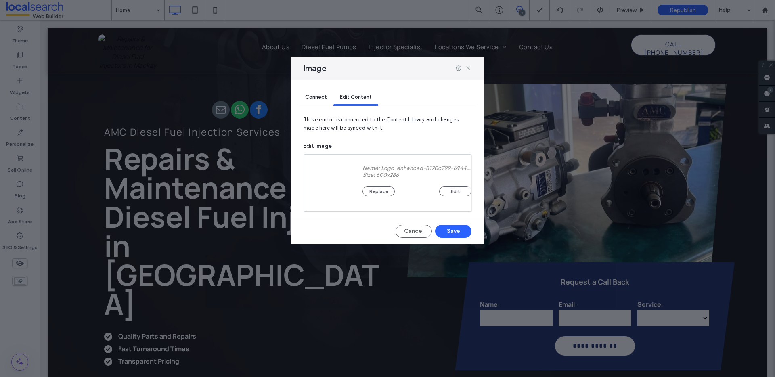
click at [469, 67] on icon at bounding box center [468, 68] width 6 height 6
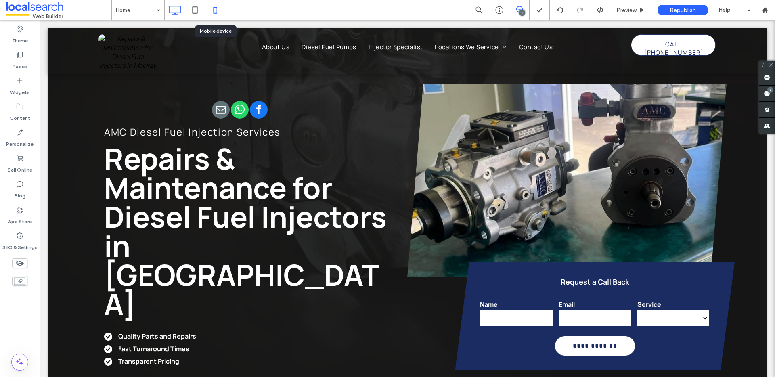
click at [220, 12] on icon at bounding box center [215, 10] width 16 height 16
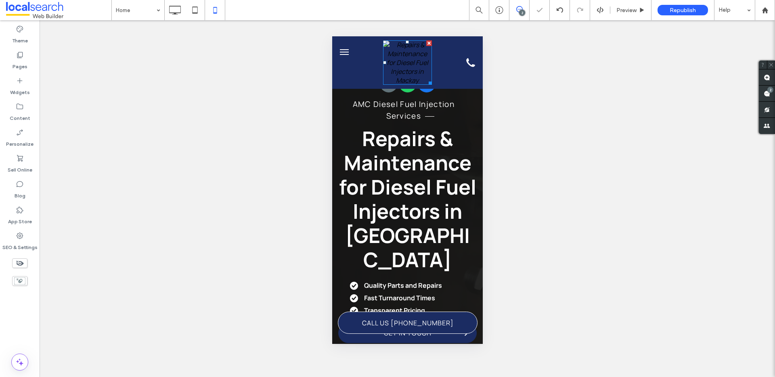
click at [401, 54] on img at bounding box center [407, 62] width 48 height 44
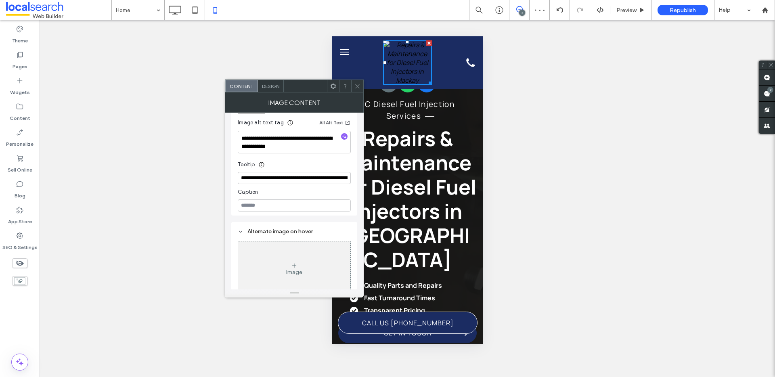
scroll to position [276, 0]
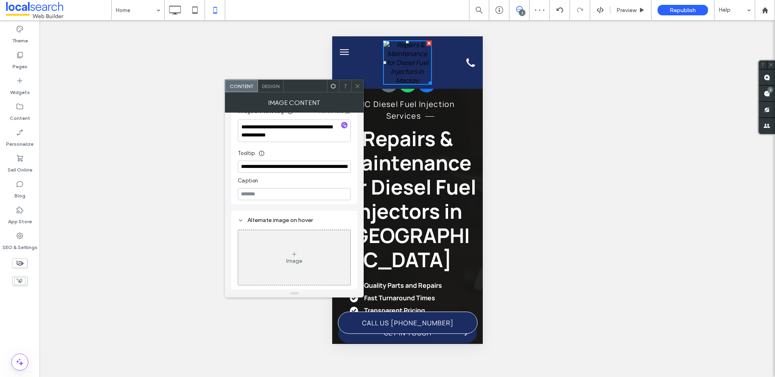
click at [279, 87] on span "Design" at bounding box center [270, 86] width 17 height 6
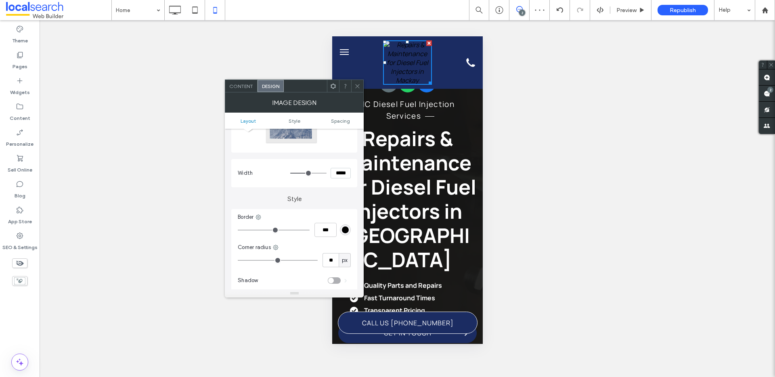
scroll to position [155, 0]
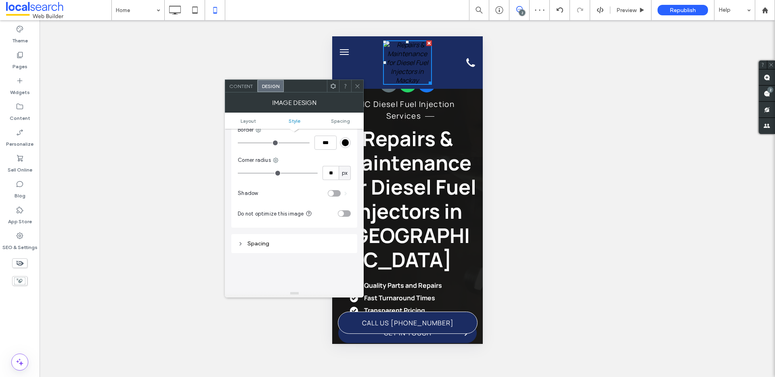
click at [357, 88] on icon at bounding box center [358, 86] width 6 height 6
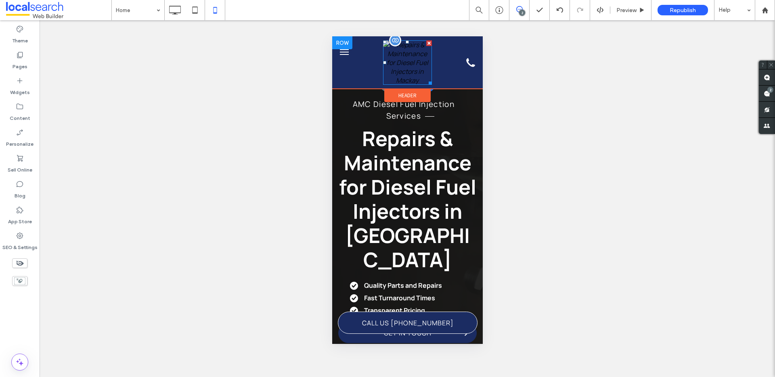
click at [403, 48] on img at bounding box center [407, 62] width 48 height 44
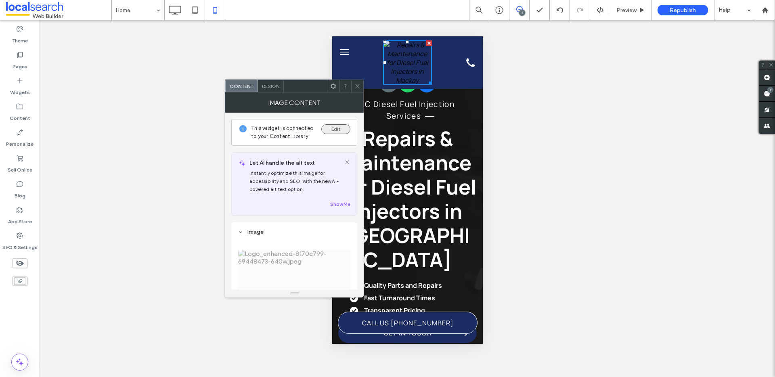
click at [338, 130] on button "Edit" at bounding box center [336, 129] width 29 height 10
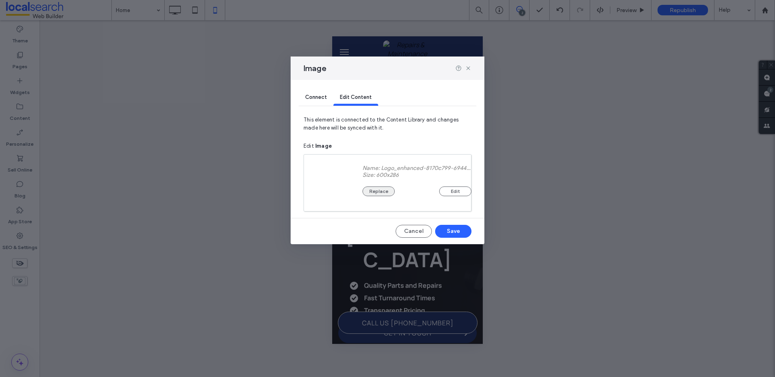
click at [393, 189] on button "Replace" at bounding box center [379, 192] width 32 height 10
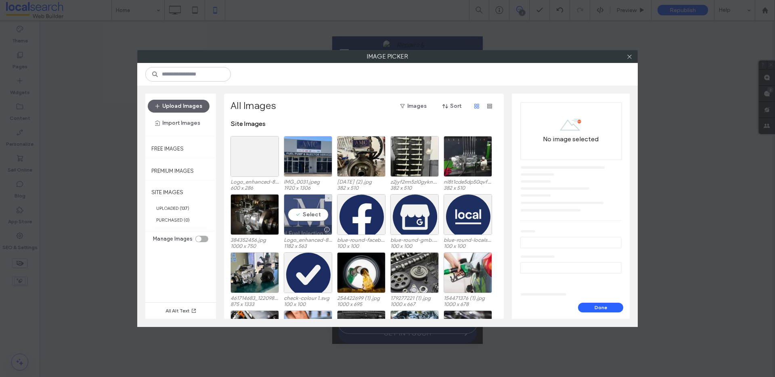
click at [309, 207] on div "Select" at bounding box center [308, 214] width 48 height 41
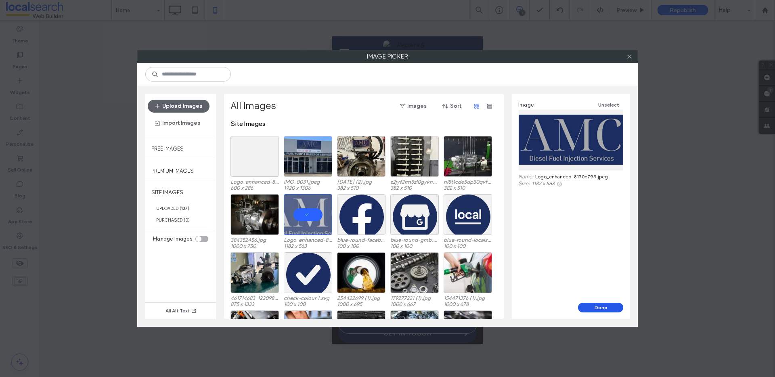
click at [590, 305] on button "Done" at bounding box center [600, 308] width 45 height 10
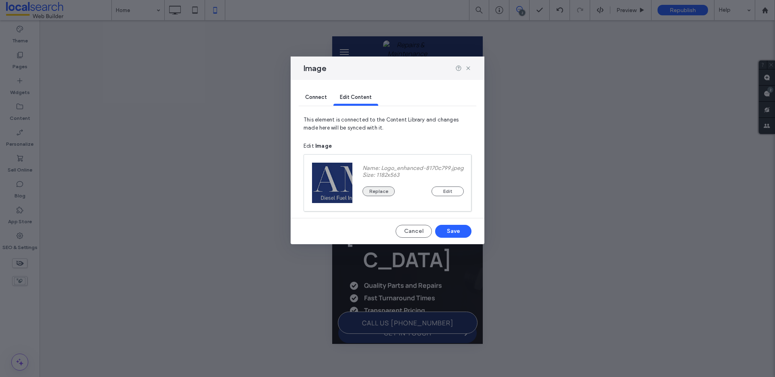
click at [387, 191] on button "Replace" at bounding box center [379, 192] width 32 height 10
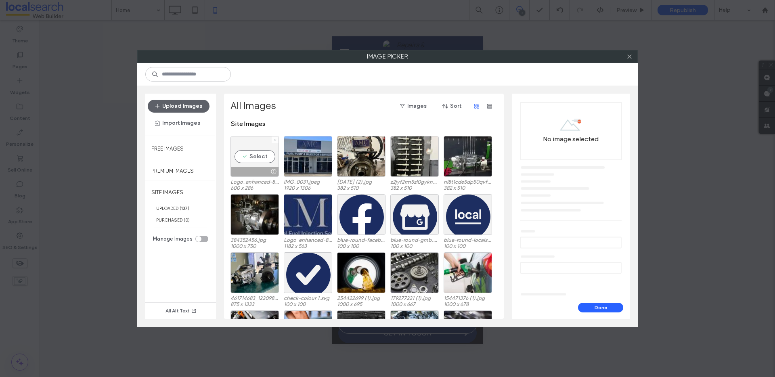
click at [275, 139] on icon at bounding box center [275, 140] width 3 height 3
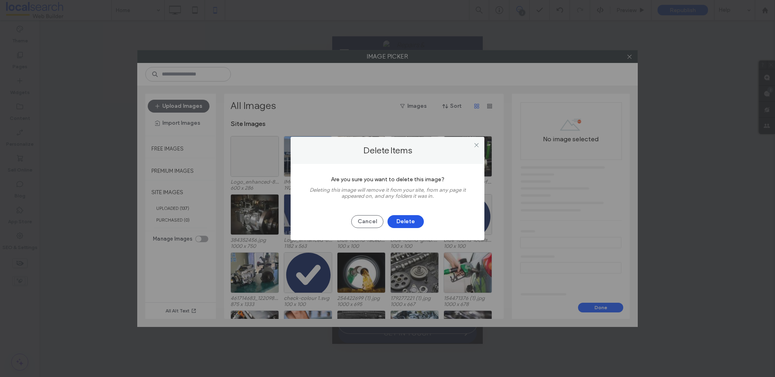
click at [409, 223] on button "Delete" at bounding box center [406, 221] width 36 height 13
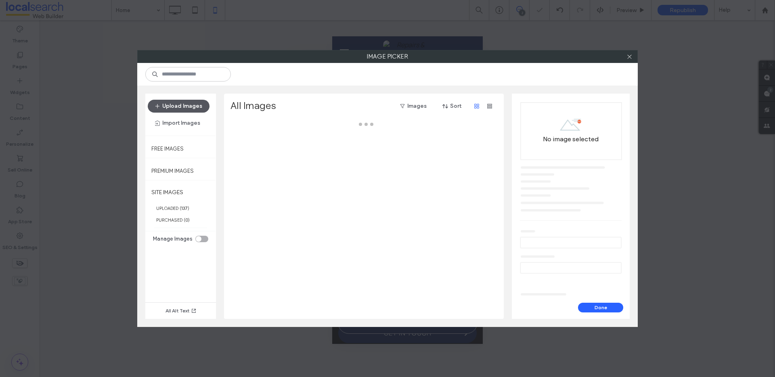
click at [181, 107] on button "Upload Images" at bounding box center [179, 106] width 62 height 13
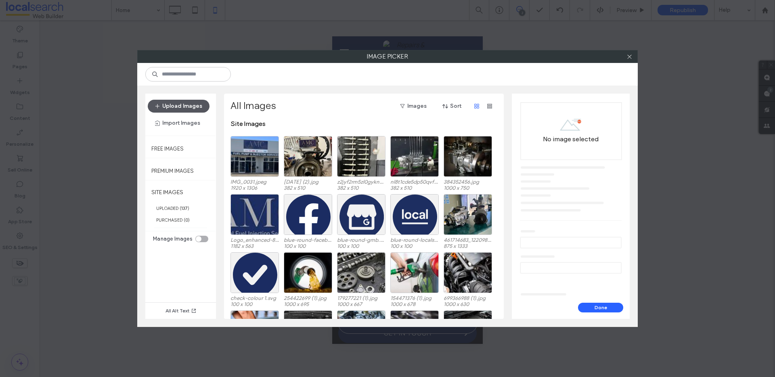
click at [179, 105] on button "Upload Images" at bounding box center [179, 106] width 62 height 13
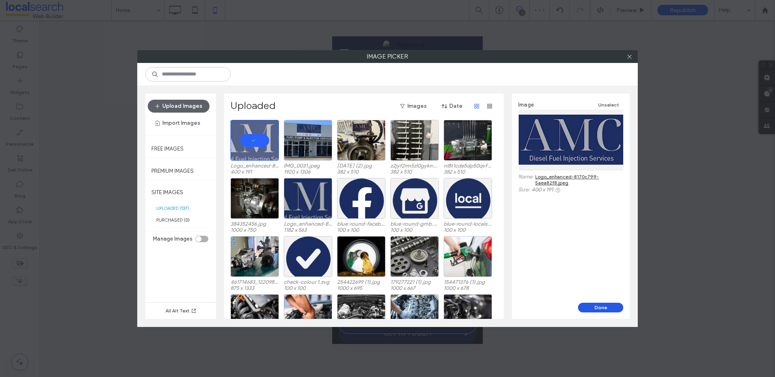
click at [594, 311] on button "Done" at bounding box center [600, 308] width 45 height 10
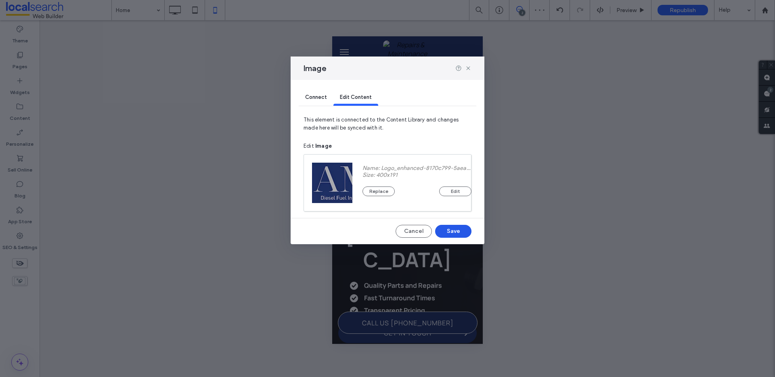
click at [464, 229] on button "Save" at bounding box center [453, 231] width 36 height 13
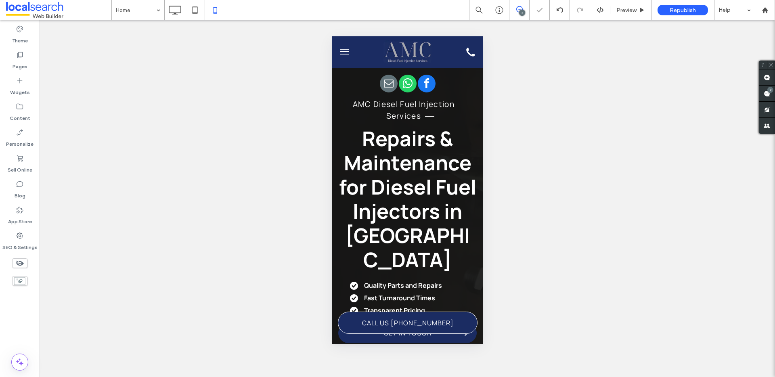
scroll to position [0, 0]
click at [403, 52] on img at bounding box center [407, 51] width 48 height 23
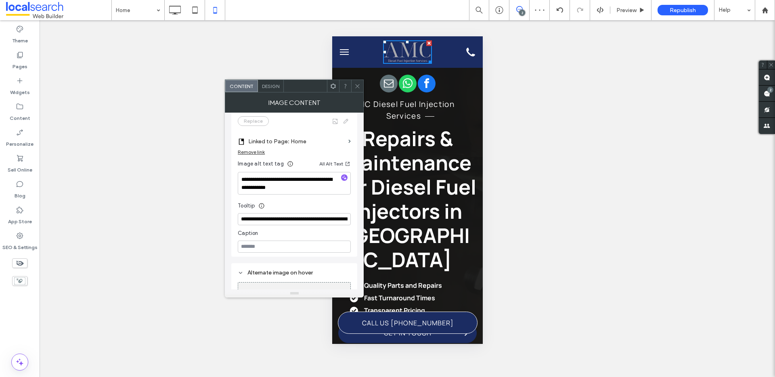
scroll to position [276, 0]
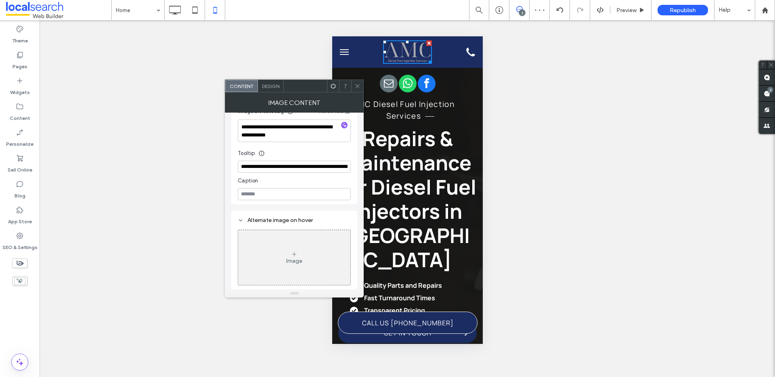
click at [278, 92] on div "Image Content" at bounding box center [294, 102] width 139 height 20
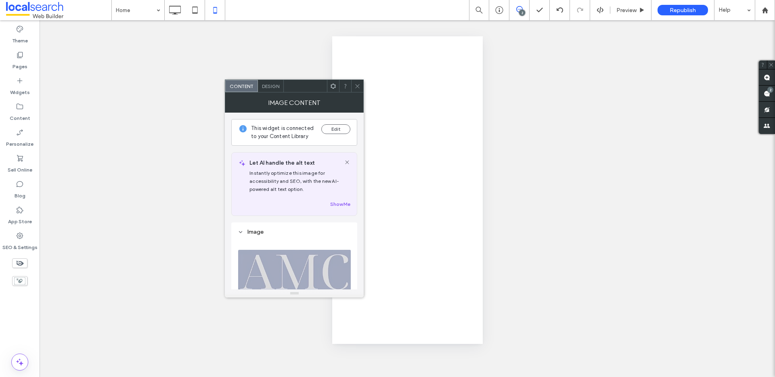
click at [266, 87] on span "Design" at bounding box center [270, 86] width 17 height 6
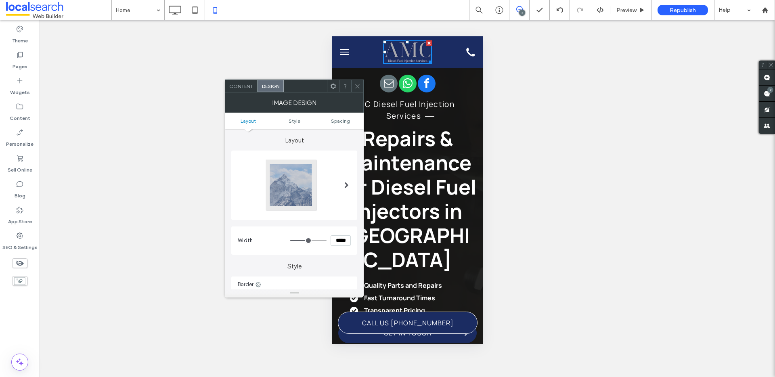
scroll to position [134, 0]
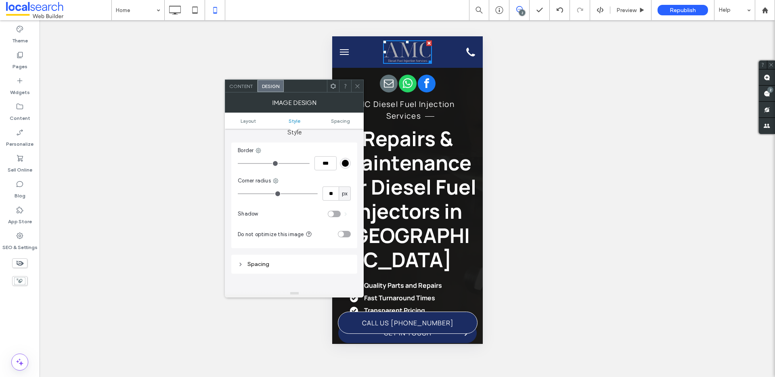
click at [346, 233] on div "toggle" at bounding box center [344, 234] width 13 height 6
click at [355, 82] on span at bounding box center [358, 86] width 6 height 12
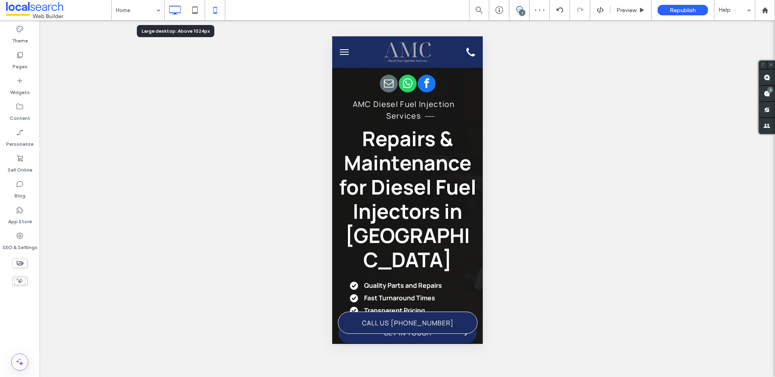
click at [181, 6] on use at bounding box center [176, 10] width 12 height 9
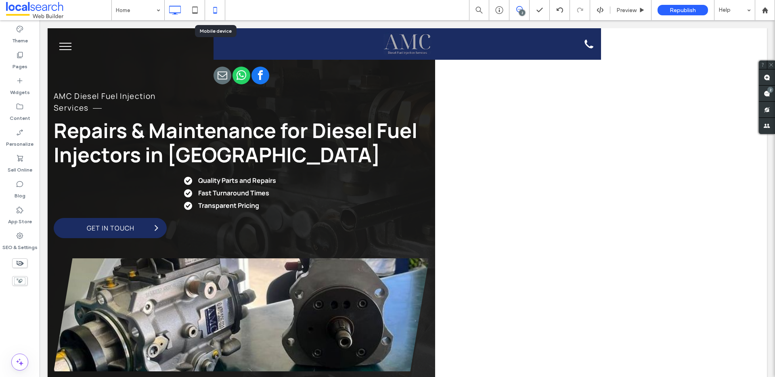
click at [216, 6] on icon at bounding box center [215, 10] width 16 height 16
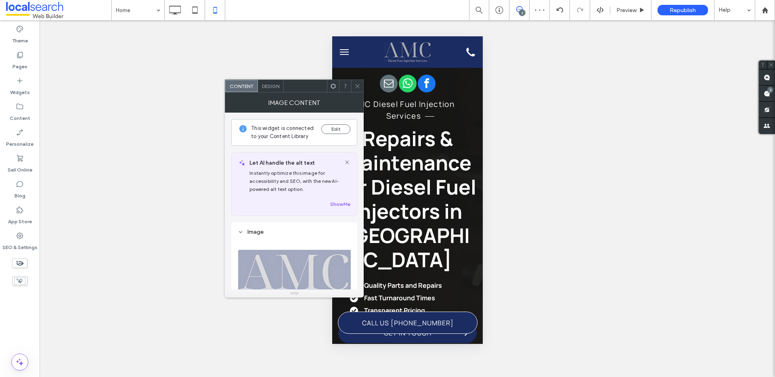
click at [266, 84] on span "Design" at bounding box center [270, 86] width 17 height 6
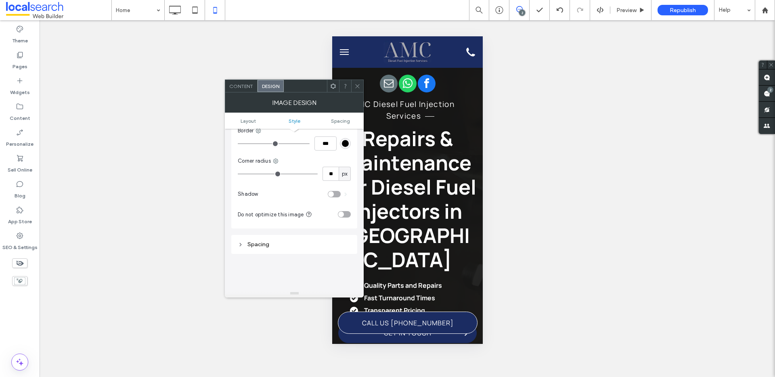
scroll to position [159, 0]
click at [344, 207] on div "toggle" at bounding box center [344, 209] width 13 height 6
click at [359, 87] on icon at bounding box center [358, 86] width 6 height 6
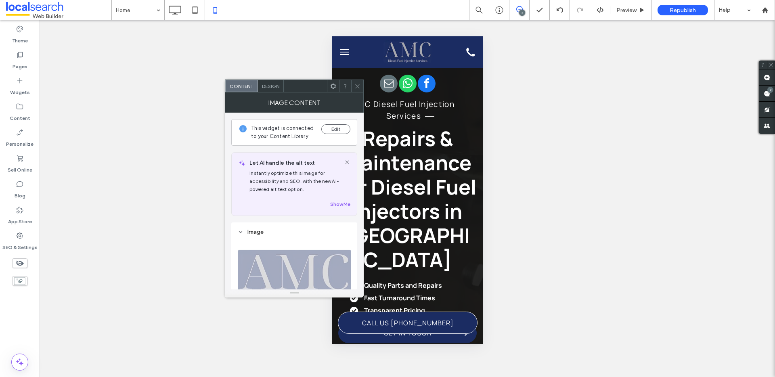
click at [275, 84] on span "Design" at bounding box center [270, 86] width 17 height 6
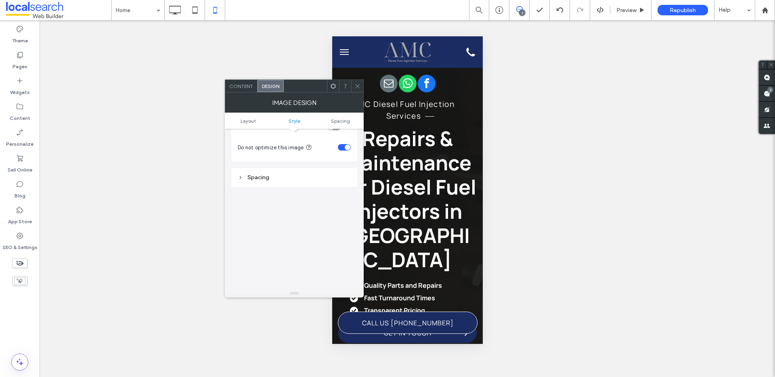
scroll to position [221, 0]
click at [242, 90] on div "Content" at bounding box center [241, 86] width 32 height 12
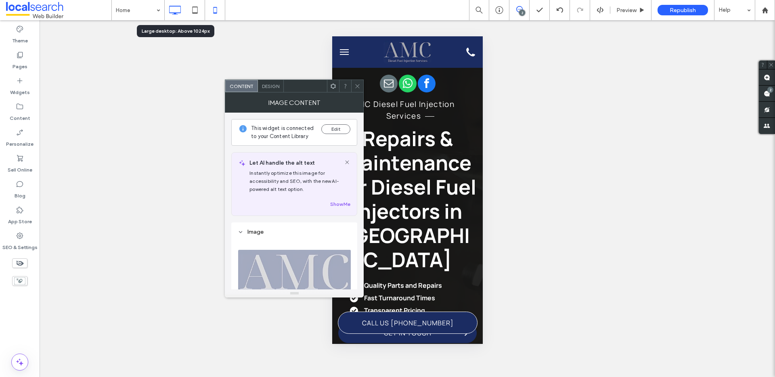
click at [172, 10] on icon at bounding box center [175, 10] width 16 height 16
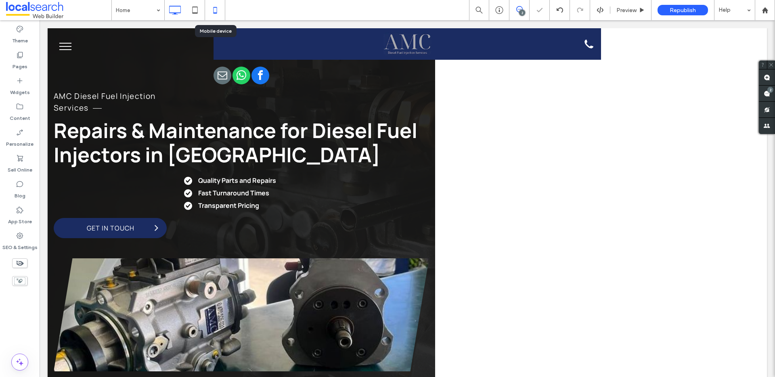
click at [218, 8] on icon at bounding box center [215, 10] width 16 height 16
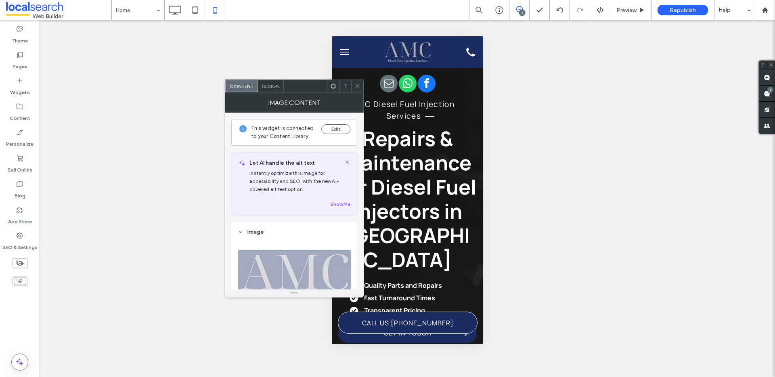
click at [279, 86] on span "Design" at bounding box center [270, 86] width 17 height 6
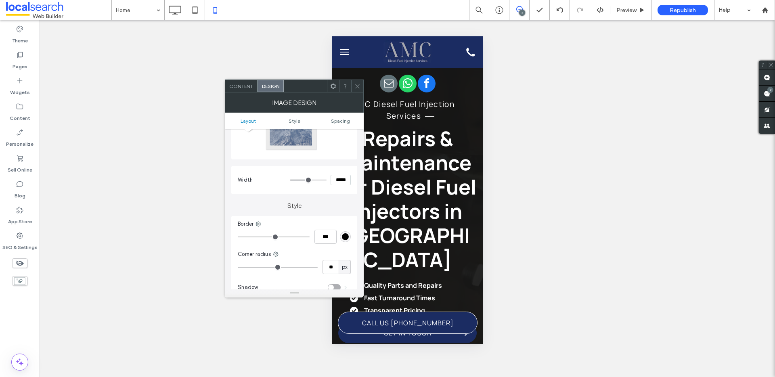
scroll to position [159, 0]
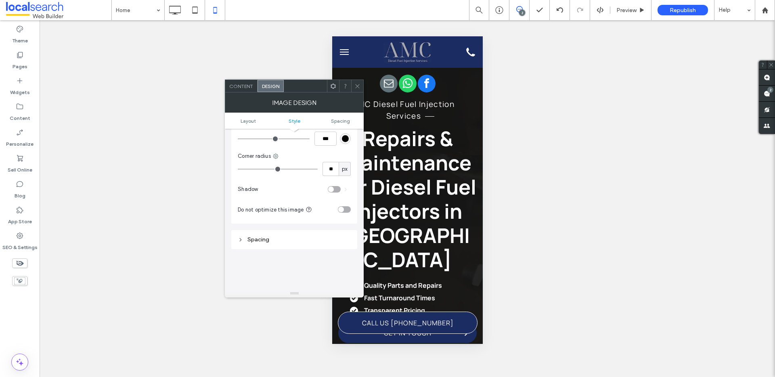
click at [246, 80] on div "Content" at bounding box center [241, 86] width 32 height 12
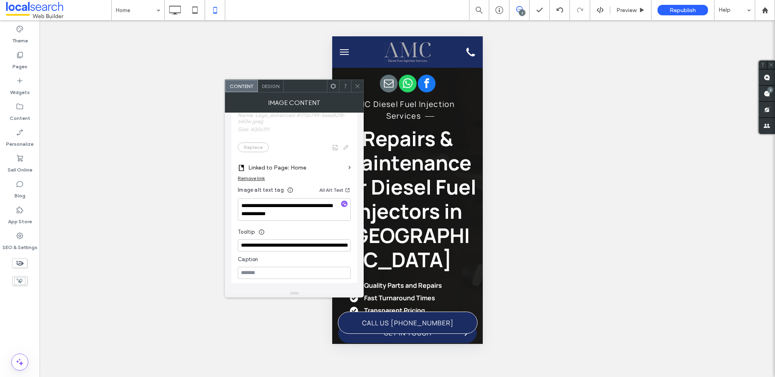
scroll to position [276, 0]
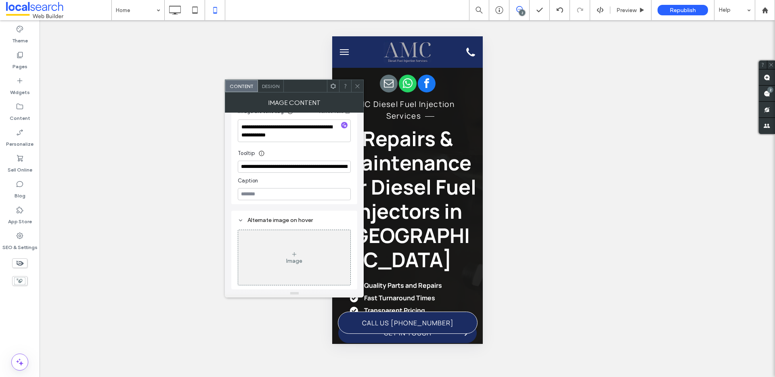
click at [360, 87] on icon at bounding box center [358, 86] width 6 height 6
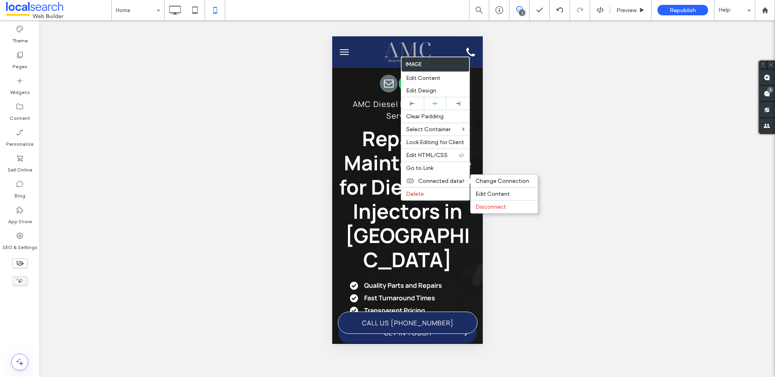
click at [504, 208] on span "Disconnect" at bounding box center [491, 207] width 31 height 7
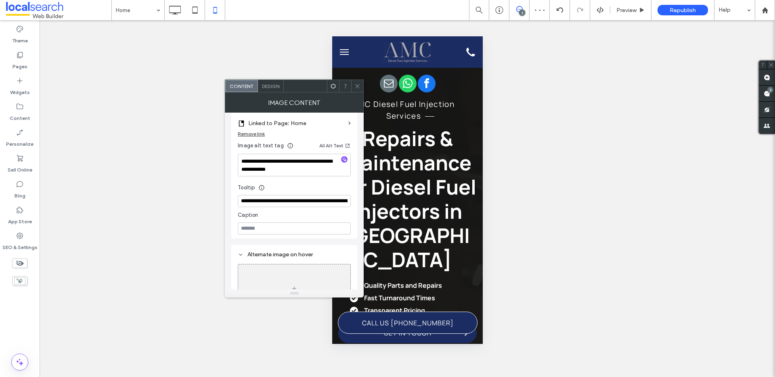
scroll to position [235, 0]
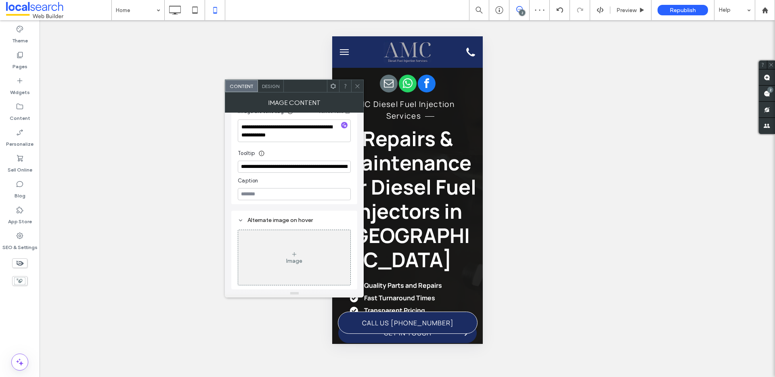
click at [273, 89] on span "Design" at bounding box center [270, 86] width 17 height 6
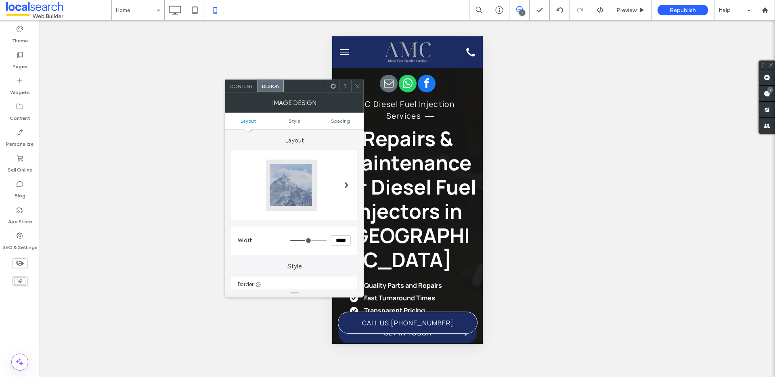
scroll to position [139, 0]
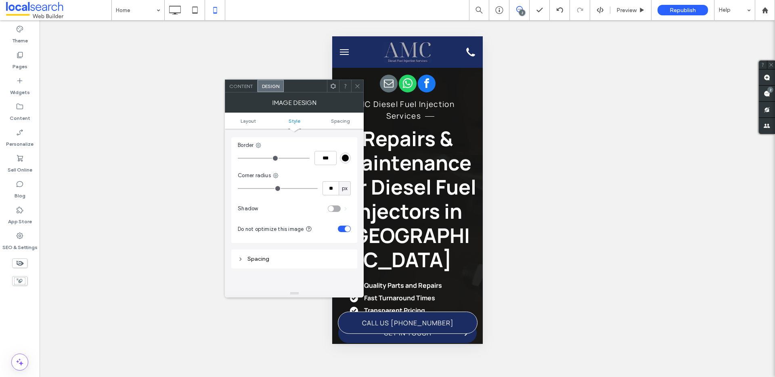
click at [355, 85] on icon at bounding box center [358, 86] width 6 height 6
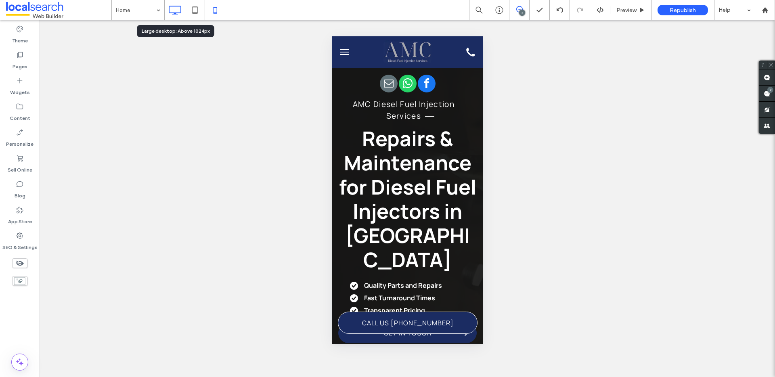
click at [173, 6] on icon at bounding box center [175, 10] width 16 height 16
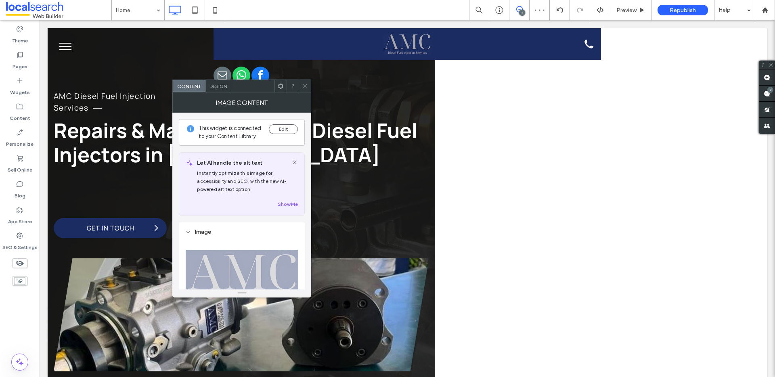
click at [305, 90] on span at bounding box center [305, 86] width 6 height 12
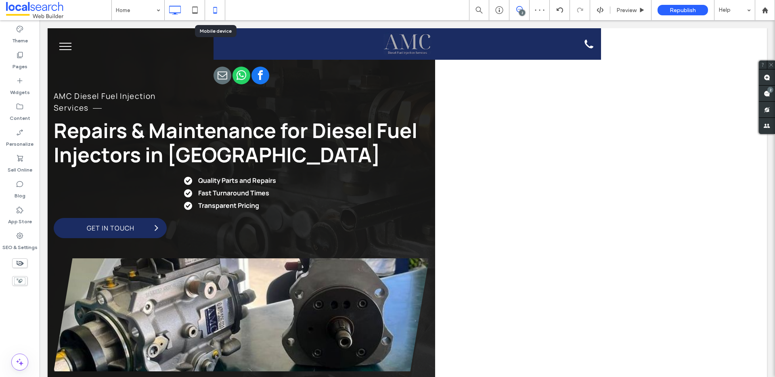
click at [209, 8] on icon at bounding box center [215, 10] width 16 height 16
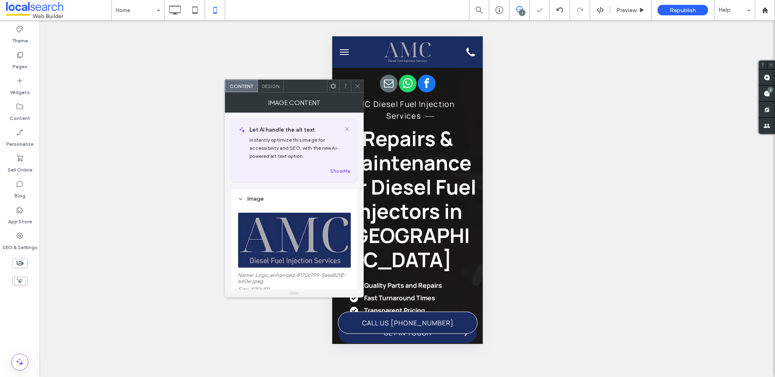
click at [275, 84] on span "Design" at bounding box center [270, 86] width 17 height 6
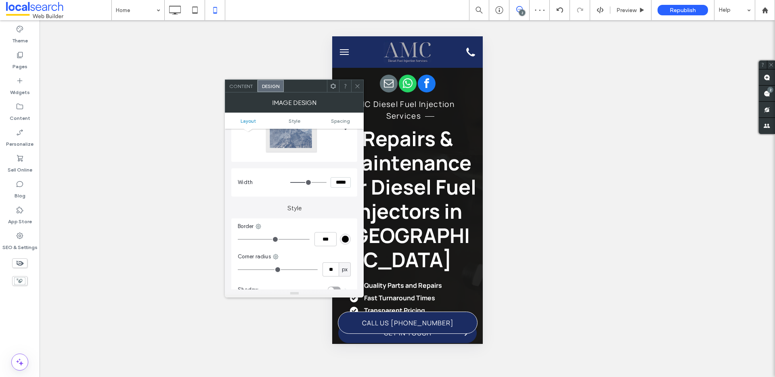
scroll to position [152, 0]
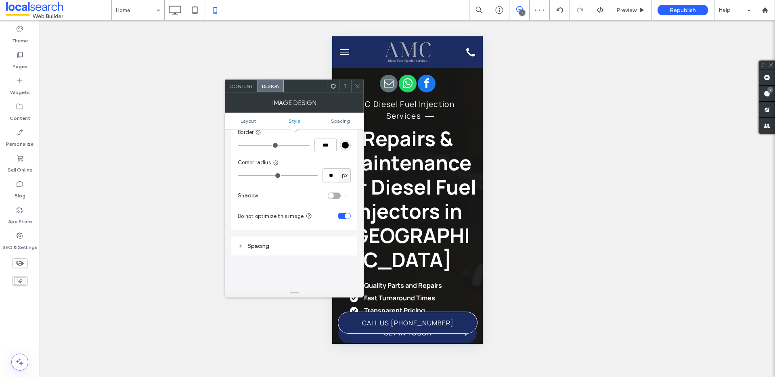
click at [364, 86] on div at bounding box center [357, 86] width 12 height 12
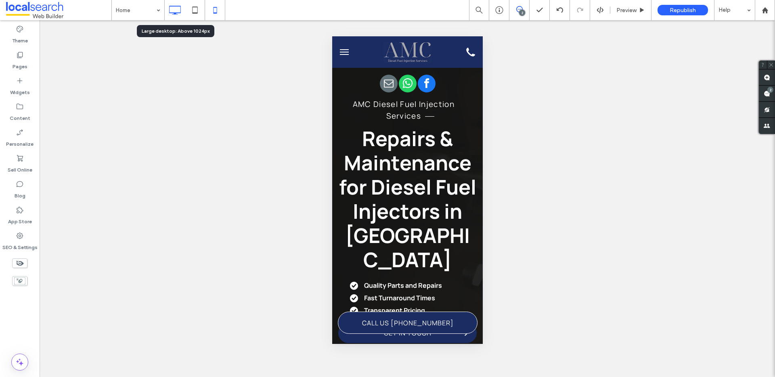
click at [183, 11] on div at bounding box center [175, 10] width 20 height 16
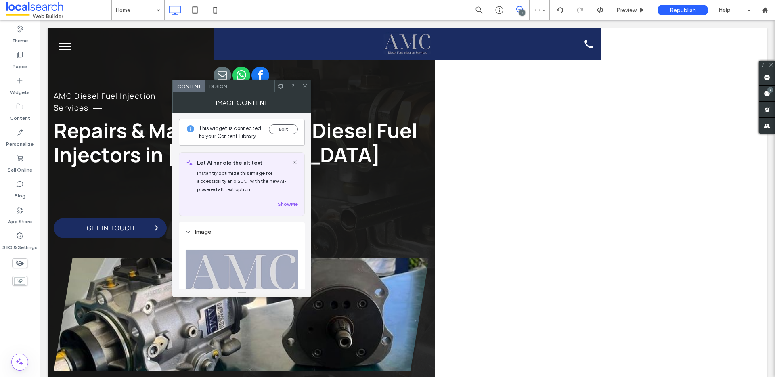
click at [221, 84] on span "Design" at bounding box center [218, 86] width 17 height 6
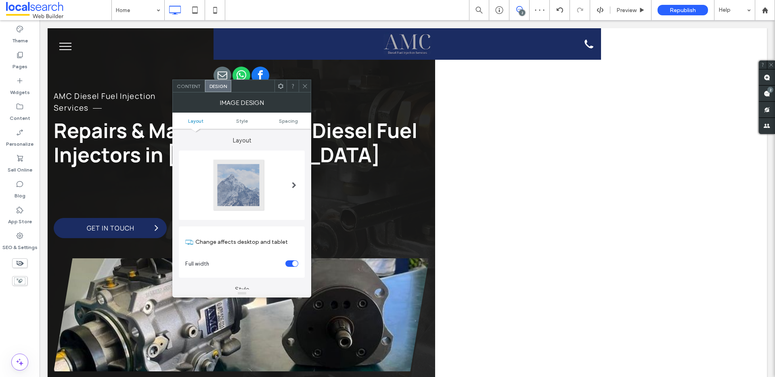
click at [197, 88] on span "Content" at bounding box center [189, 86] width 24 height 6
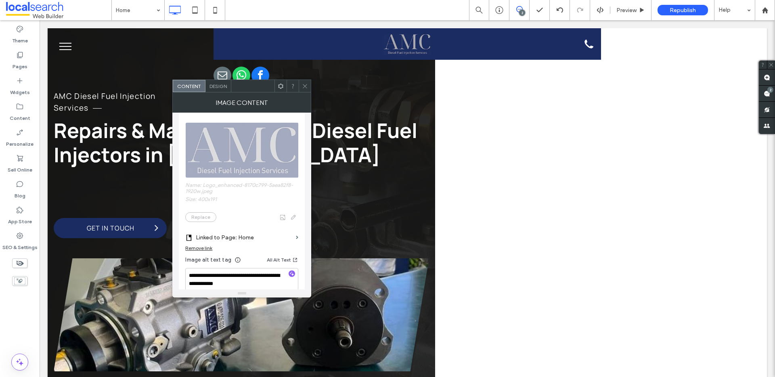
scroll to position [15, 0]
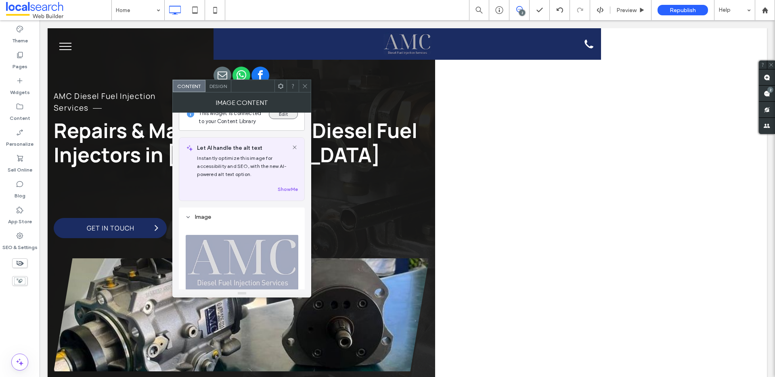
click at [293, 118] on button "Edit" at bounding box center [283, 114] width 29 height 10
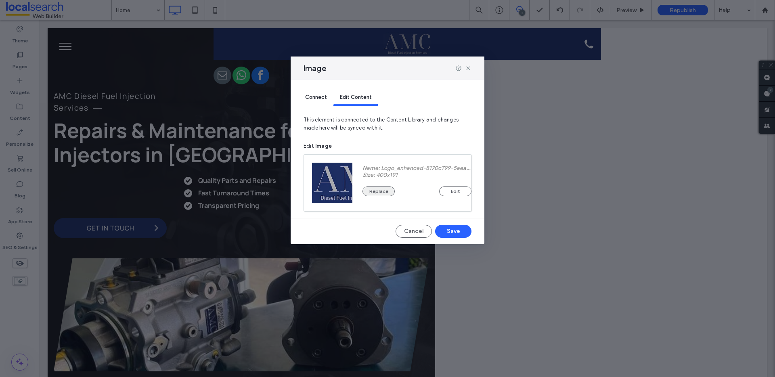
click at [366, 190] on button "Replace" at bounding box center [379, 192] width 32 height 10
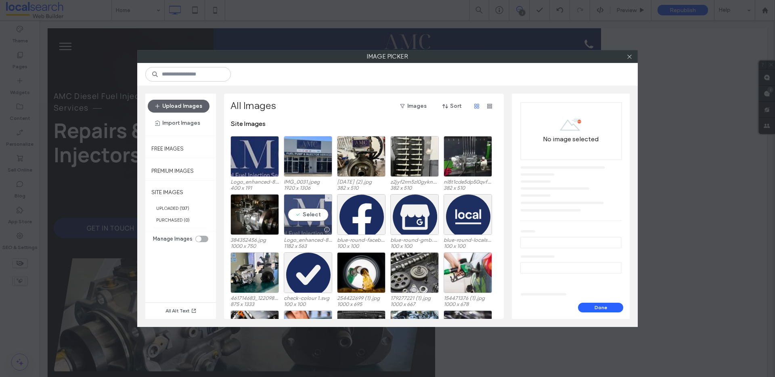
click at [312, 217] on div "Select" at bounding box center [308, 214] width 48 height 41
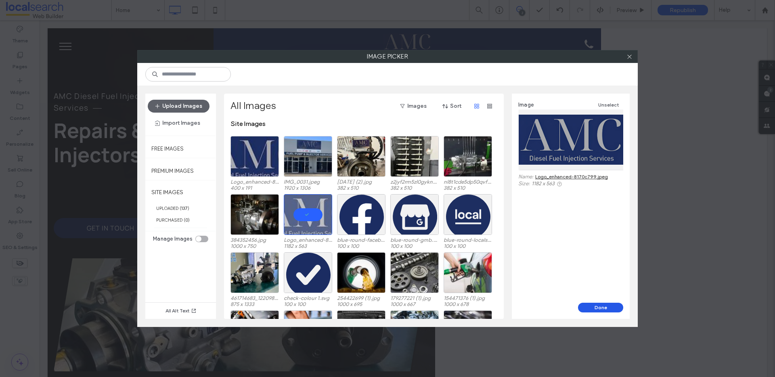
click at [587, 305] on button "Done" at bounding box center [600, 308] width 45 height 10
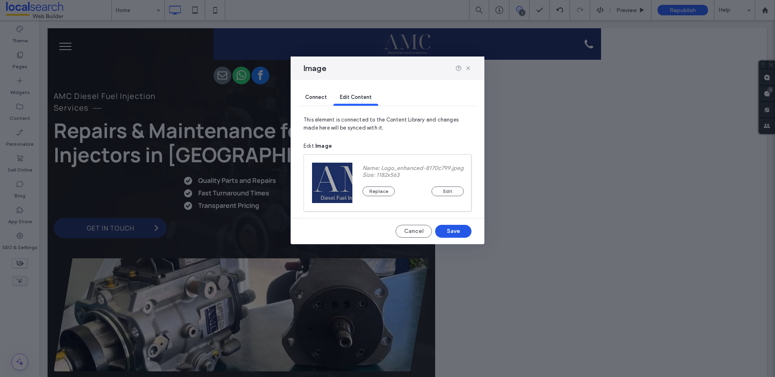
click at [462, 229] on button "Save" at bounding box center [453, 231] width 36 height 13
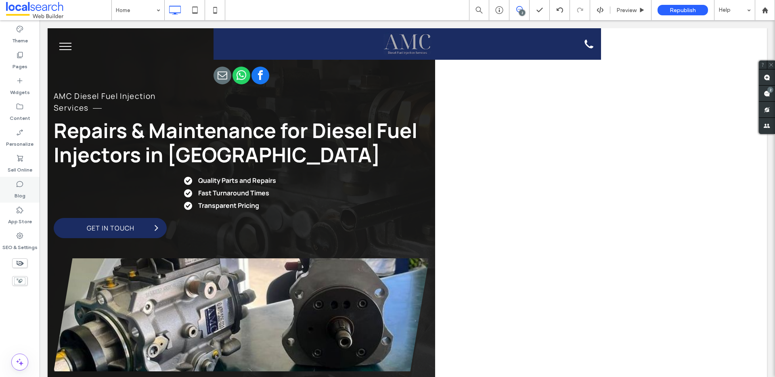
click at [20, 240] on icon at bounding box center [20, 236] width 8 height 8
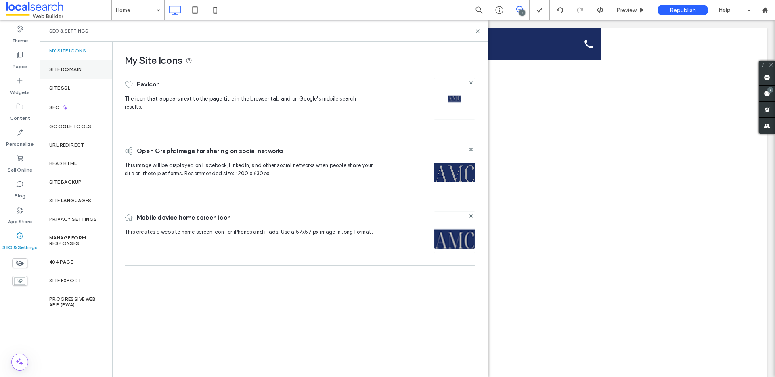
click at [69, 72] on label "Site Domain" at bounding box center [65, 70] width 32 height 6
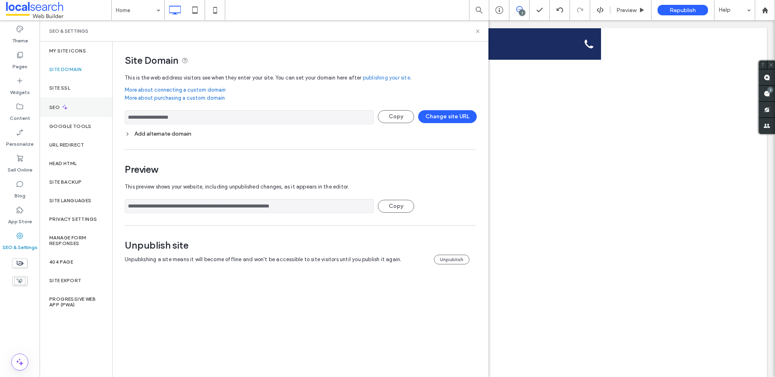
click at [82, 106] on div "SEO" at bounding box center [76, 107] width 73 height 20
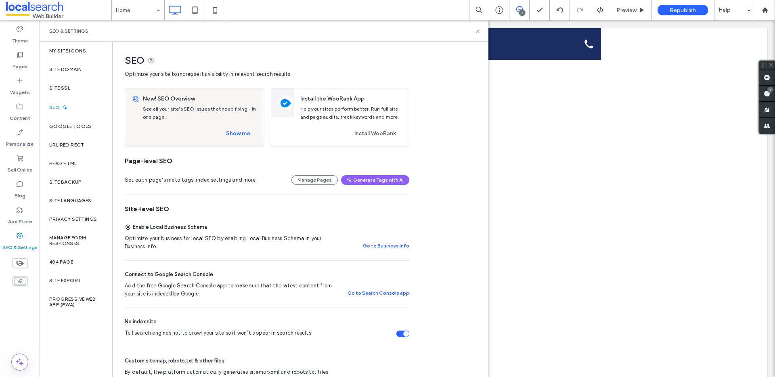
click at [403, 332] on div "Tell search engines not to crawl your site so it won’t appear in search results." at bounding box center [403, 334] width 13 height 6
click at [681, 11] on span "Republish" at bounding box center [683, 10] width 26 height 7
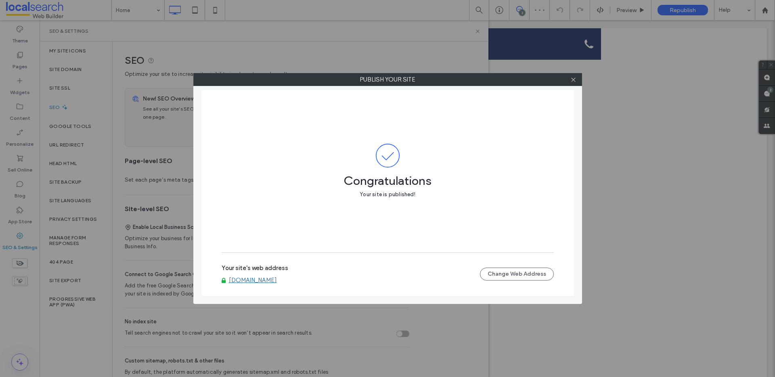
click at [261, 279] on link "[DOMAIN_NAME]" at bounding box center [253, 280] width 48 height 7
click at [574, 84] on span at bounding box center [574, 80] width 6 height 12
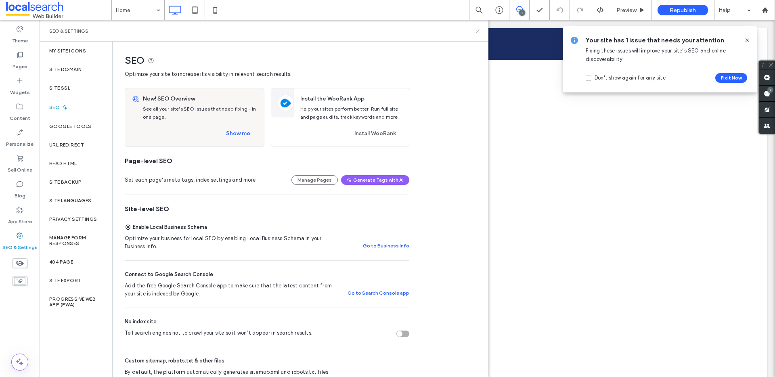
click at [477, 31] on icon at bounding box center [478, 31] width 6 height 6
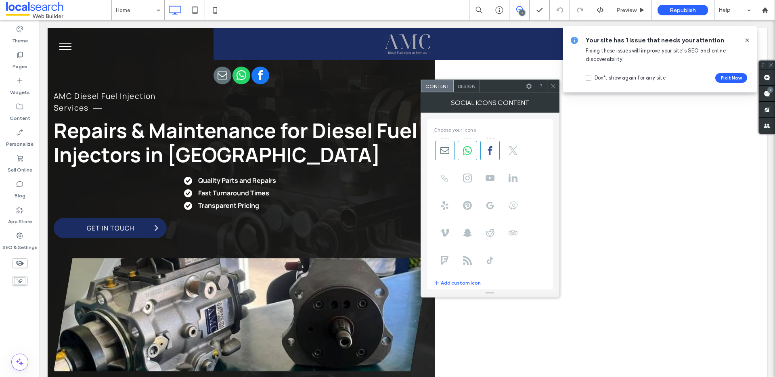
click at [463, 80] on div "Design" at bounding box center [467, 86] width 26 height 12
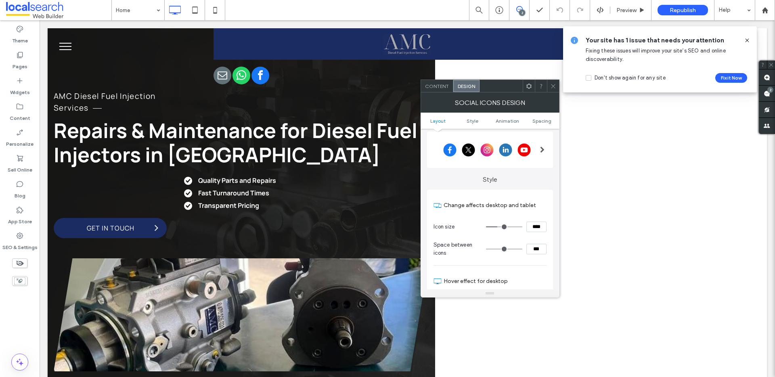
scroll to position [58, 0]
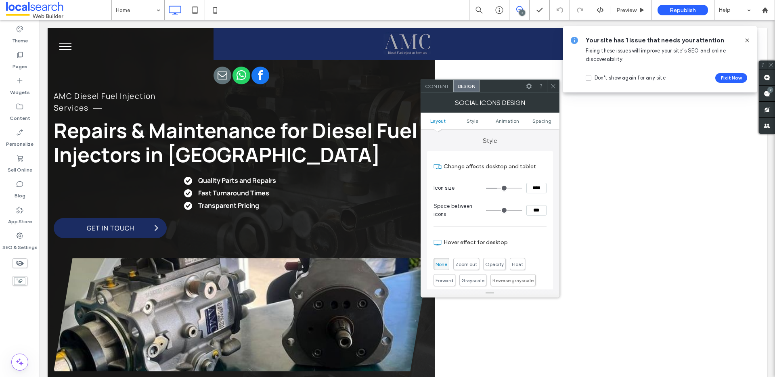
click at [432, 86] on span "Content" at bounding box center [437, 86] width 24 height 6
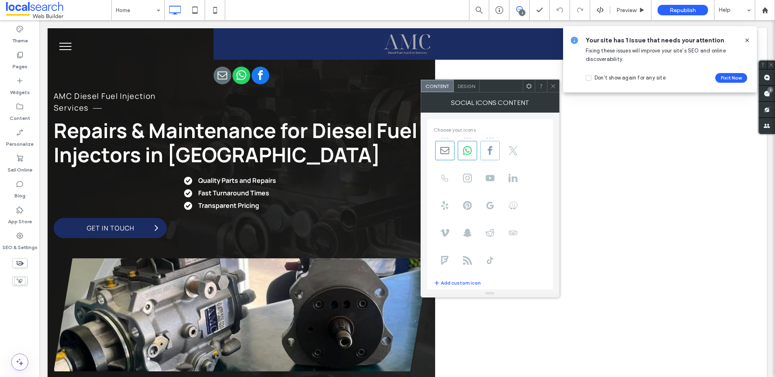
click at [494, 155] on span at bounding box center [490, 150] width 19 height 19
click at [464, 86] on span "Design" at bounding box center [466, 86] width 17 height 6
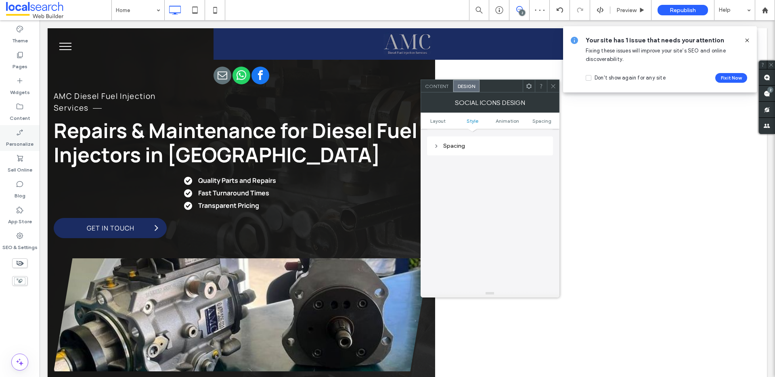
scroll to position [299, 0]
click at [20, 102] on div "Content" at bounding box center [20, 112] width 40 height 26
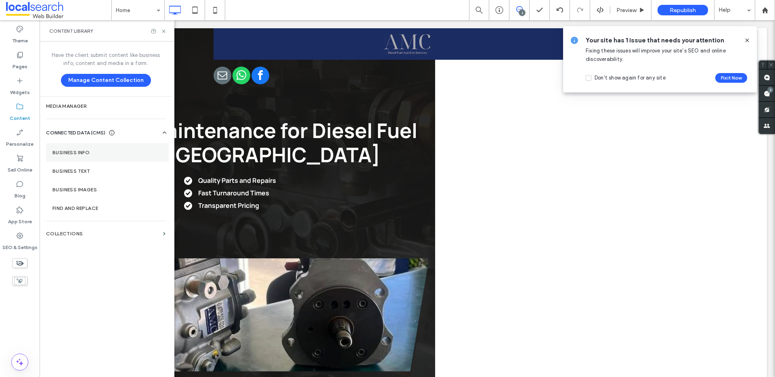
click at [75, 147] on section "Business Info" at bounding box center [107, 152] width 123 height 19
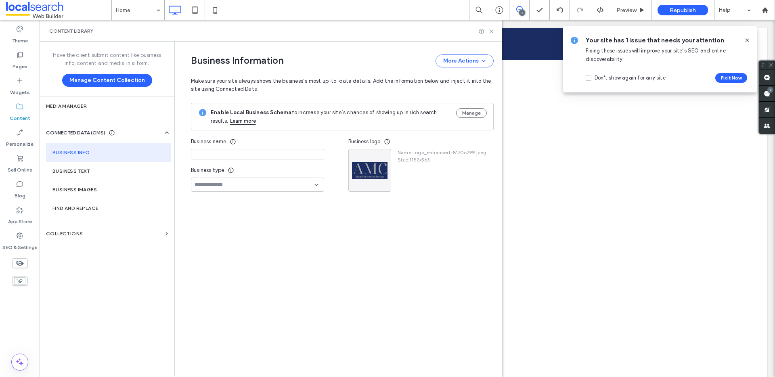
type input "**********"
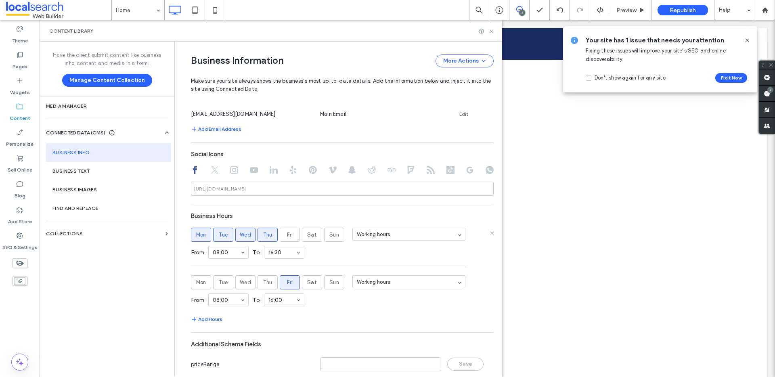
scroll to position [359, 0]
click at [205, 187] on div "https://facebook.com/" at bounding box center [220, 186] width 52 height 7
click at [211, 187] on div "https://facebook.com/" at bounding box center [220, 186] width 52 height 7
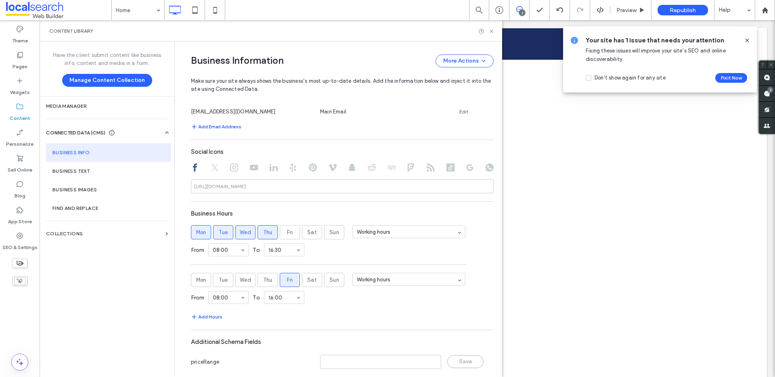
click at [278, 193] on div "**********" at bounding box center [342, 129] width 303 height 523
click at [275, 187] on input at bounding box center [342, 186] width 303 height 14
drag, startPoint x: 275, startPoint y: 187, endPoint x: 188, endPoint y: 187, distance: 87.2
click at [191, 187] on div "https://facebook.com/" at bounding box center [342, 186] width 303 height 14
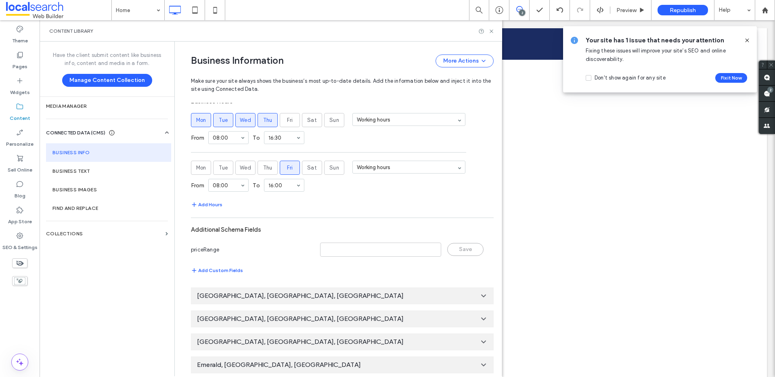
scroll to position [476, 0]
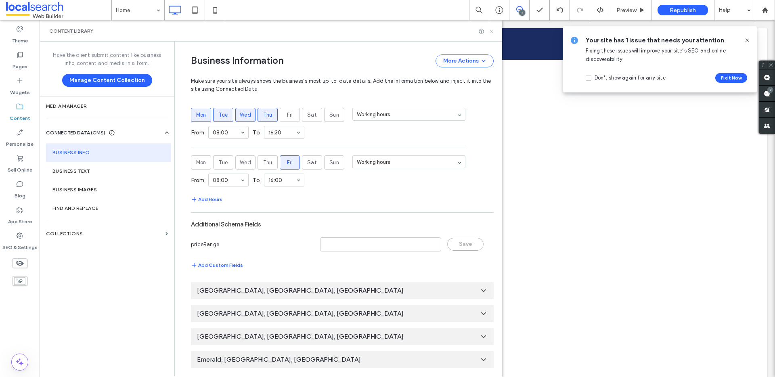
click at [490, 29] on use at bounding box center [491, 30] width 3 height 3
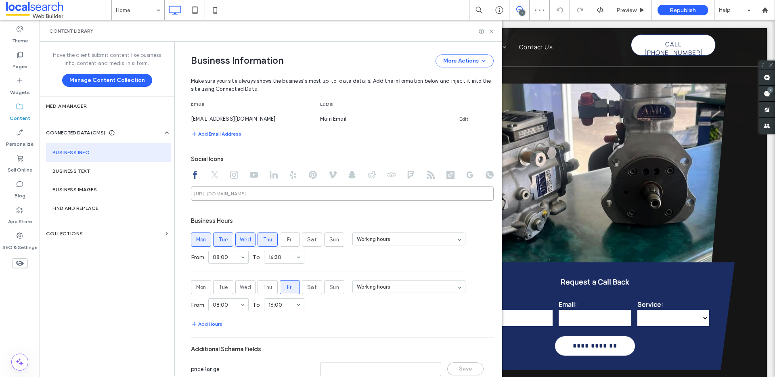
click at [235, 188] on input at bounding box center [342, 194] width 303 height 14
paste input "**********"
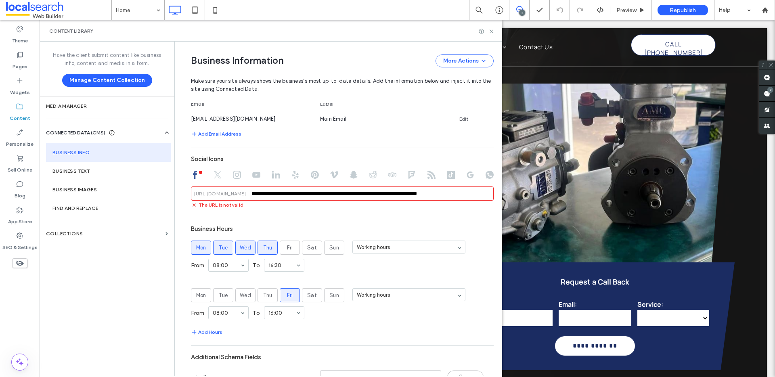
click at [313, 191] on input "**********" at bounding box center [342, 194] width 303 height 14
paste input
type input "**********"
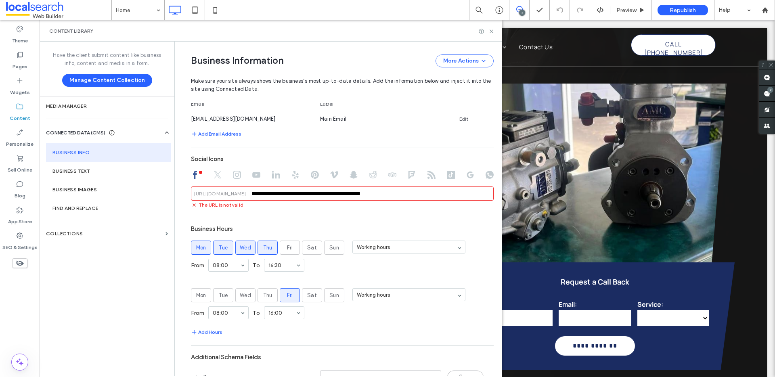
click at [330, 210] on div "**********" at bounding box center [342, 150] width 303 height 514
drag, startPoint x: 410, startPoint y: 193, endPoint x: 256, endPoint y: 190, distance: 153.9
click at [256, 190] on input "**********" at bounding box center [342, 194] width 303 height 14
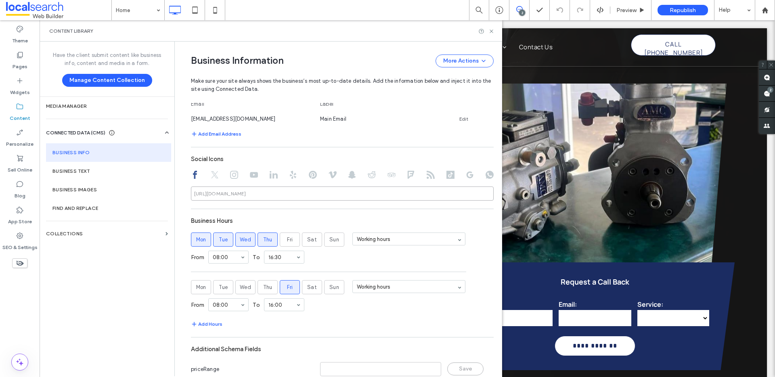
paste input "**********"
type input "**********"
click at [334, 204] on div "**********" at bounding box center [342, 146] width 303 height 506
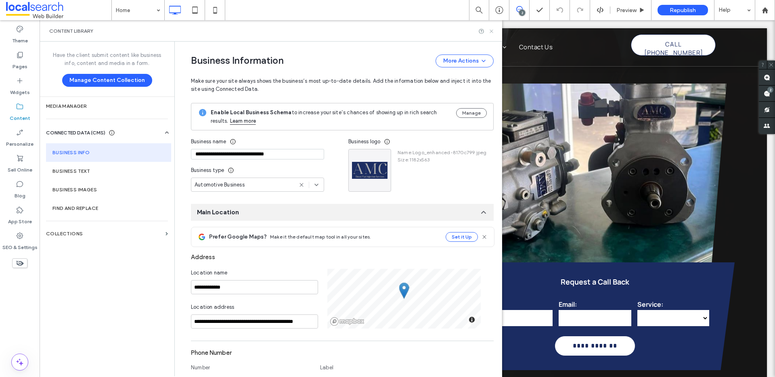
click at [490, 33] on icon at bounding box center [492, 31] width 6 height 6
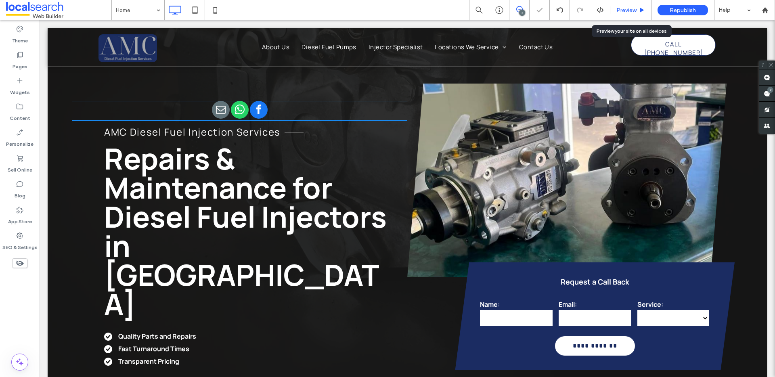
click at [619, 8] on span "Preview" at bounding box center [627, 10] width 20 height 7
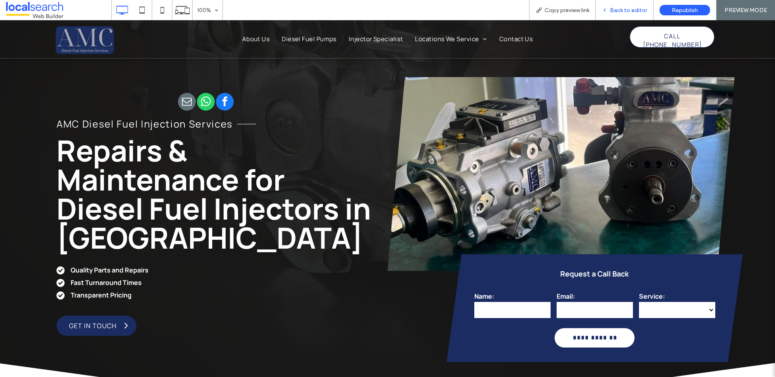
click at [622, 10] on span "Back to editor" at bounding box center [628, 10] width 37 height 7
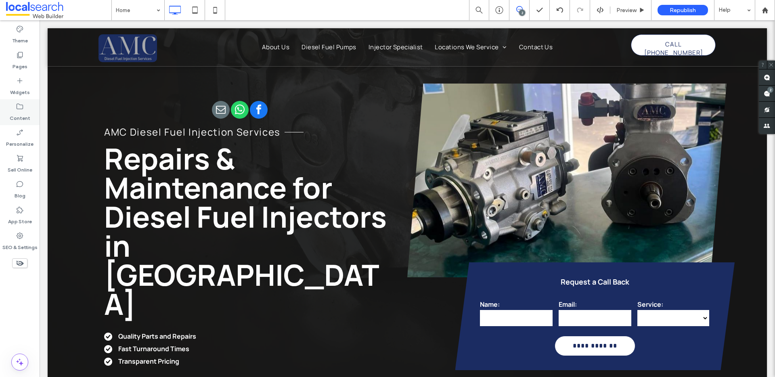
click at [21, 112] on label "Content" at bounding box center [20, 116] width 21 height 11
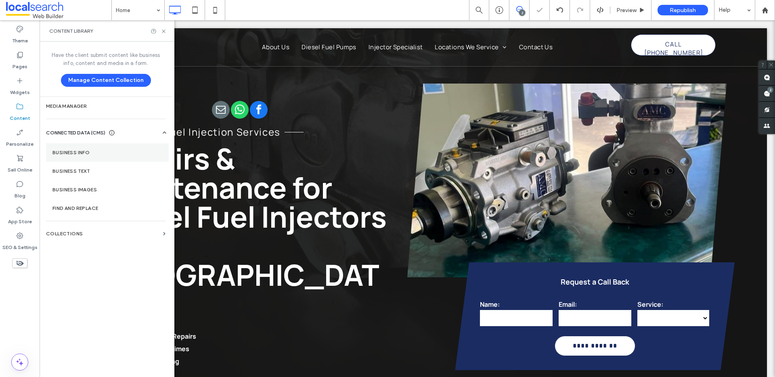
click at [81, 149] on section "Business Info" at bounding box center [107, 152] width 123 height 19
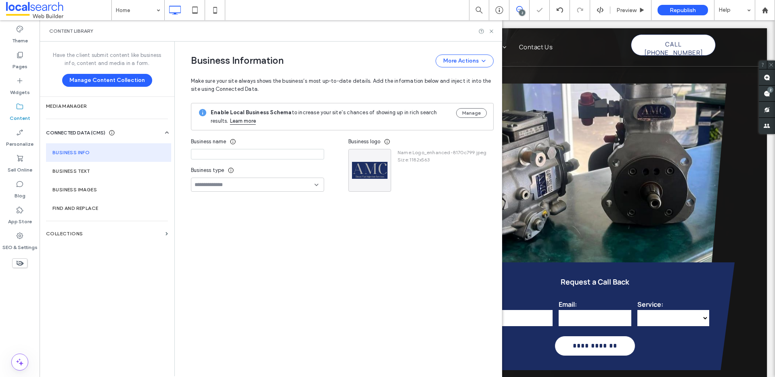
type input "**********"
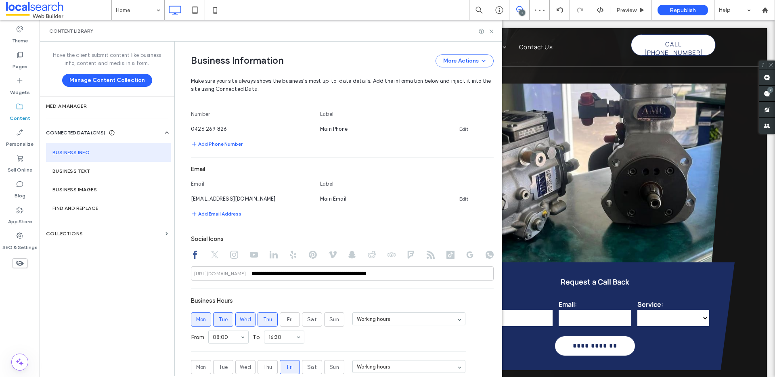
scroll to position [371, 0]
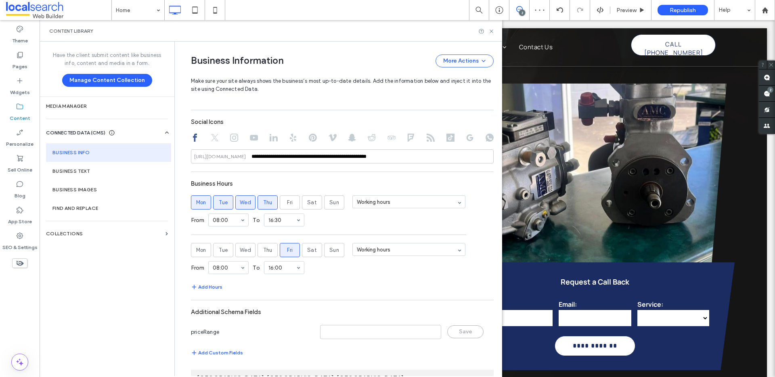
click at [214, 139] on icon at bounding box center [215, 138] width 8 height 8
click at [193, 141] on icon at bounding box center [195, 138] width 8 height 8
type input "**********"
click at [486, 138] on use at bounding box center [490, 138] width 8 height 8
click at [468, 137] on icon at bounding box center [470, 138] width 8 height 8
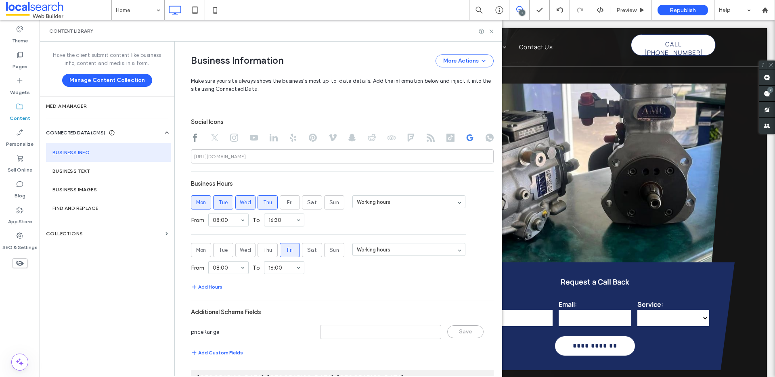
click at [486, 138] on use at bounding box center [490, 138] width 8 height 8
click at [193, 137] on use at bounding box center [195, 138] width 4 height 8
type input "**********"
drag, startPoint x: 490, startPoint y: 29, endPoint x: 447, endPoint y: 11, distance: 46.2
click at [490, 29] on icon at bounding box center [492, 31] width 6 height 6
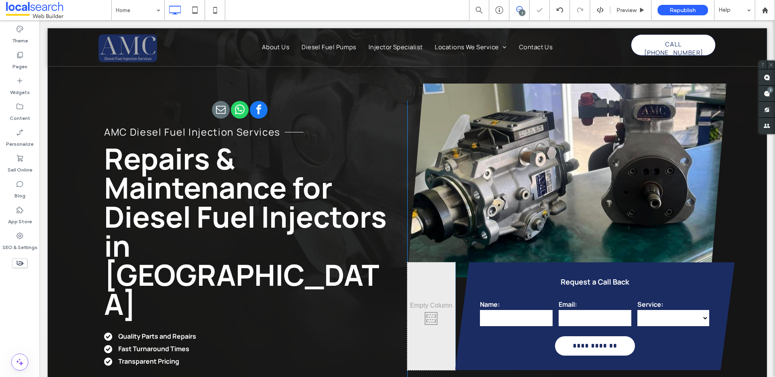
scroll to position [0, 0]
click at [238, 118] on span "whatsapp" at bounding box center [240, 110] width 18 height 18
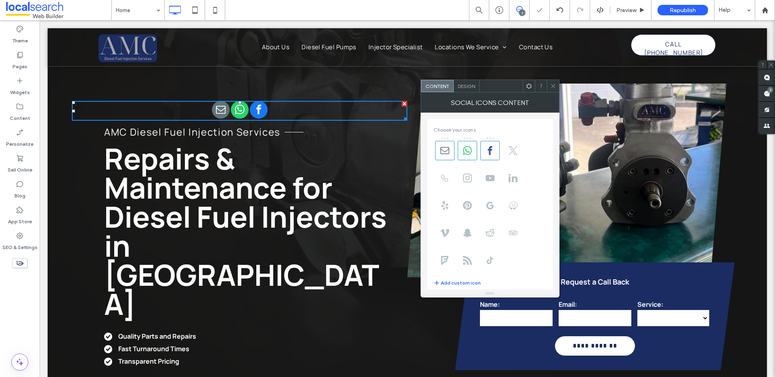
type input "**********"
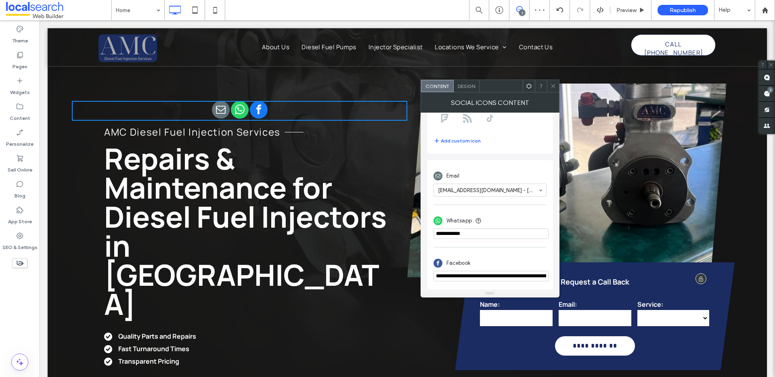
scroll to position [0, 100]
drag, startPoint x: 530, startPoint y: 298, endPoint x: 588, endPoint y: 275, distance: 62.0
click at [531, 259] on div "Facebook" at bounding box center [490, 262] width 113 height 15
click at [555, 86] on icon at bounding box center [554, 86] width 6 height 6
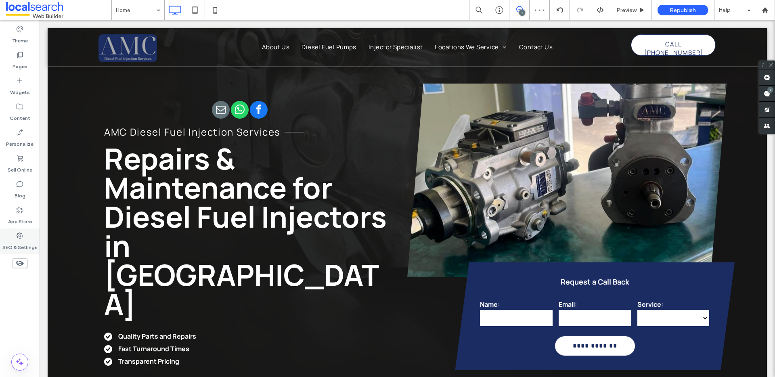
click at [17, 239] on icon at bounding box center [20, 236] width 8 height 8
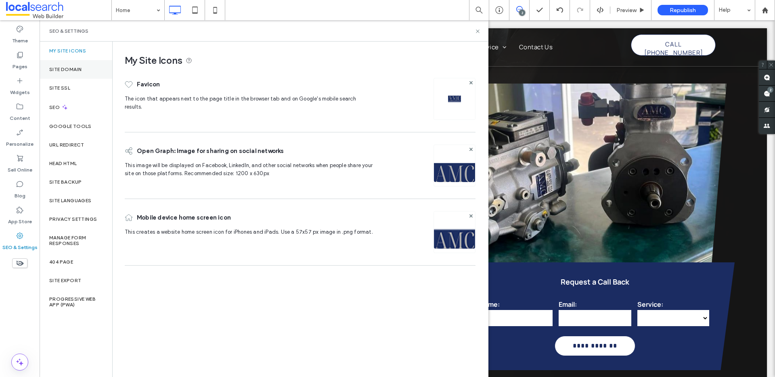
click at [103, 67] on div "Site Domain" at bounding box center [76, 69] width 73 height 19
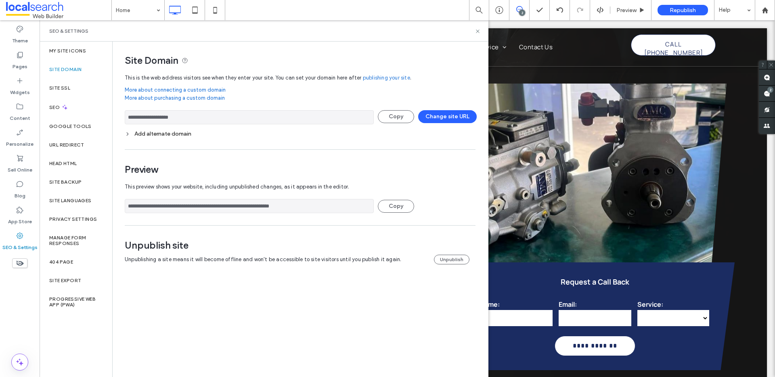
click at [235, 212] on input "**********" at bounding box center [249, 206] width 249 height 14
click at [90, 113] on div "SEO" at bounding box center [76, 107] width 73 height 20
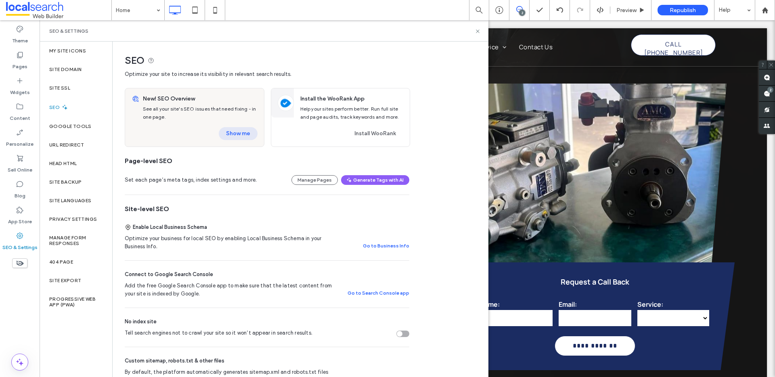
click at [245, 137] on button "Show me" at bounding box center [238, 133] width 39 height 13
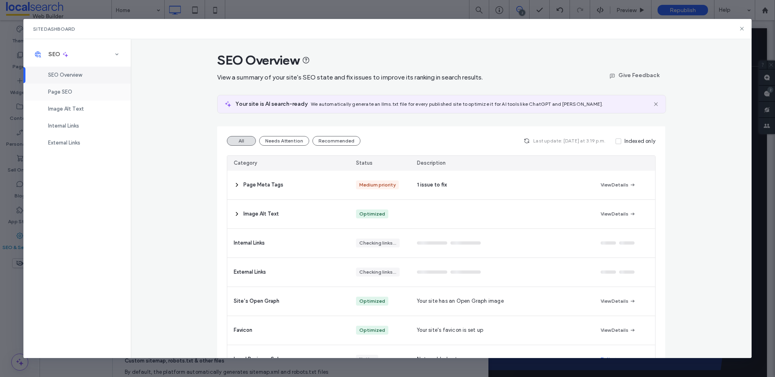
click at [68, 95] on div "Page SEO" at bounding box center [76, 92] width 107 height 17
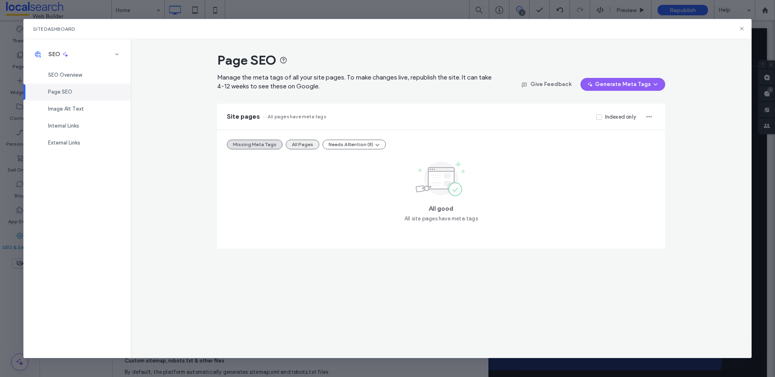
click at [310, 144] on button "All Pages" at bounding box center [303, 145] width 34 height 10
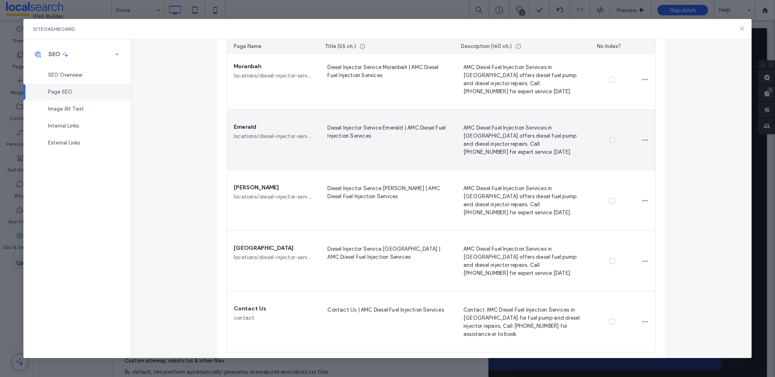
scroll to position [432, 0]
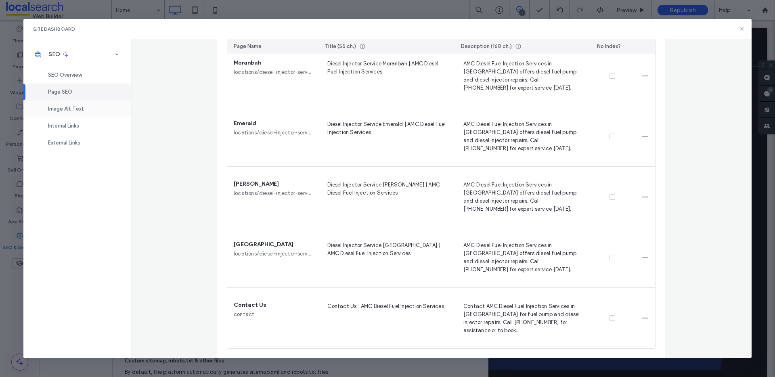
click at [94, 107] on div "Image Alt Text" at bounding box center [76, 109] width 107 height 17
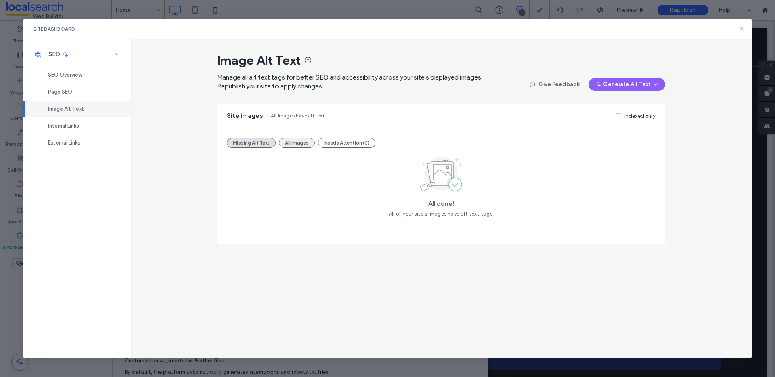
click at [301, 142] on button "All Images" at bounding box center [297, 143] width 36 height 10
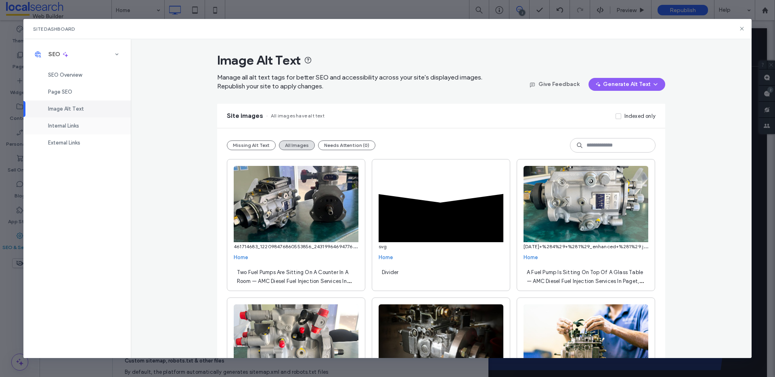
click at [94, 132] on div "Internal Links" at bounding box center [76, 126] width 107 height 17
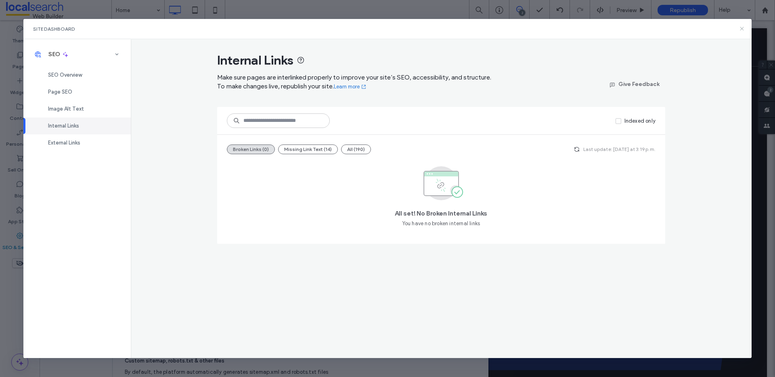
click at [740, 29] on icon at bounding box center [742, 28] width 6 height 6
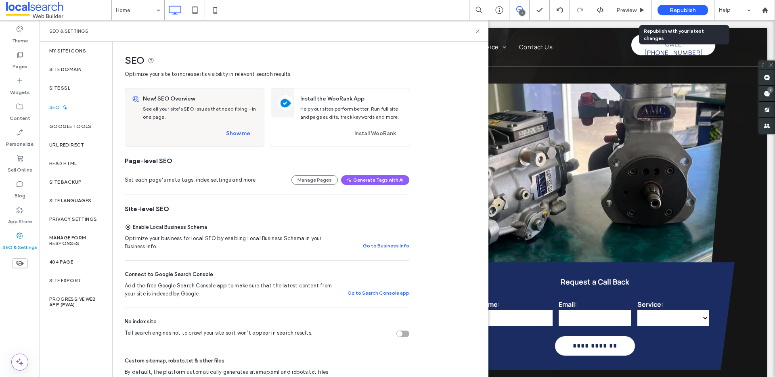
click at [689, 8] on span "Republish" at bounding box center [683, 10] width 26 height 7
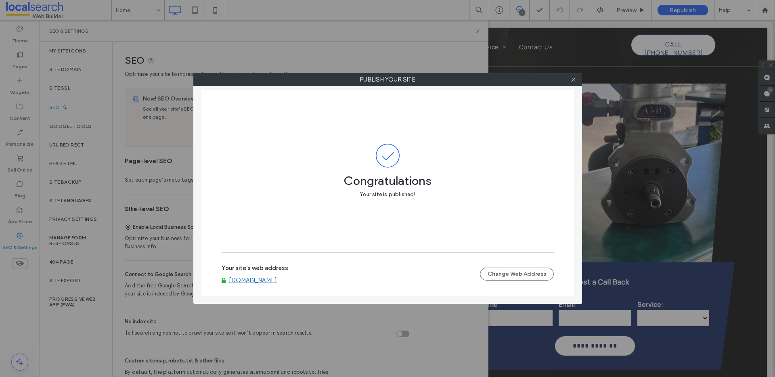
click at [268, 279] on link "[DOMAIN_NAME]" at bounding box center [253, 280] width 48 height 7
click at [576, 78] on icon at bounding box center [574, 80] width 6 height 6
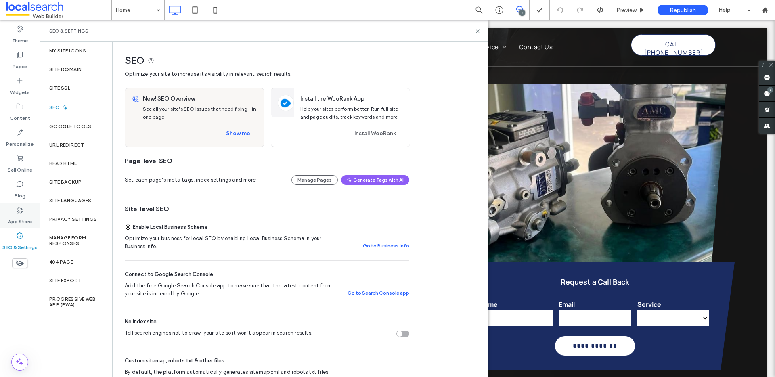
click at [19, 210] on icon at bounding box center [20, 210] width 8 height 8
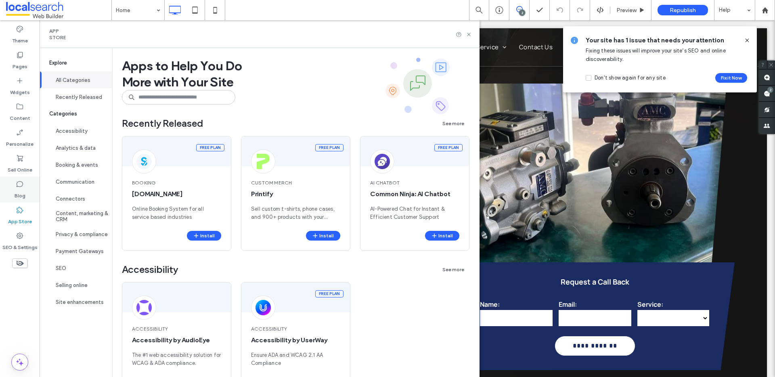
click at [14, 190] on div "Blog" at bounding box center [20, 190] width 40 height 26
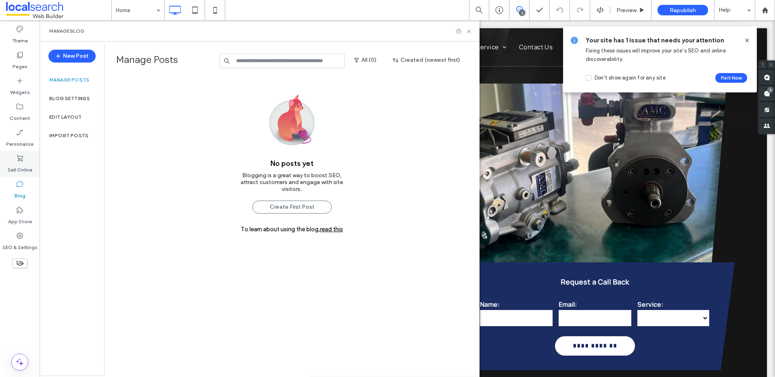
click at [24, 166] on label "Sell Online" at bounding box center [20, 167] width 25 height 11
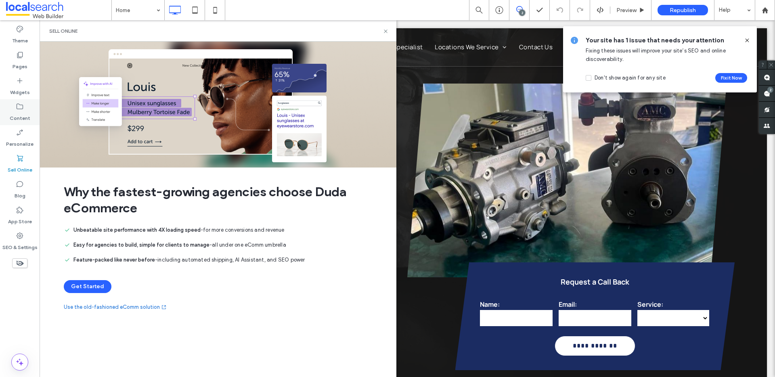
drag, startPoint x: 26, startPoint y: 144, endPoint x: 37, endPoint y: 117, distance: 29.3
click at [26, 144] on label "Personalize" at bounding box center [19, 142] width 27 height 11
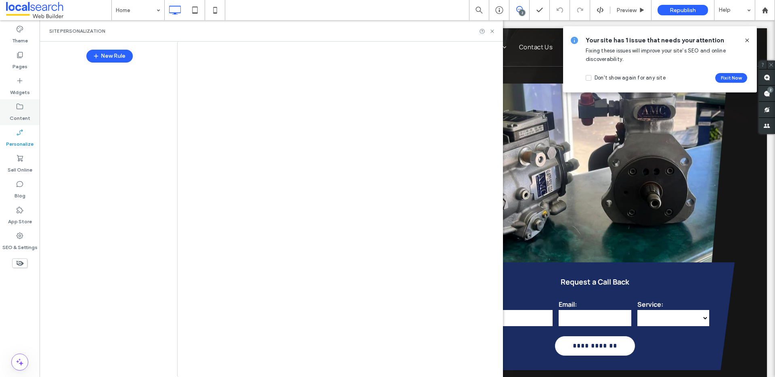
click at [26, 111] on label "Content" at bounding box center [20, 116] width 21 height 11
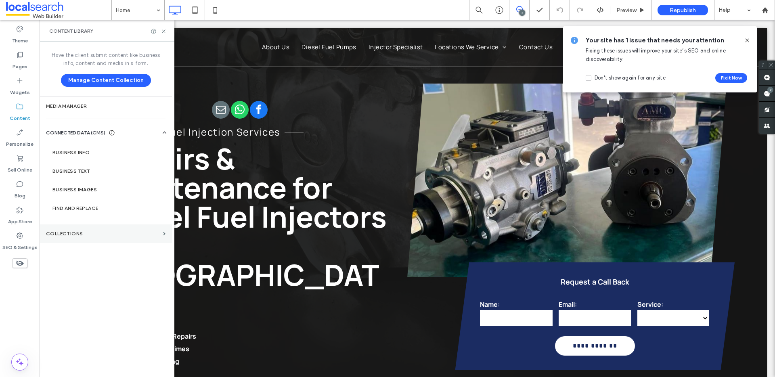
click at [104, 230] on section "Collections" at bounding box center [106, 234] width 132 height 19
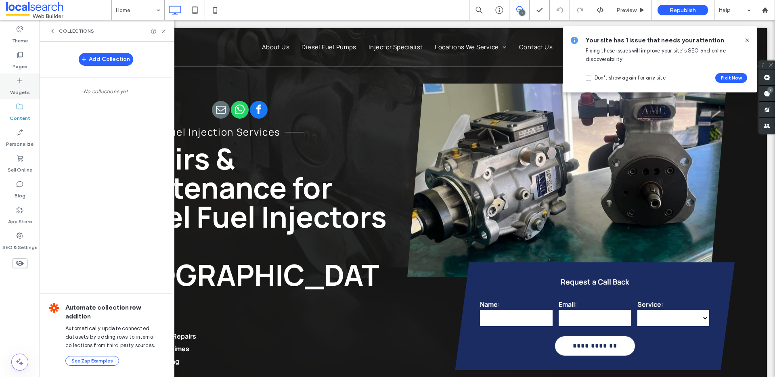
click at [16, 86] on label "Widgets" at bounding box center [20, 90] width 20 height 11
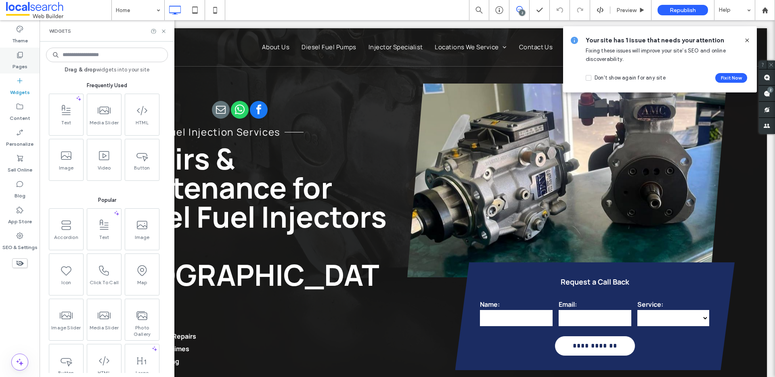
click at [22, 59] on label "Pages" at bounding box center [20, 64] width 15 height 11
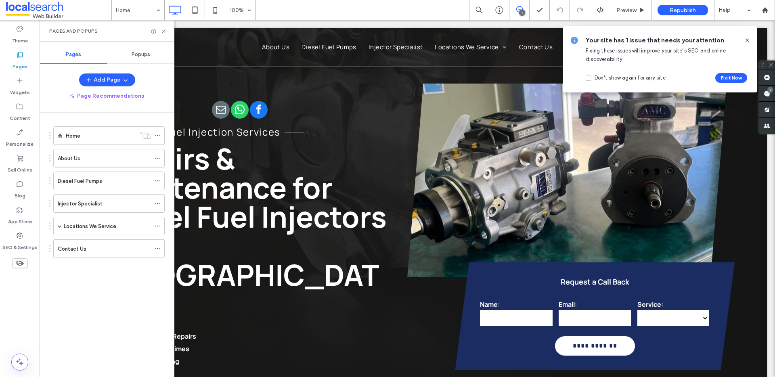
click at [127, 52] on div "Popups" at bounding box center [140, 55] width 67 height 18
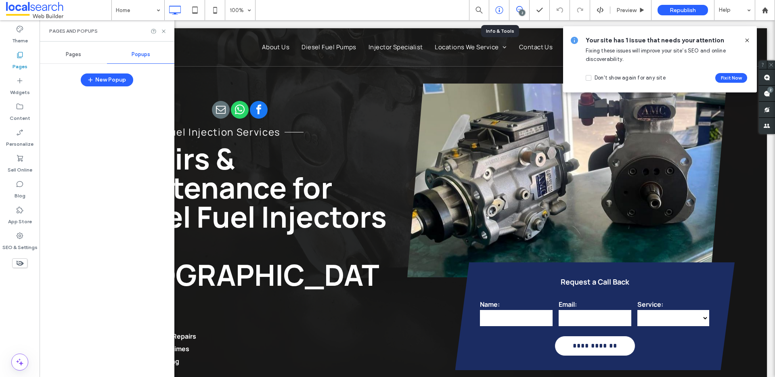
click at [496, 8] on icon at bounding box center [500, 10] width 8 height 8
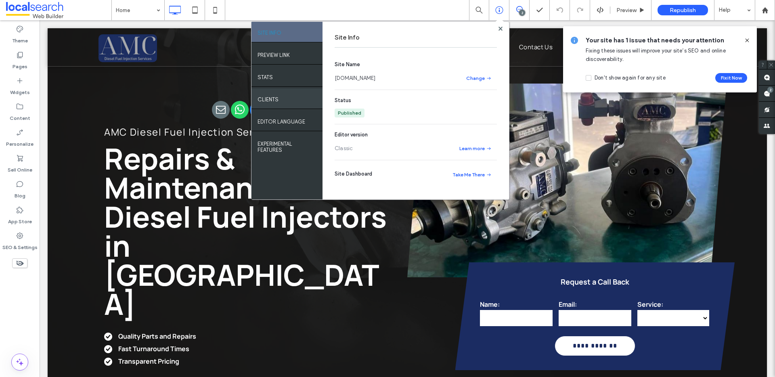
click at [276, 90] on div "Clients" at bounding box center [287, 98] width 71 height 20
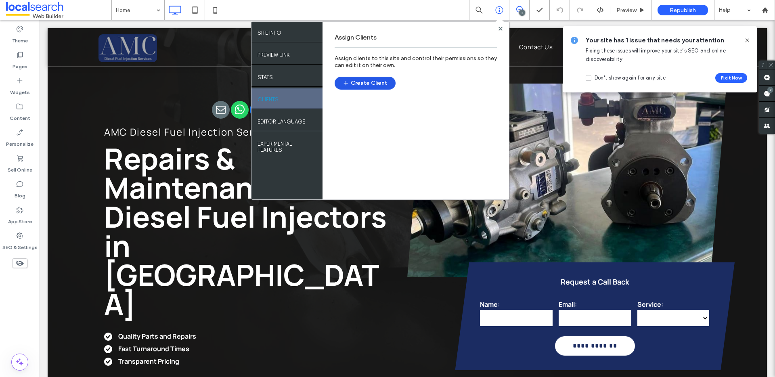
click at [375, 82] on button "Create Client" at bounding box center [365, 83] width 61 height 13
click at [19, 227] on div "App Store" at bounding box center [20, 216] width 40 height 26
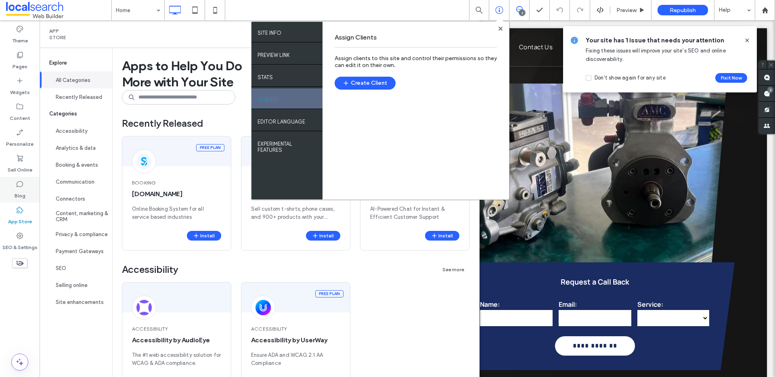
click at [20, 191] on label "Blog" at bounding box center [20, 193] width 11 height 11
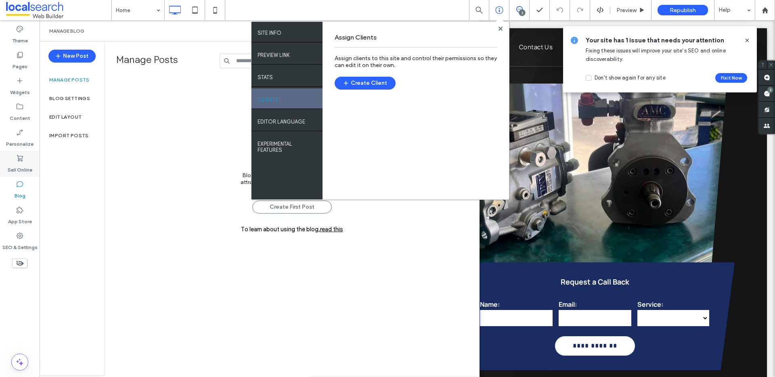
click at [27, 159] on div "Sell Online" at bounding box center [20, 164] width 40 height 26
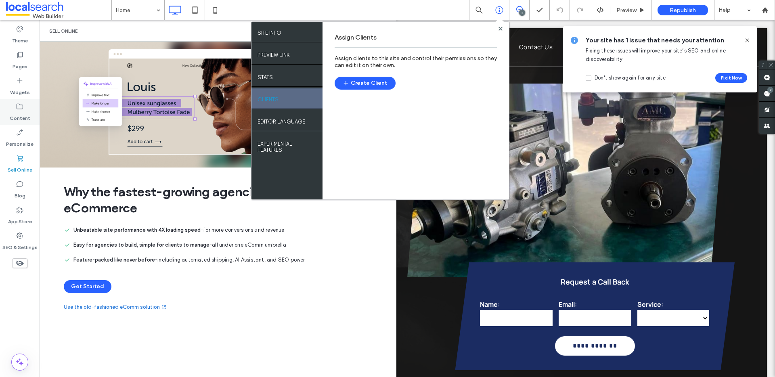
drag, startPoint x: 23, startPoint y: 136, endPoint x: 23, endPoint y: 118, distance: 17.4
click at [23, 136] on icon at bounding box center [20, 132] width 8 height 8
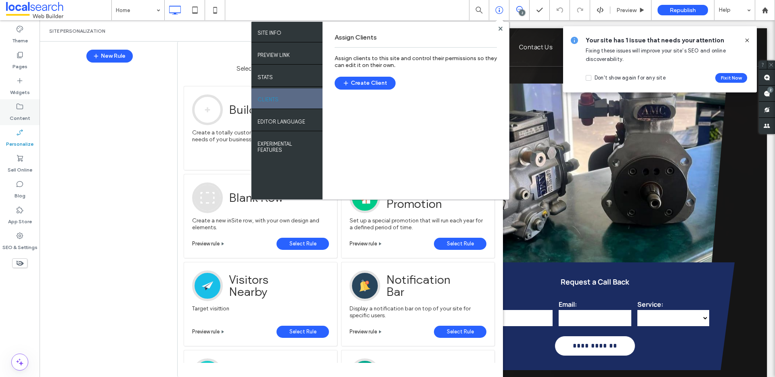
click at [23, 113] on label "Content" at bounding box center [20, 116] width 21 height 11
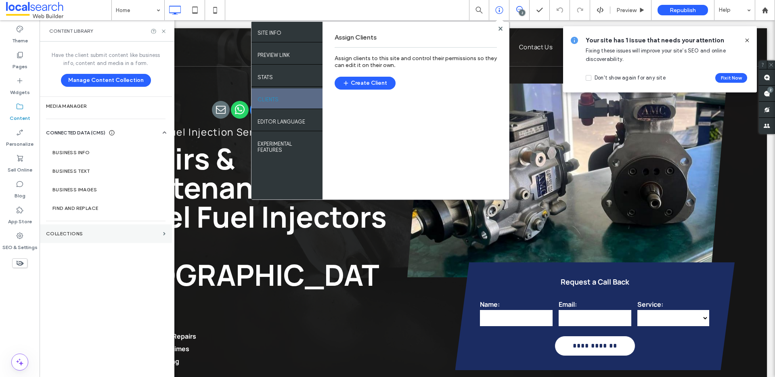
click at [70, 229] on section "Collections" at bounding box center [106, 234] width 132 height 19
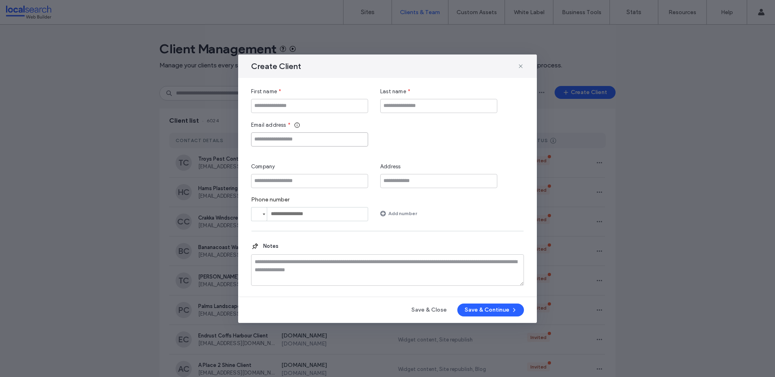
click at [295, 141] on input "Email address" at bounding box center [309, 139] width 117 height 14
paste input "**********"
type input "**********"
click at [314, 107] on input "First name" at bounding box center [309, 106] width 117 height 14
paste input "**********"
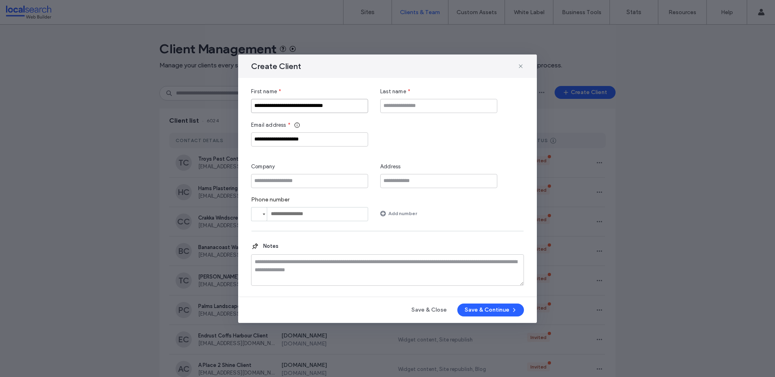
type input "**********"
click at [335, 183] on input "Company" at bounding box center [309, 181] width 117 height 14
paste input "**********"
type input "**********"
click at [406, 112] on input "Last name" at bounding box center [438, 106] width 117 height 14
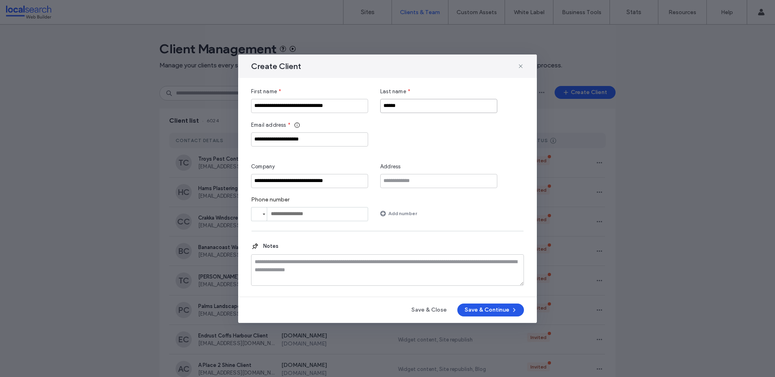
type input "******"
click at [485, 306] on button "Save & Continue" at bounding box center [491, 310] width 67 height 13
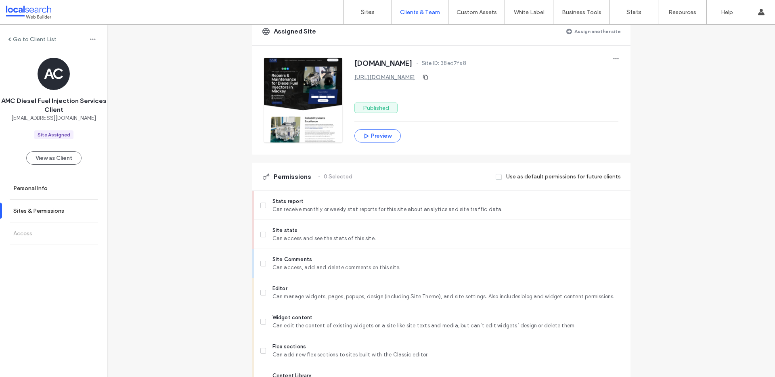
scroll to position [154, 0]
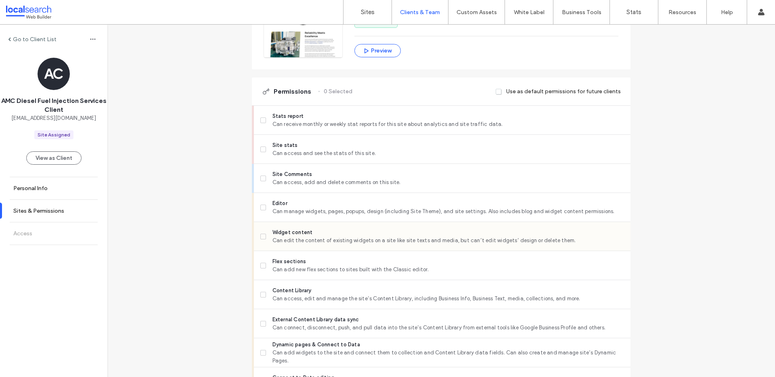
click at [276, 239] on span "Can edit the content of existing widgets on a site like site texts and media, b…" at bounding box center [449, 241] width 352 height 8
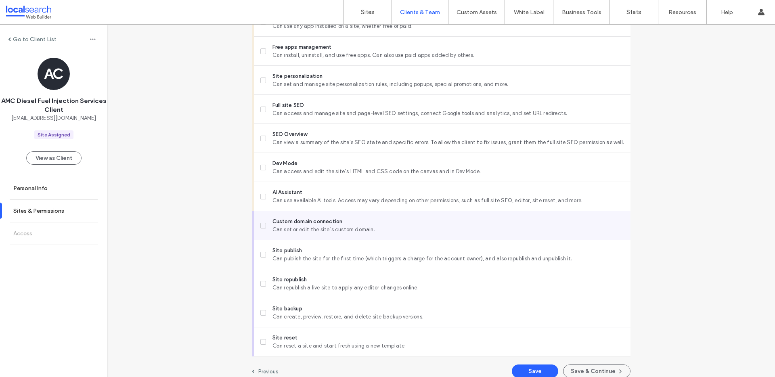
scroll to position [610, 0]
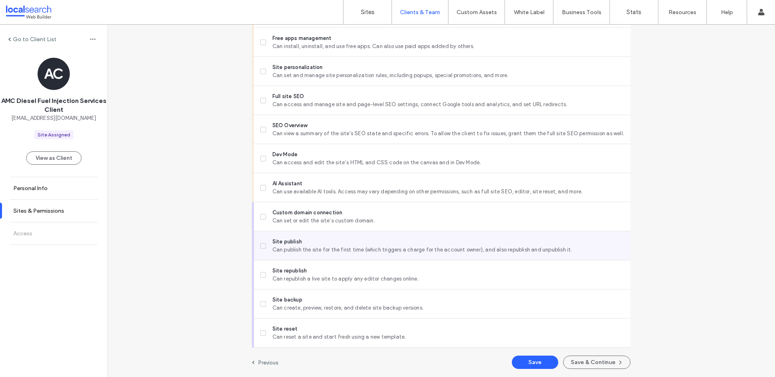
click at [294, 248] on span "Can publish the site for the first time (which triggers a charge for the accoun…" at bounding box center [449, 250] width 352 height 8
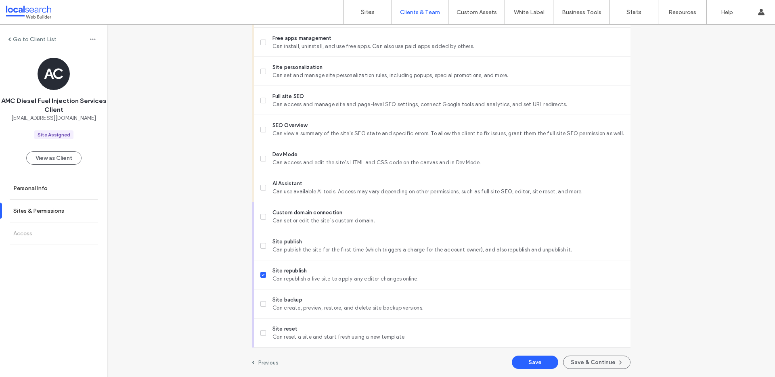
click at [607, 367] on button "Save & Continue" at bounding box center [596, 362] width 67 height 13
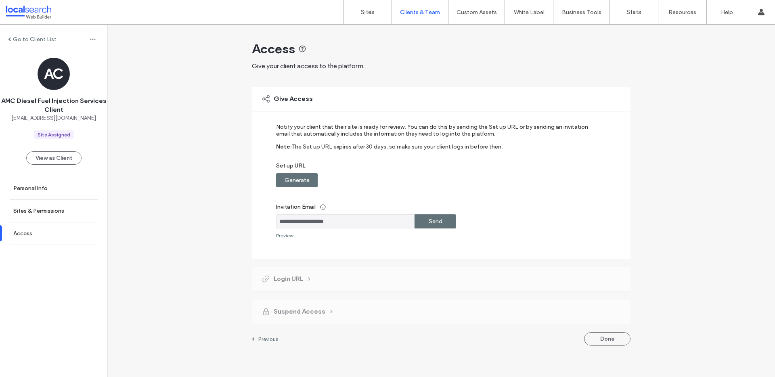
click at [288, 181] on label "Generate" at bounding box center [297, 180] width 25 height 15
click at [440, 185] on label "Copy" at bounding box center [436, 180] width 15 height 15
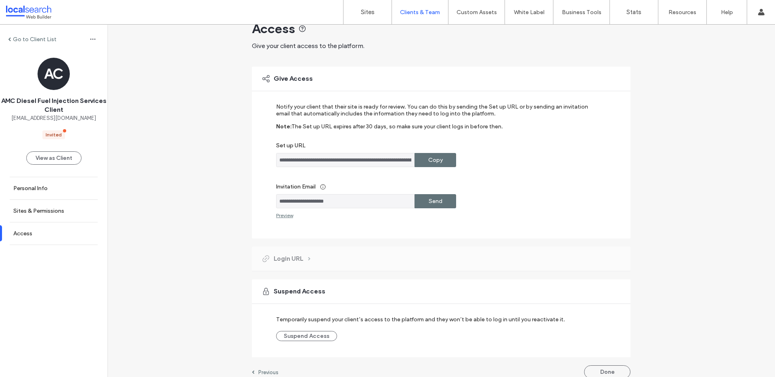
scroll to position [30, 0]
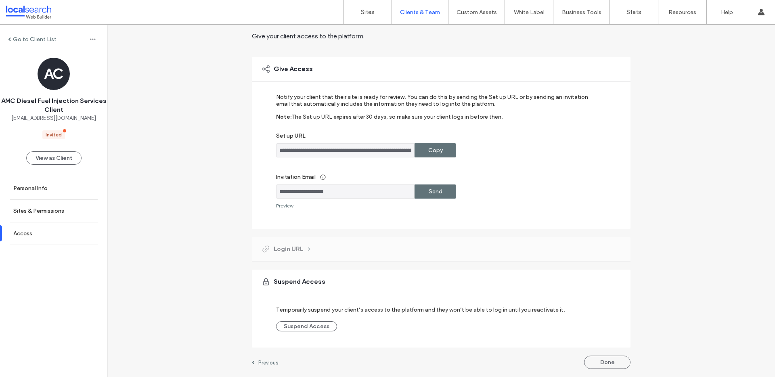
click at [446, 143] on label "Set up URL" at bounding box center [435, 137] width 319 height 11
click at [440, 147] on div "Copy" at bounding box center [436, 150] width 42 height 14
click at [619, 364] on button "Done" at bounding box center [607, 362] width 46 height 13
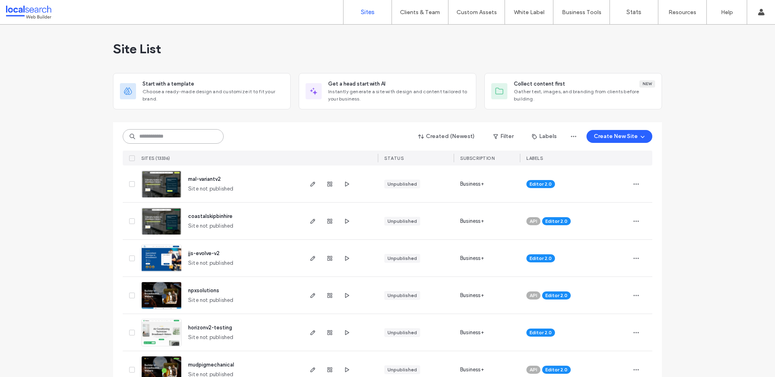
paste input "**********"
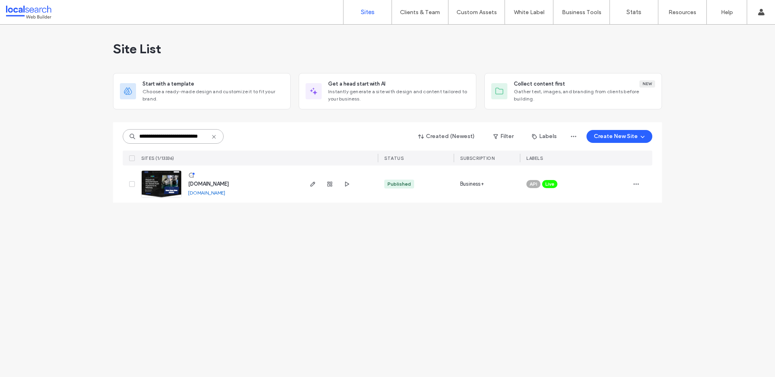
type input "**********"
click at [164, 193] on img at bounding box center [162, 198] width 40 height 55
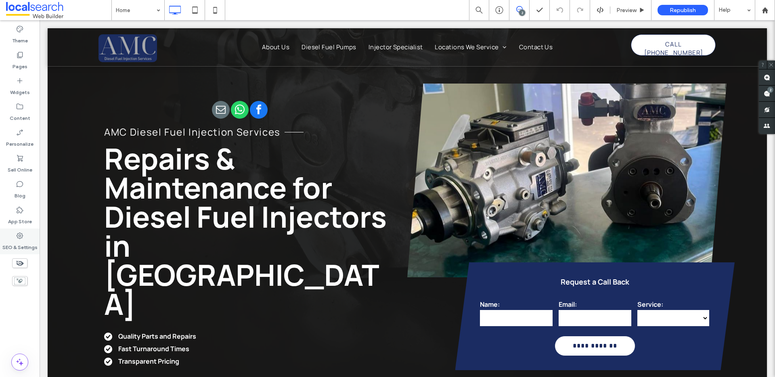
click at [21, 242] on label "SEO & Settings" at bounding box center [19, 245] width 35 height 11
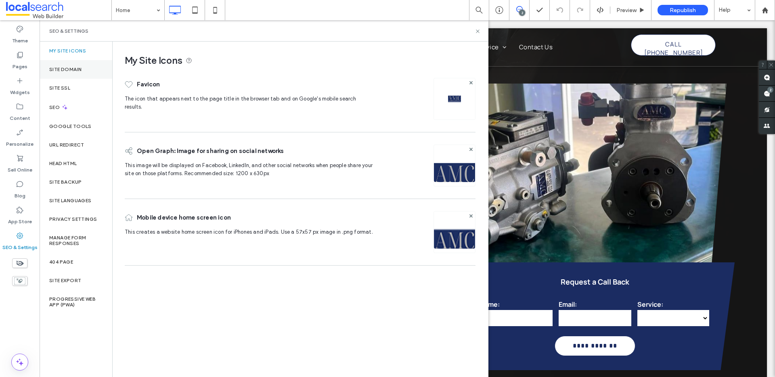
click at [79, 68] on label "Site Domain" at bounding box center [65, 70] width 32 height 6
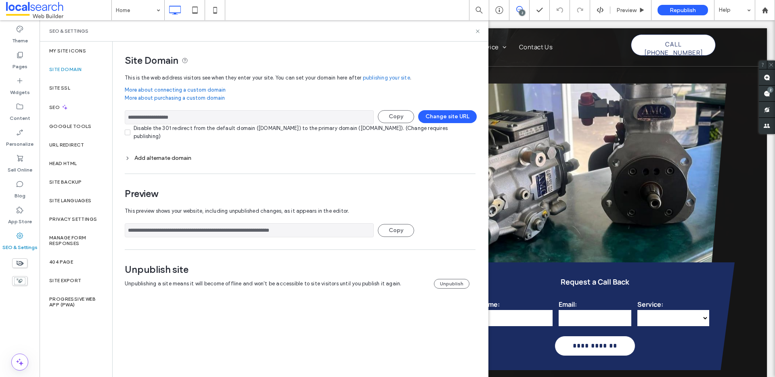
click at [183, 160] on div "Add alternate domain" at bounding box center [300, 158] width 351 height 7
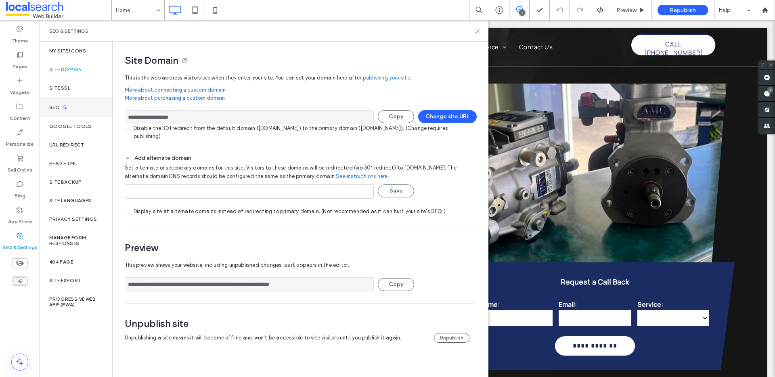
click at [101, 113] on div "SEO" at bounding box center [76, 107] width 73 height 20
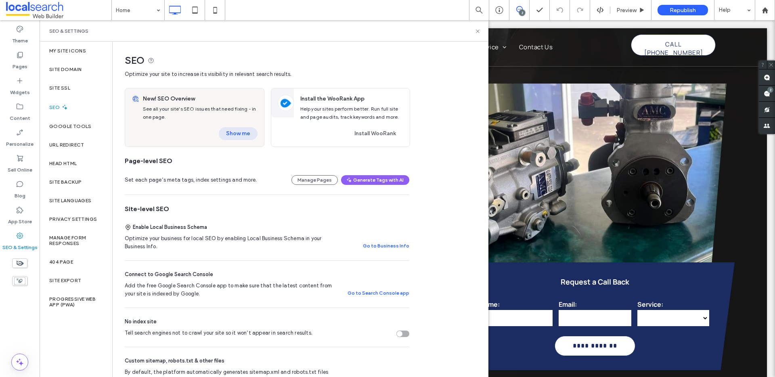
click at [233, 135] on button "Show me" at bounding box center [238, 133] width 39 height 13
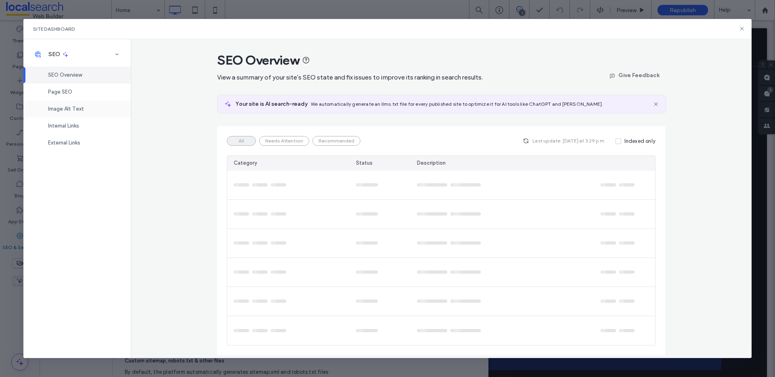
click at [97, 113] on div "Image Alt Text" at bounding box center [76, 109] width 107 height 17
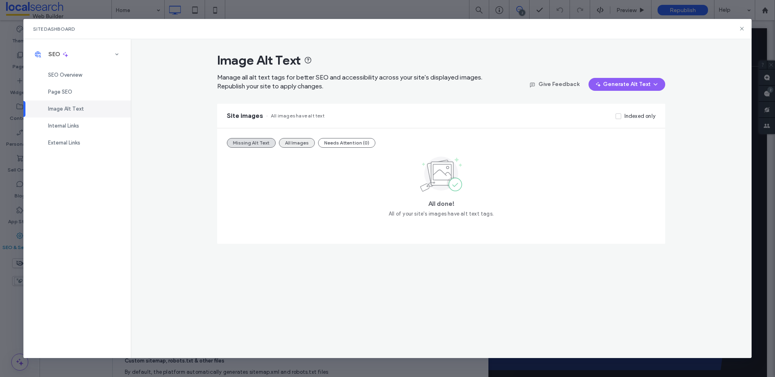
click at [301, 139] on button "All Images" at bounding box center [297, 143] width 36 height 10
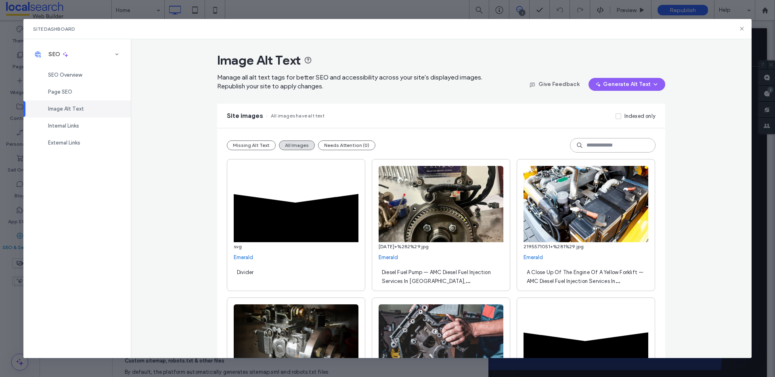
click at [611, 141] on input at bounding box center [613, 145] width 86 height 15
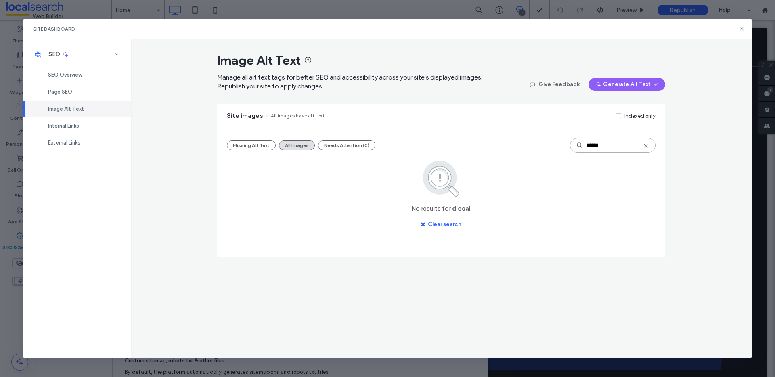
type input "******"
click at [649, 145] on icon at bounding box center [646, 146] width 6 height 6
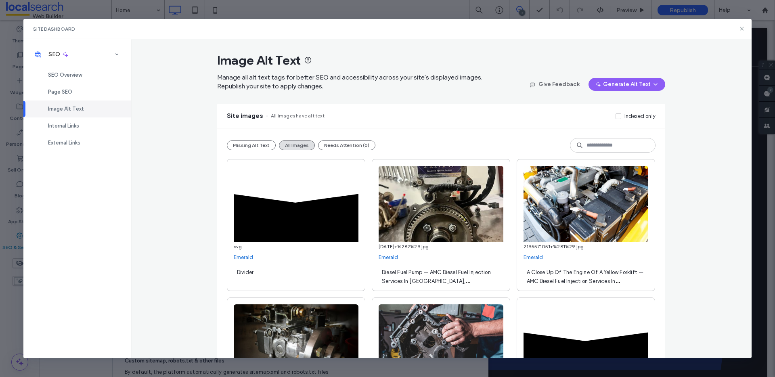
scroll to position [2706, 0]
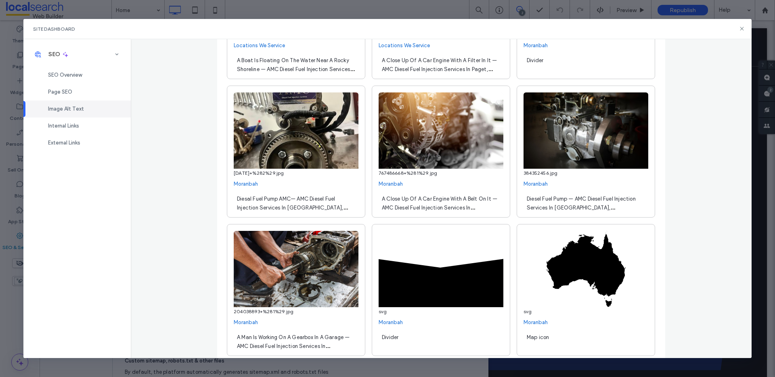
click at [245, 199] on span "Diesal Fuel Pump AMC— AMC Diesel Fuel Injection Services In Moranbah, QLD" at bounding box center [292, 208] width 111 height 24
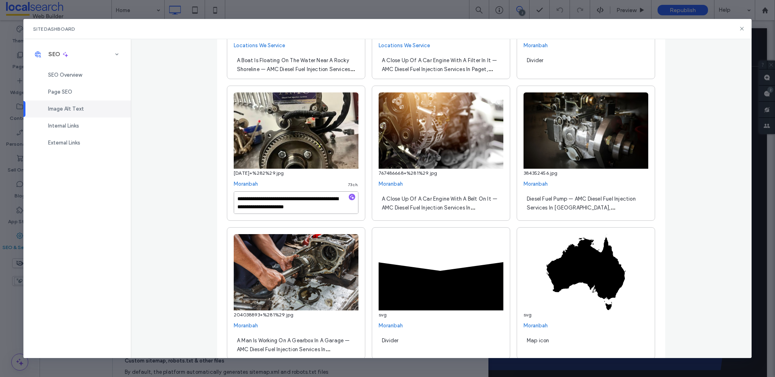
click at [248, 200] on textarea "**********" at bounding box center [296, 202] width 125 height 23
type textarea "**********"
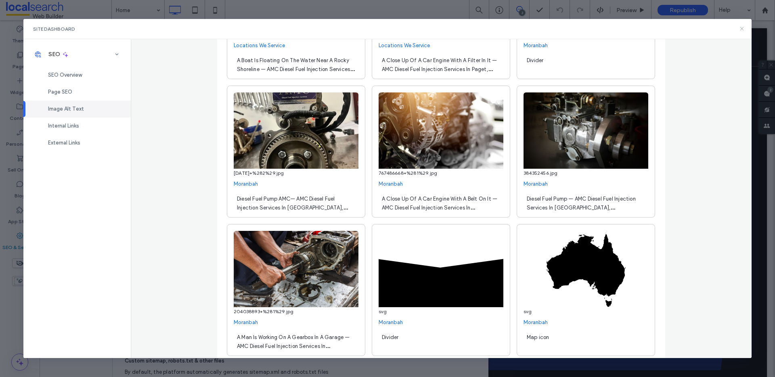
click at [744, 30] on icon at bounding box center [742, 28] width 6 height 6
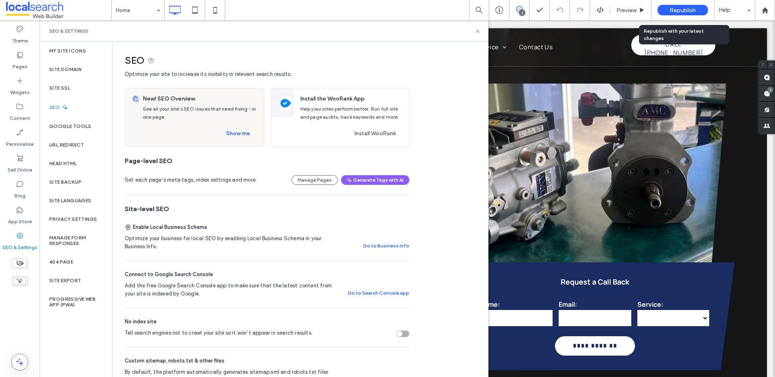
click at [699, 7] on div "Republish" at bounding box center [683, 10] width 50 height 11
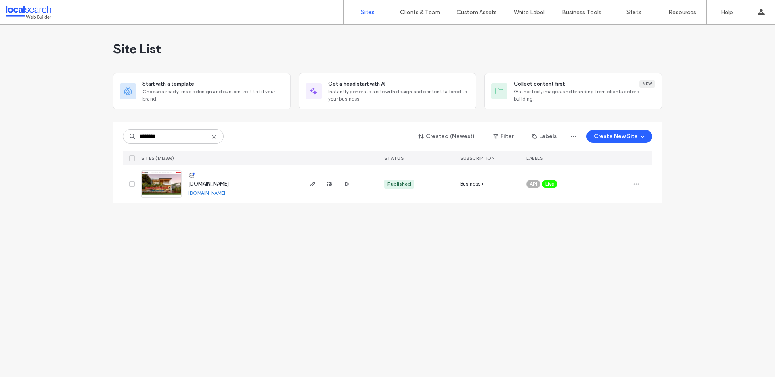
type input "********"
click at [162, 187] on img at bounding box center [162, 198] width 40 height 55
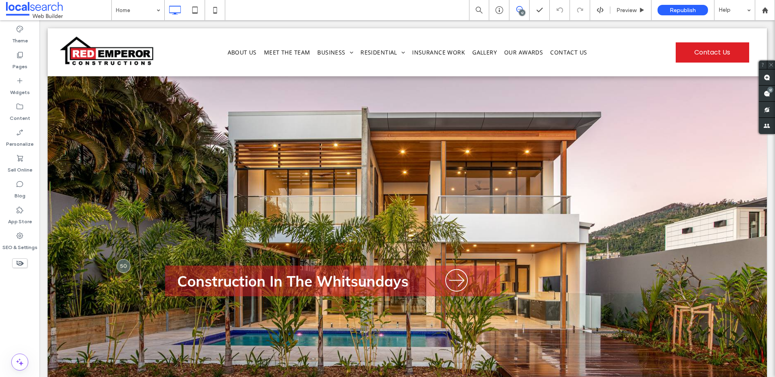
click at [767, 95] on use at bounding box center [767, 93] width 6 height 6
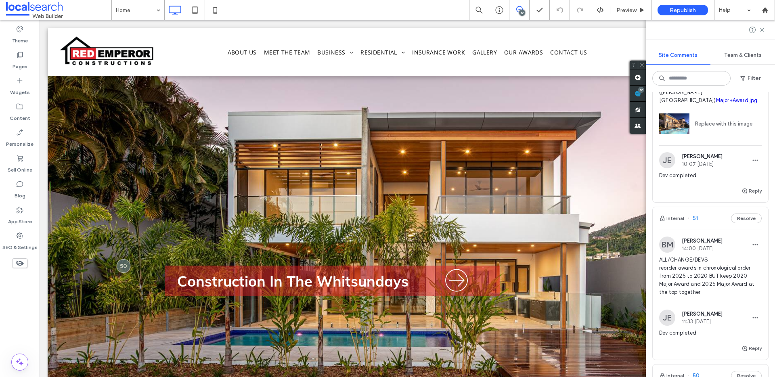
scroll to position [951, 0]
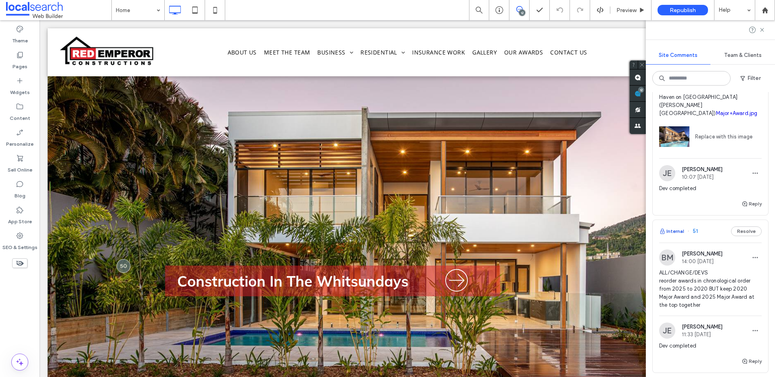
click at [677, 227] on button "Internal" at bounding box center [672, 232] width 25 height 10
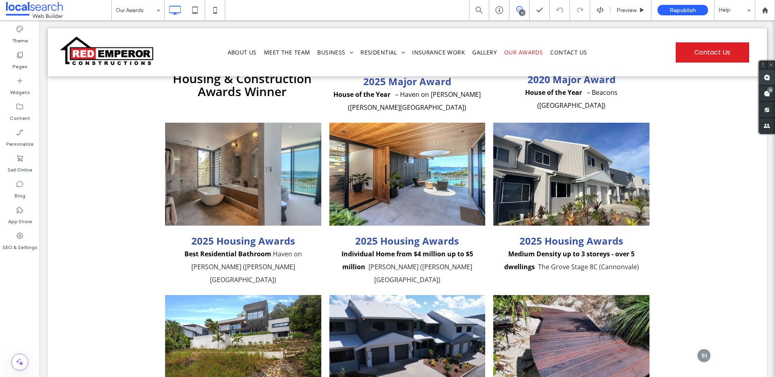
scroll to position [242, 0]
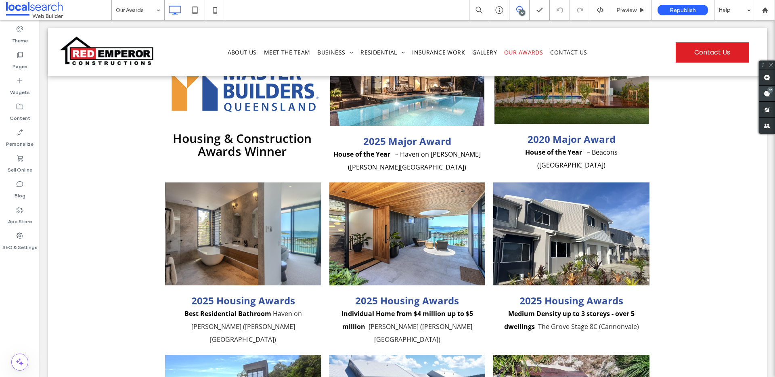
click at [766, 93] on use at bounding box center [767, 93] width 6 height 6
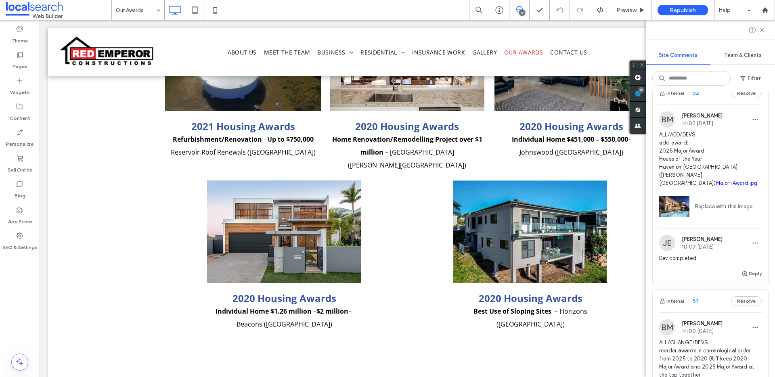
scroll to position [763, 0]
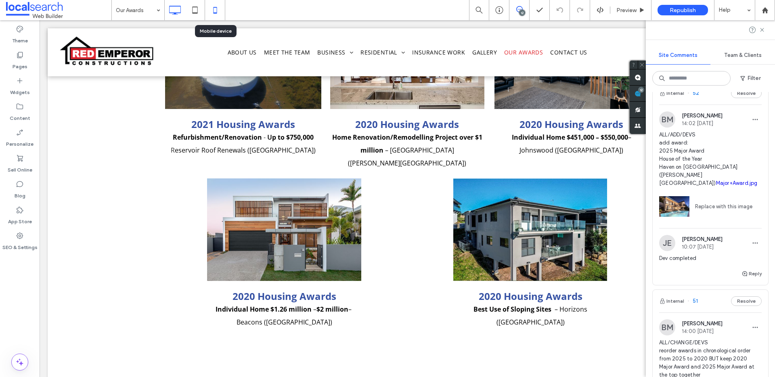
click at [208, 12] on icon at bounding box center [215, 10] width 16 height 16
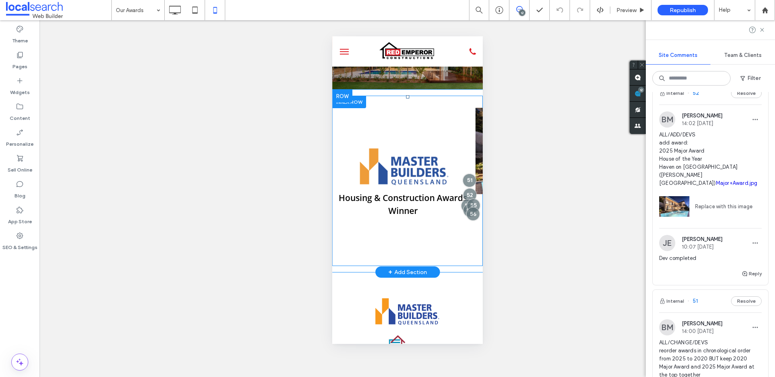
scroll to position [0, 675]
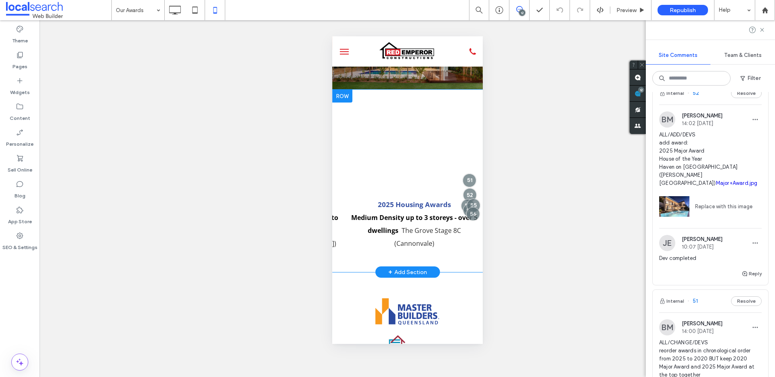
click at [393, 275] on div "+ Add Section" at bounding box center [407, 272] width 39 height 9
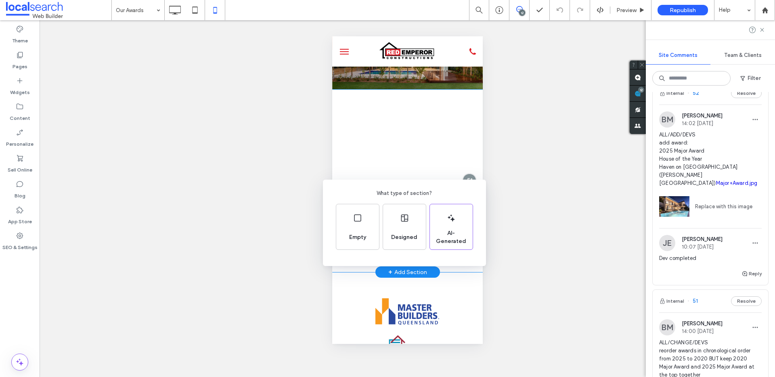
click at [411, 158] on div "What type of section? Empty Designed AI-Generated" at bounding box center [387, 208] width 775 height 417
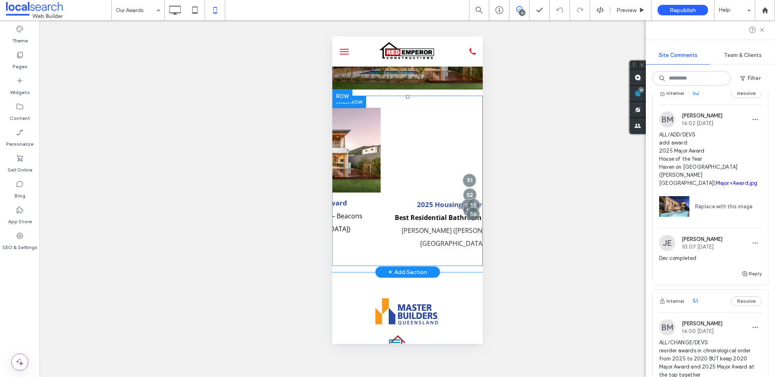
scroll to position [0, 0]
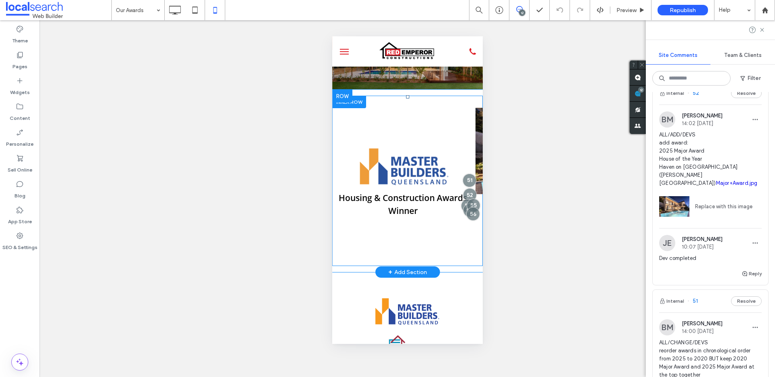
drag, startPoint x: 389, startPoint y: 265, endPoint x: 661, endPoint y: 281, distance: 273.1
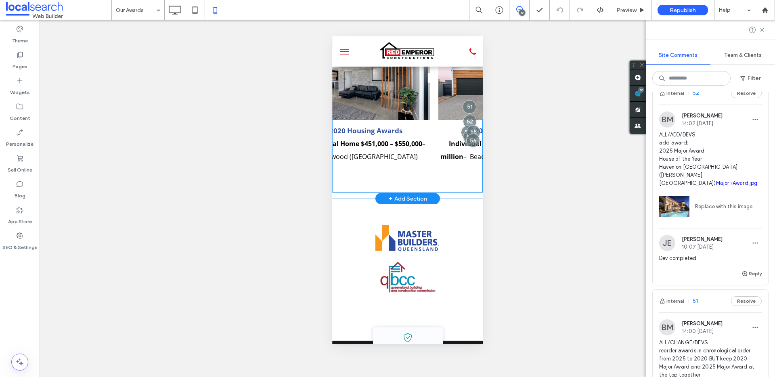
scroll to position [0, 1782]
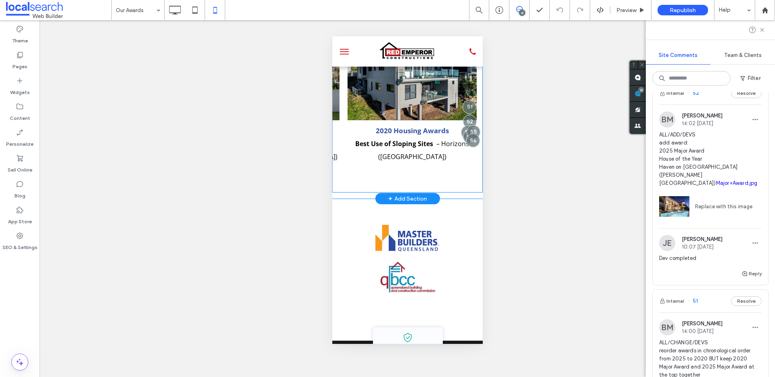
drag, startPoint x: 339, startPoint y: 189, endPoint x: 818, endPoint y: 216, distance: 479.3
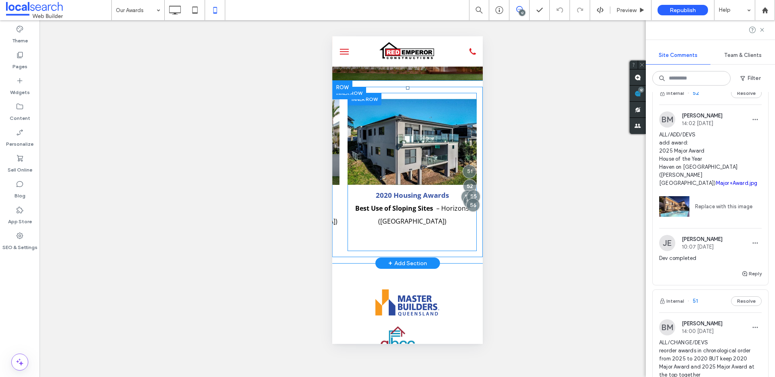
scroll to position [0, 0]
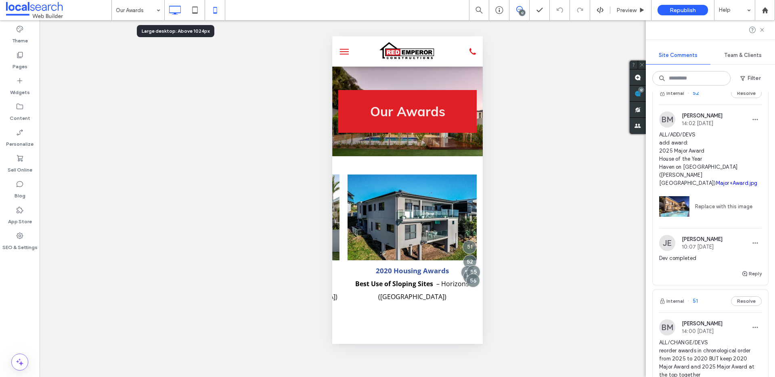
click at [172, 11] on icon at bounding box center [175, 10] width 16 height 16
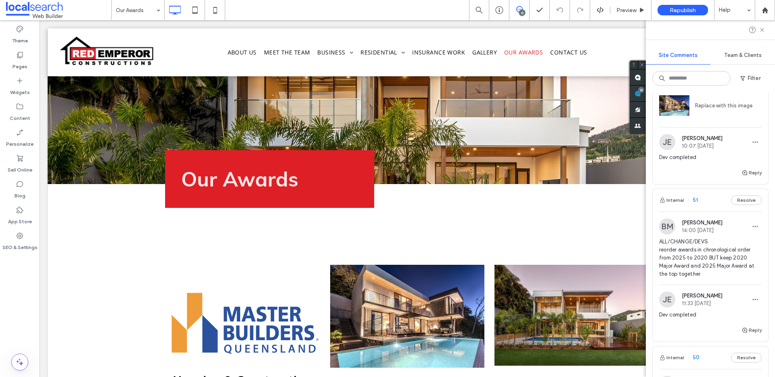
scroll to position [1026, 0]
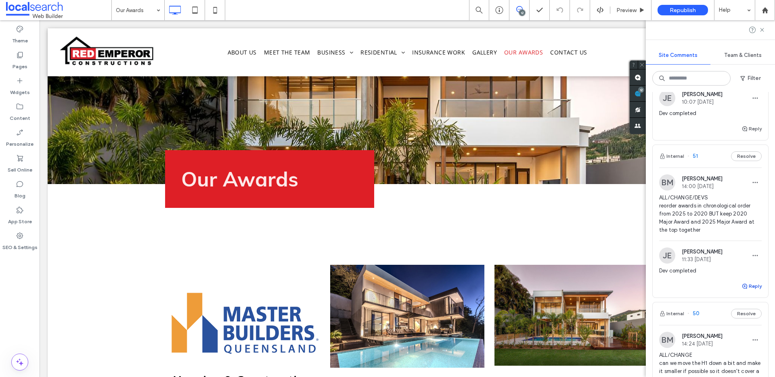
click at [746, 282] on button "Reply" at bounding box center [752, 287] width 20 height 10
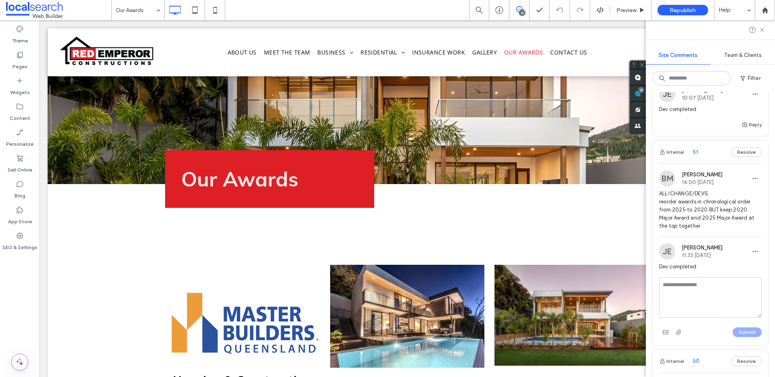
scroll to position [1036, 0]
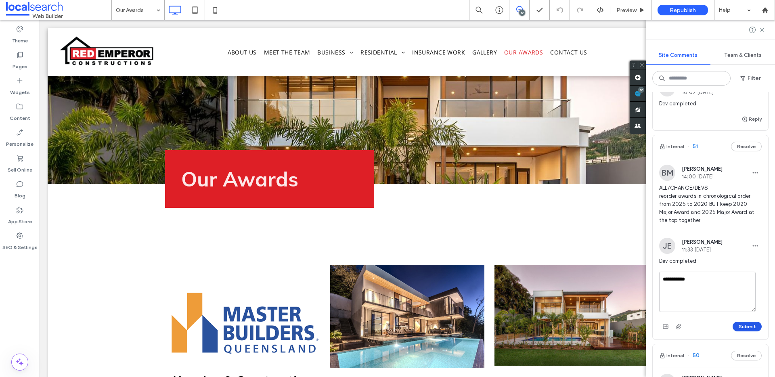
type textarea "**********"
click at [742, 322] on button "Submit" at bounding box center [747, 327] width 29 height 10
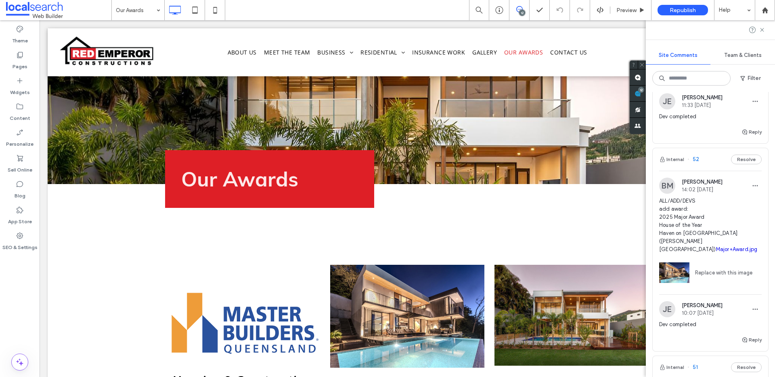
scroll to position [805, 0]
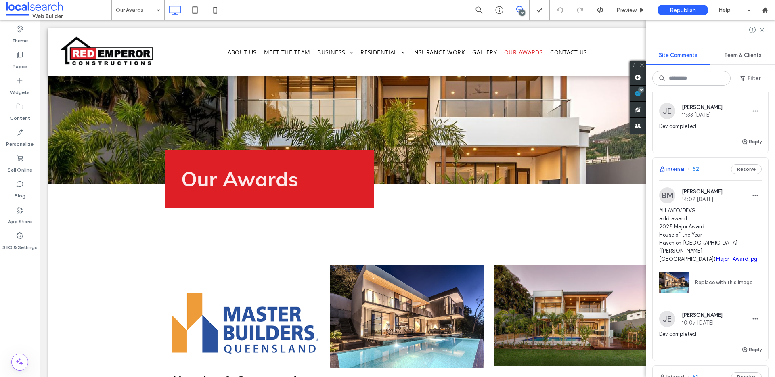
click at [677, 164] on button "Internal" at bounding box center [672, 169] width 25 height 10
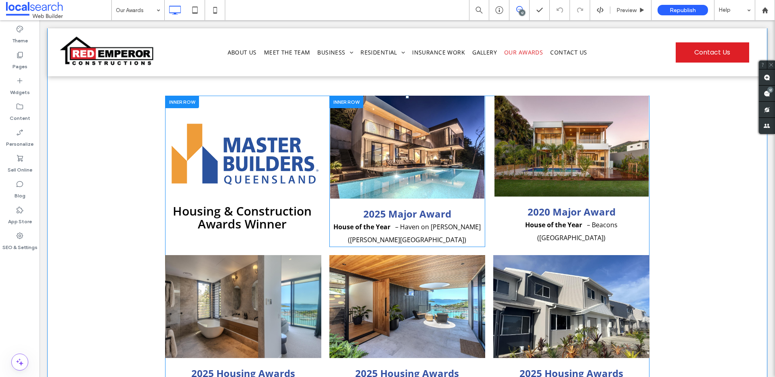
scroll to position [161, 0]
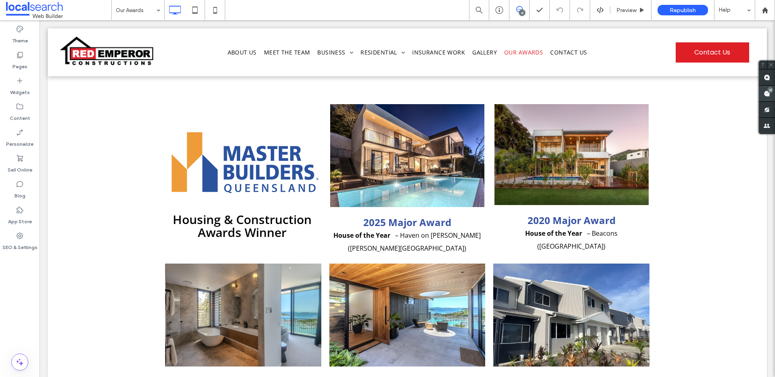
click at [768, 87] on div "12" at bounding box center [767, 94] width 16 height 16
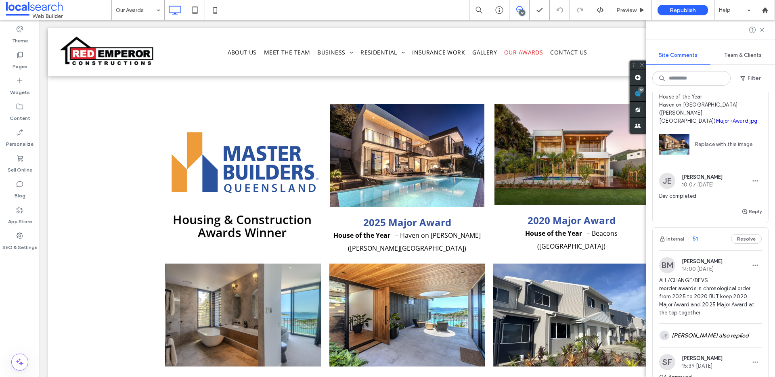
scroll to position [908, 0]
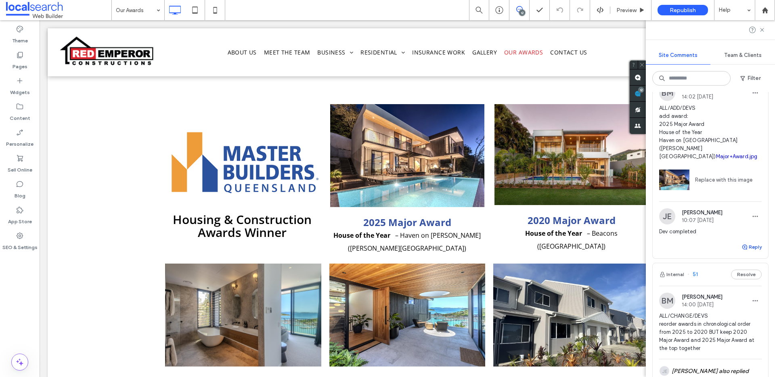
click at [743, 245] on use "button" at bounding box center [745, 247] width 5 height 5
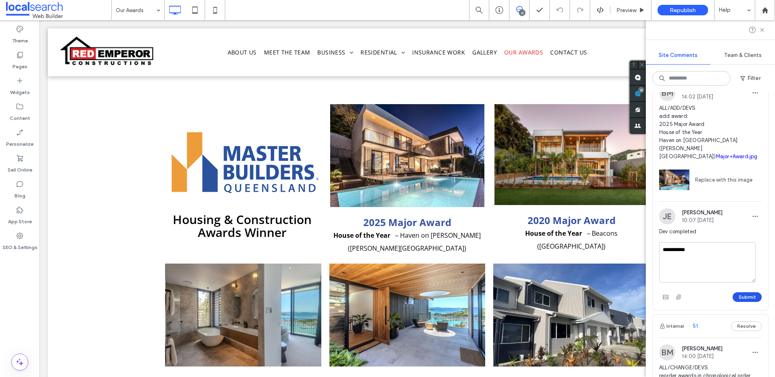
type textarea "**********"
click at [743, 292] on button "Submit" at bounding box center [747, 297] width 29 height 10
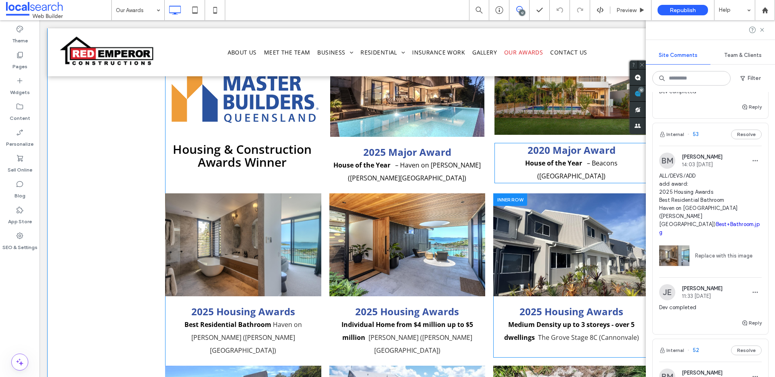
scroll to position [275, 0]
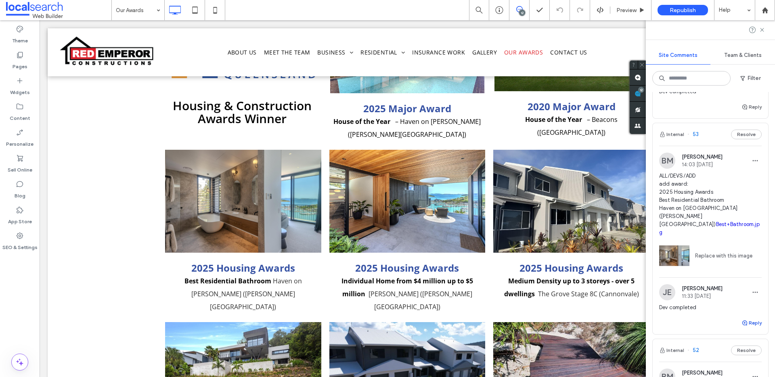
click at [744, 318] on button "Reply" at bounding box center [752, 323] width 20 height 10
type textarea "**********"
click at [747, 368] on button "Submit" at bounding box center [747, 373] width 29 height 10
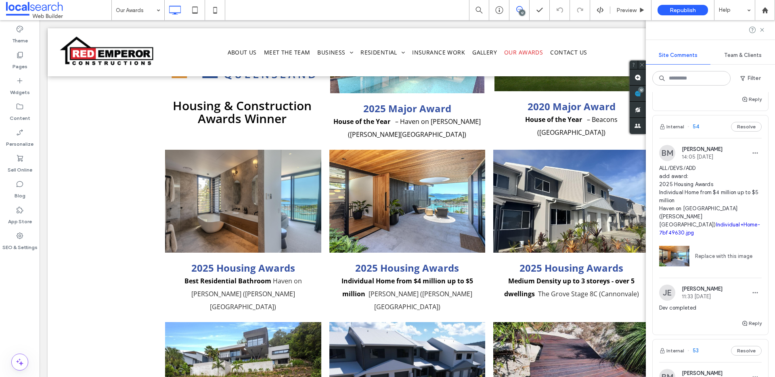
scroll to position [404, 0]
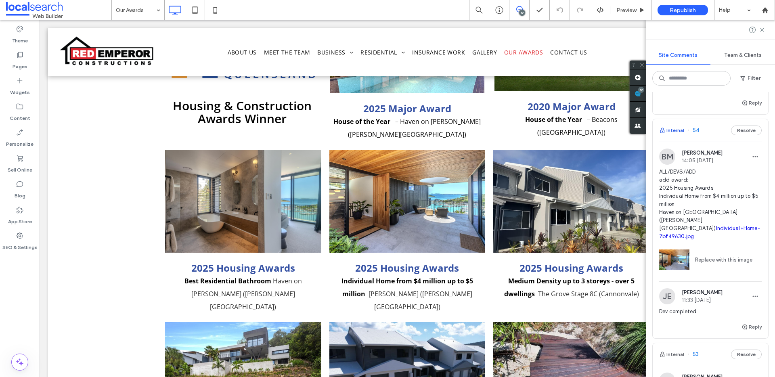
click at [673, 126] on button "Internal" at bounding box center [672, 131] width 25 height 10
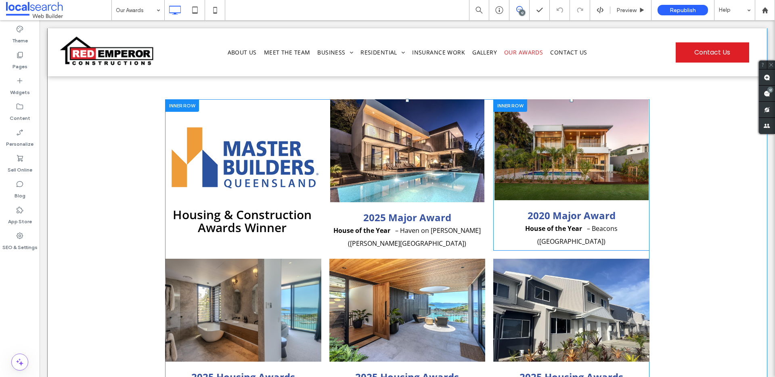
scroll to position [182, 0]
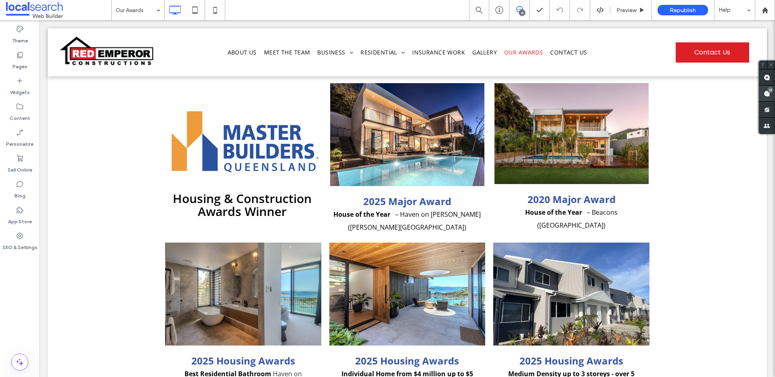
click at [772, 90] on div "12" at bounding box center [767, 94] width 16 height 16
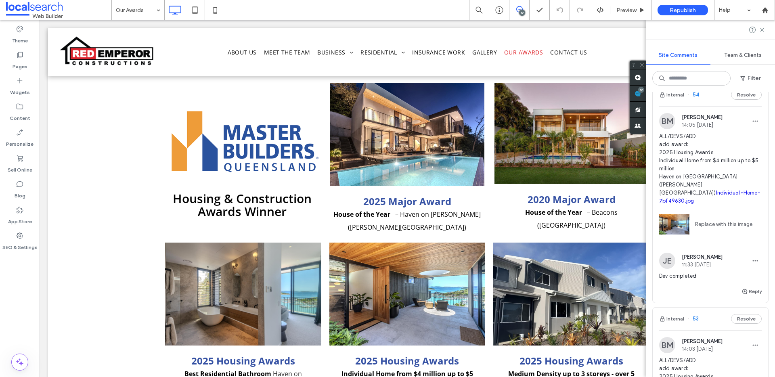
scroll to position [427, 0]
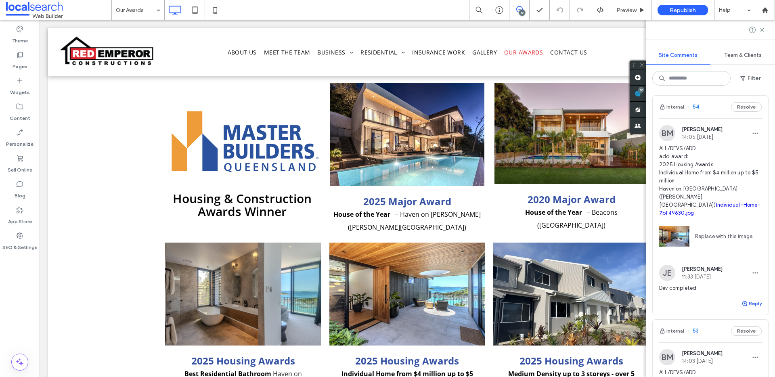
click at [745, 299] on button "Reply" at bounding box center [752, 304] width 20 height 10
type textarea "**********"
click at [746, 349] on button "Submit" at bounding box center [747, 354] width 29 height 10
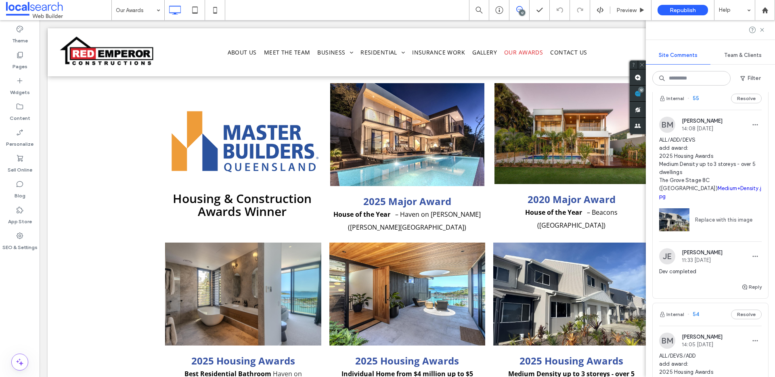
scroll to position [135, 0]
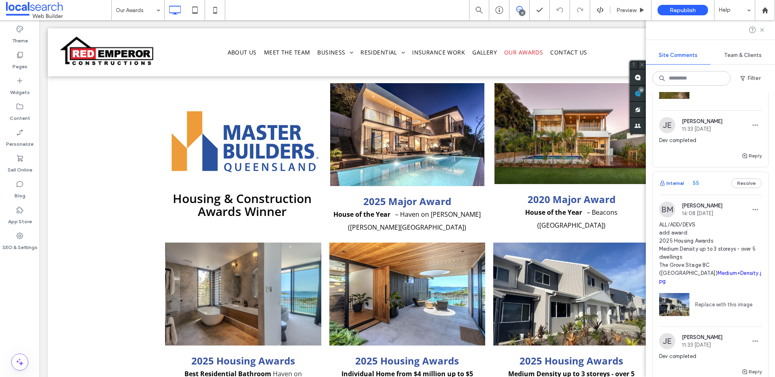
click at [669, 179] on button "Internal" at bounding box center [672, 184] width 25 height 10
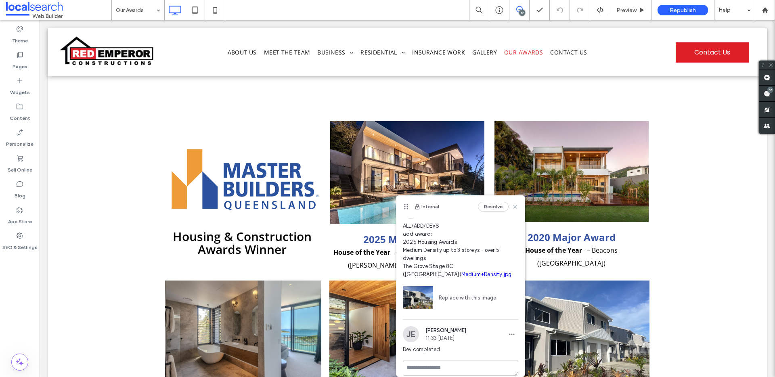
scroll to position [7, 0]
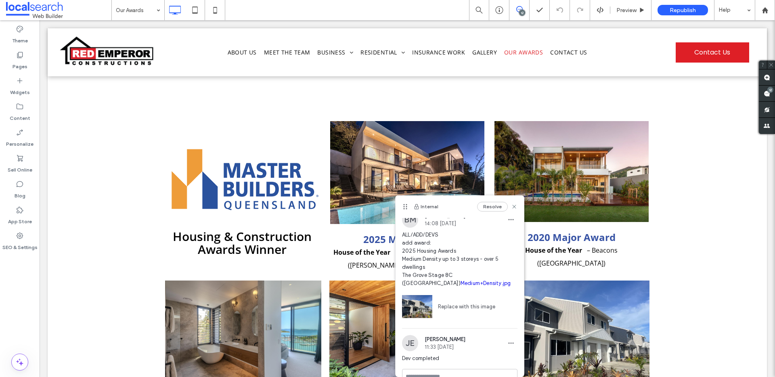
drag, startPoint x: 583, startPoint y: 203, endPoint x: 407, endPoint y: 222, distance: 176.7
click at [407, 222] on div "Internal Resolve BM [PERSON_NAME] 14:08 [DATE] ALL/ADD/DEVS add award: 2025 Hou…" at bounding box center [460, 291] width 128 height 204
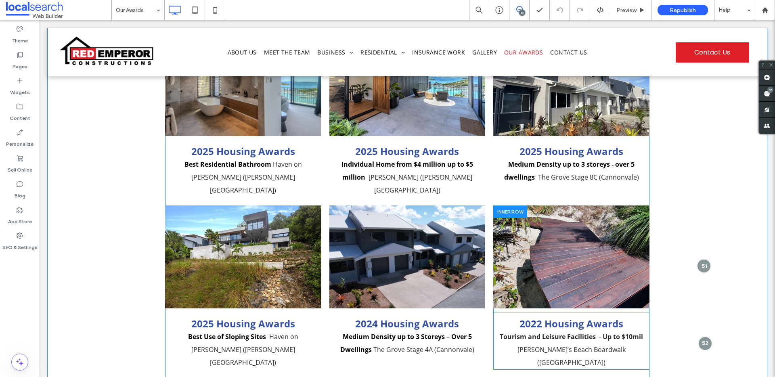
scroll to position [401, 0]
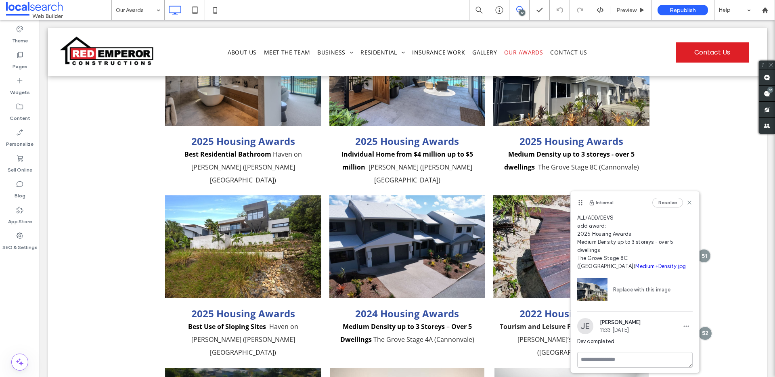
scroll to position [23, 0]
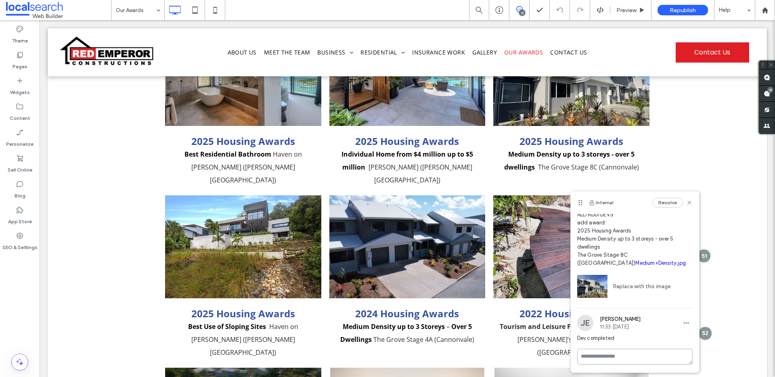
click at [627, 353] on textarea at bounding box center [636, 357] width 116 height 16
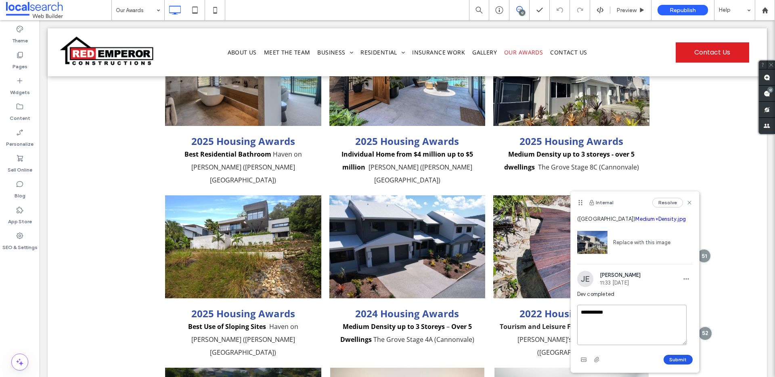
type textarea "**********"
click at [664, 358] on button "Submit" at bounding box center [678, 360] width 29 height 10
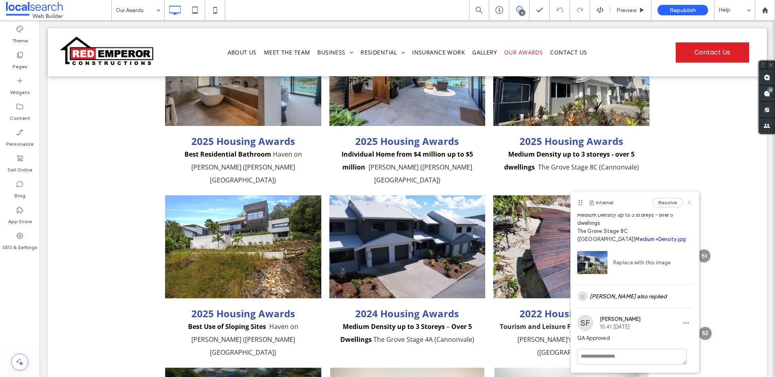
click at [687, 204] on icon at bounding box center [690, 203] width 6 height 6
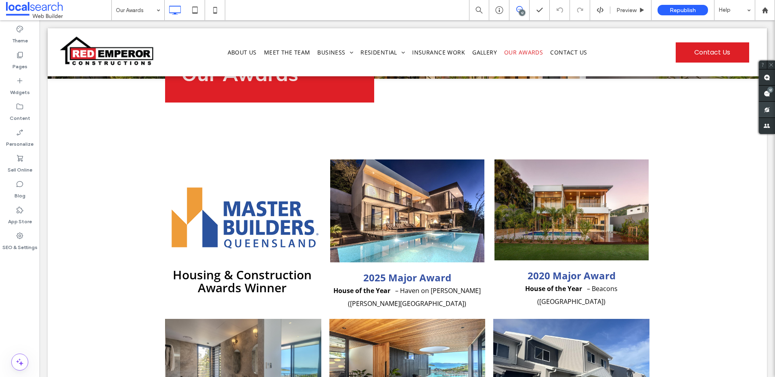
scroll to position [103, 0]
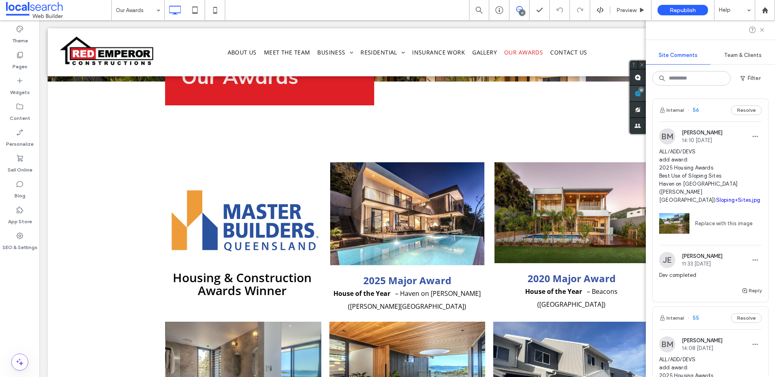
click at [646, 91] on div "12" at bounding box center [638, 94] width 16 height 16
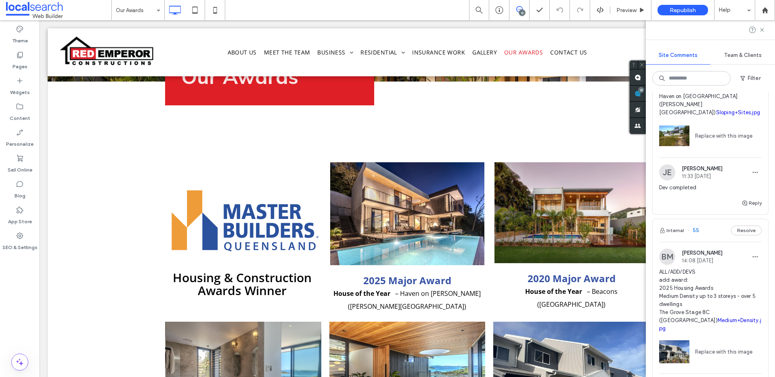
scroll to position [0, 0]
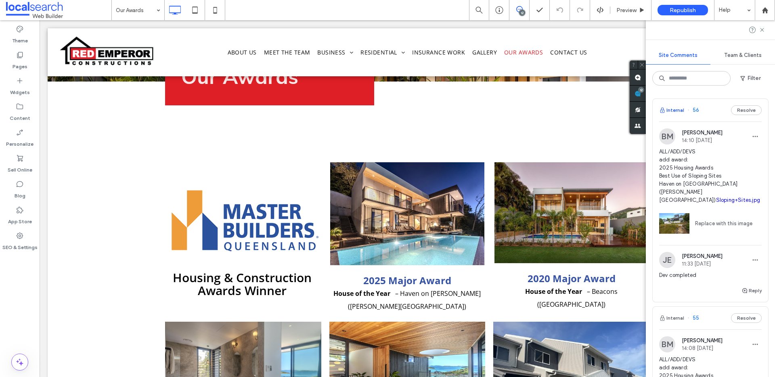
click at [680, 111] on button "Internal" at bounding box center [672, 110] width 25 height 10
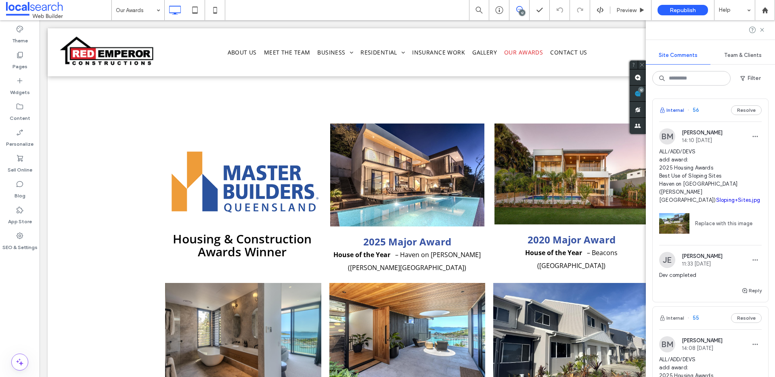
scroll to position [144, 0]
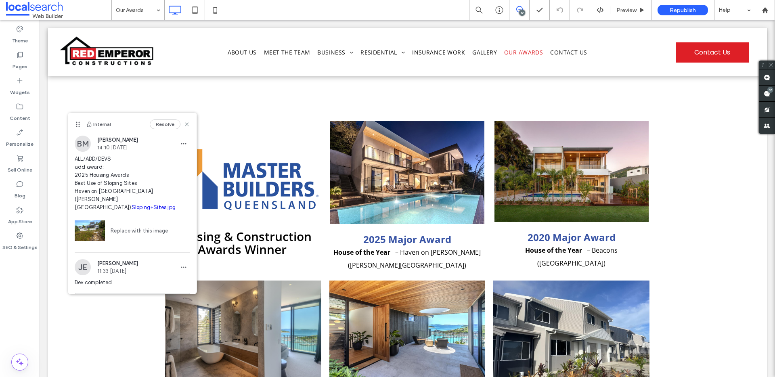
drag, startPoint x: 580, startPoint y: 206, endPoint x: 78, endPoint y: 127, distance: 508.2
click at [78, 127] on icon at bounding box center [78, 124] width 6 height 6
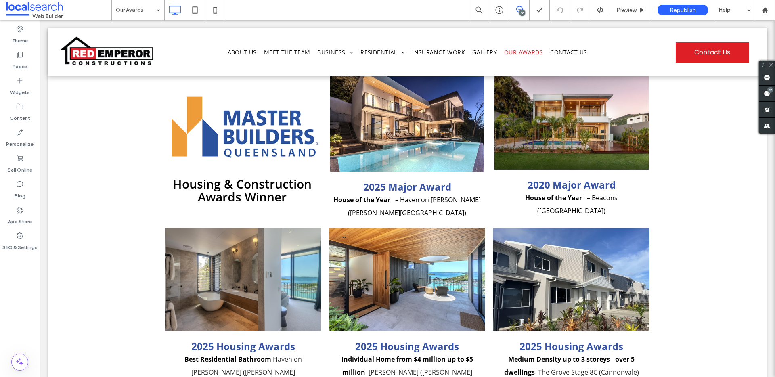
scroll to position [62, 0]
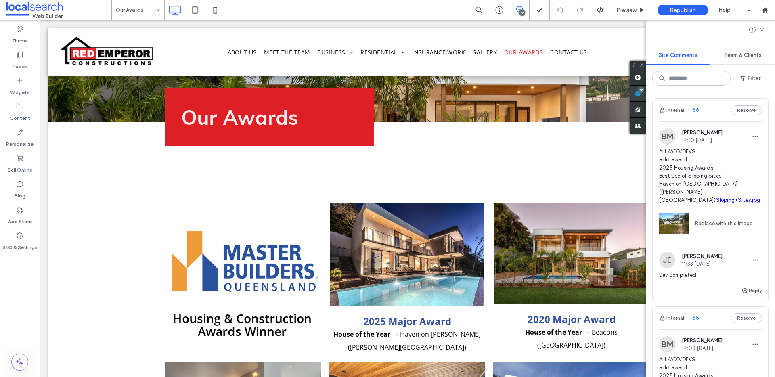
click at [646, 94] on span at bounding box center [638, 94] width 16 height 16
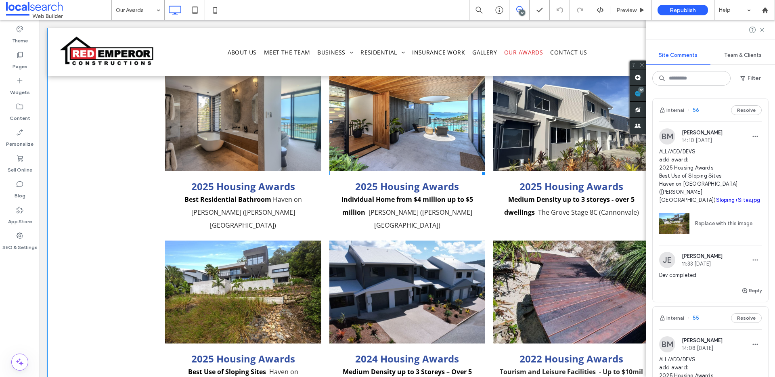
scroll to position [395, 0]
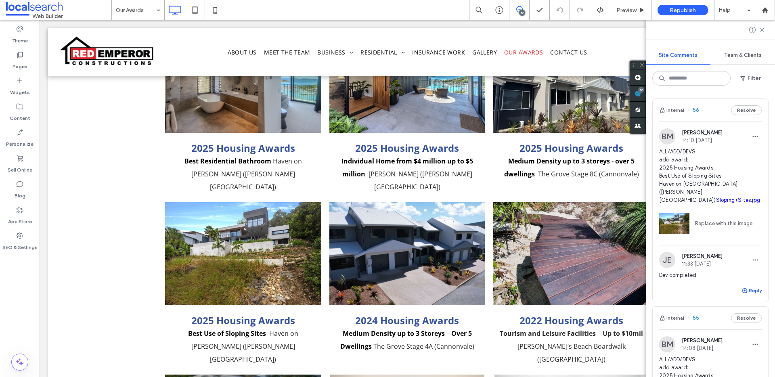
click at [742, 288] on icon "button" at bounding box center [745, 291] width 6 height 6
type textarea "**********"
drag, startPoint x: 754, startPoint y: 332, endPoint x: 744, endPoint y: 315, distance: 19.7
click at [754, 336] on button "Submit" at bounding box center [747, 341] width 29 height 10
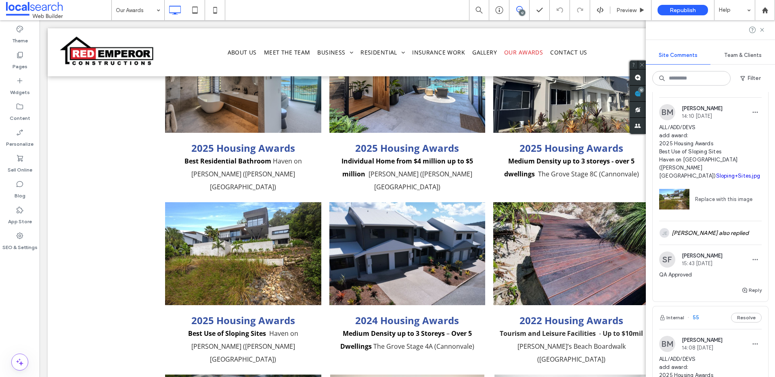
scroll to position [27, 0]
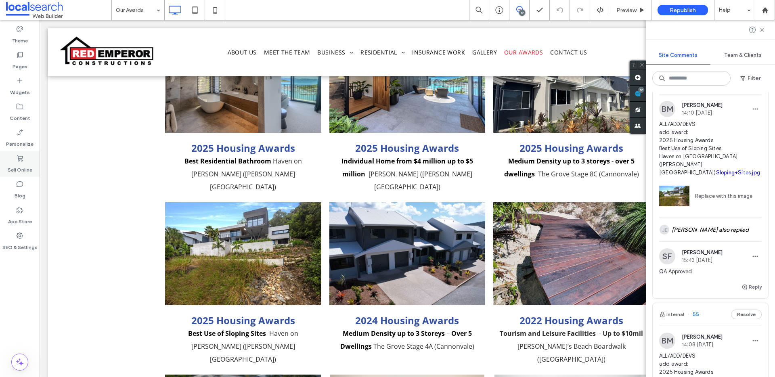
drag, startPoint x: 22, startPoint y: 235, endPoint x: 22, endPoint y: 160, distance: 75.9
click at [23, 235] on use at bounding box center [20, 236] width 6 height 6
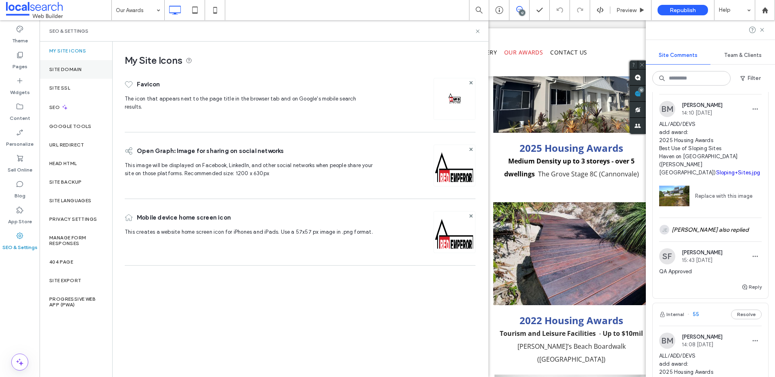
click at [87, 74] on div "Site Domain" at bounding box center [76, 69] width 73 height 19
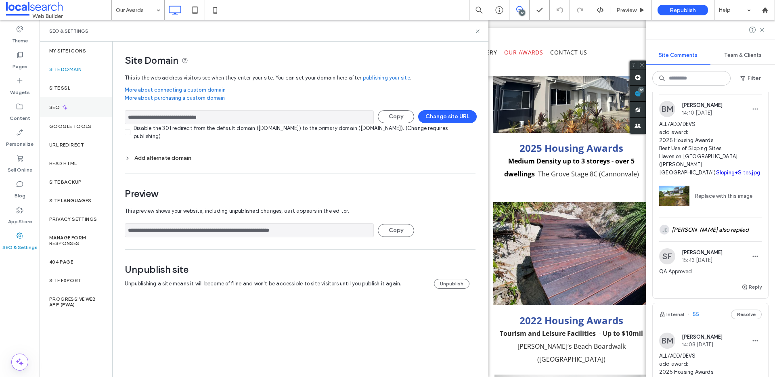
click at [93, 108] on div "SEO" at bounding box center [76, 107] width 73 height 20
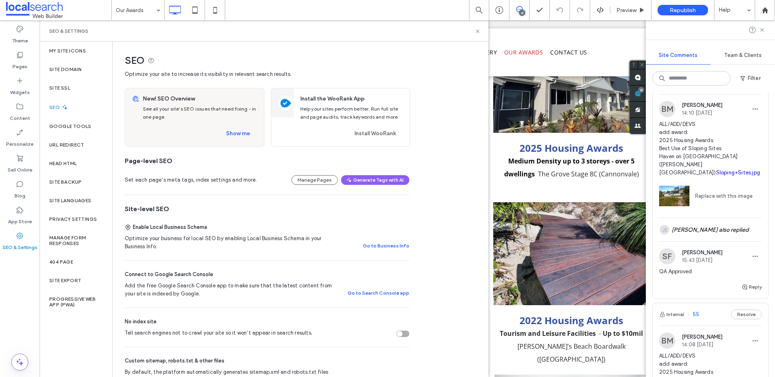
click at [225, 126] on div "New! SEO Overview See all your site's SEO issues that need fixing - in one page…" at bounding box center [202, 117] width 124 height 58
click at [231, 132] on button "Show me" at bounding box center [238, 133] width 39 height 13
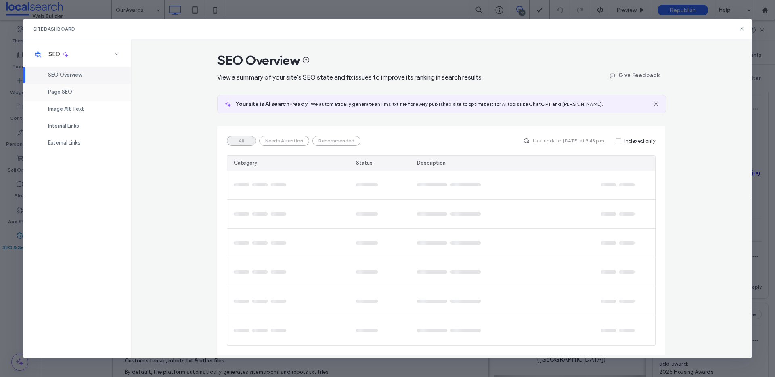
click at [71, 92] on span "Page SEO" at bounding box center [60, 92] width 24 height 6
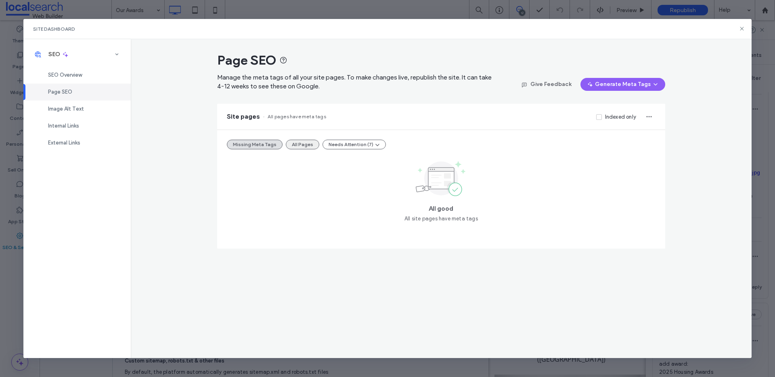
click at [311, 147] on button "All Pages" at bounding box center [303, 145] width 34 height 10
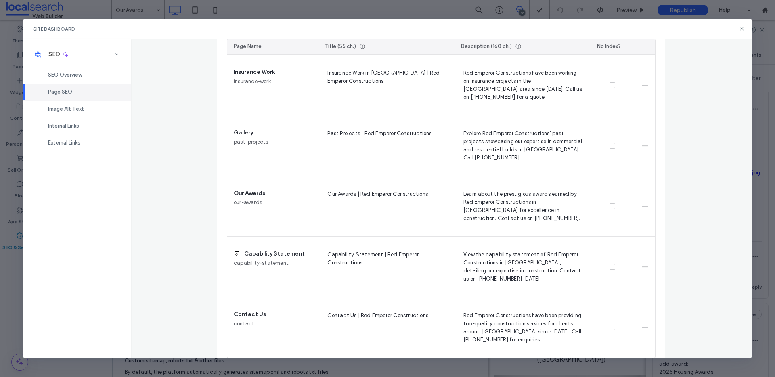
scroll to position [674, 0]
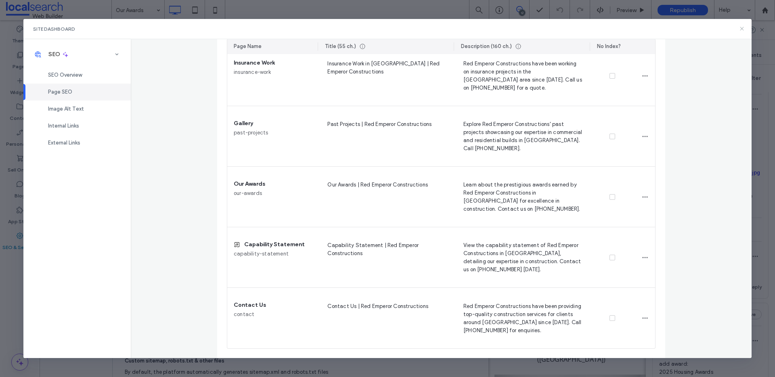
click at [742, 29] on use at bounding box center [743, 29] width 4 height 4
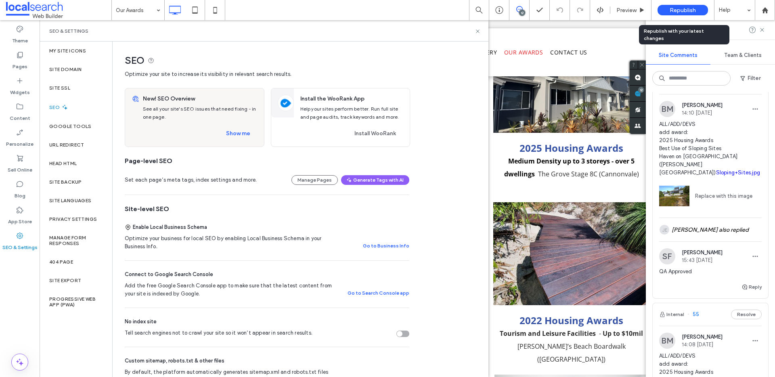
click at [686, 10] on span "Republish" at bounding box center [683, 10] width 26 height 7
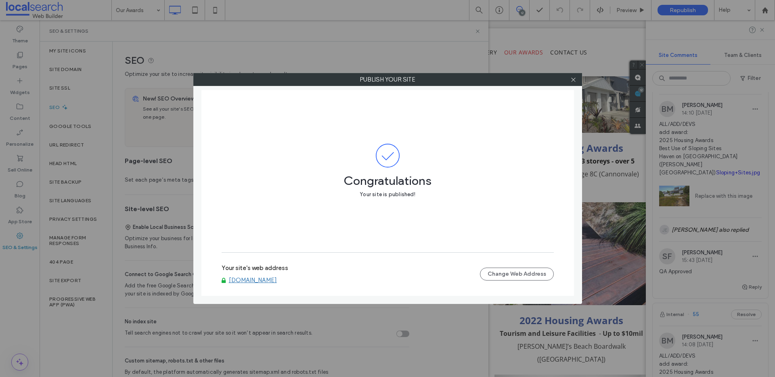
click at [277, 280] on link "[DOMAIN_NAME]" at bounding box center [253, 280] width 48 height 7
click at [574, 81] on icon at bounding box center [574, 80] width 6 height 6
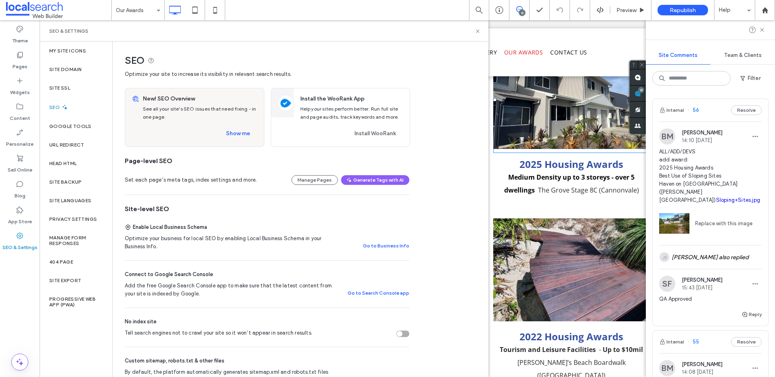
scroll to position [242, 0]
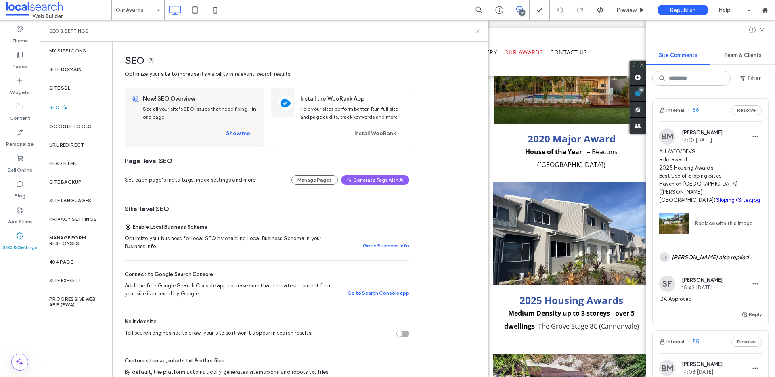
click at [479, 29] on use at bounding box center [477, 30] width 3 height 3
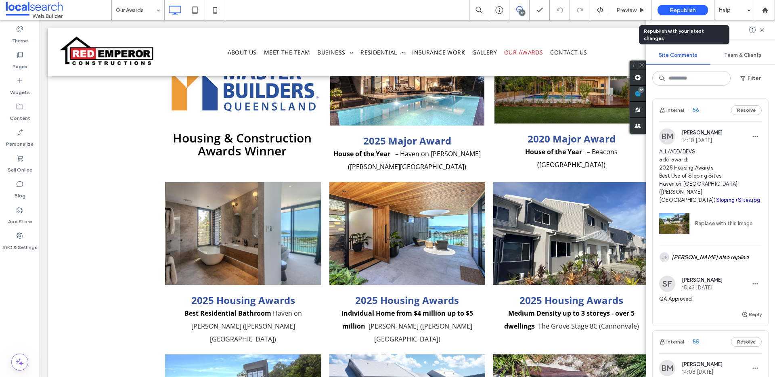
click at [686, 7] on span "Republish" at bounding box center [683, 10] width 26 height 7
